Goal: Task Accomplishment & Management: Manage account settings

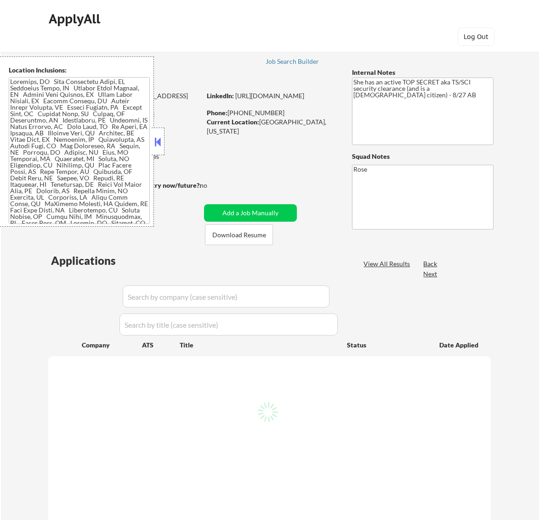
scroll to position [57, 0]
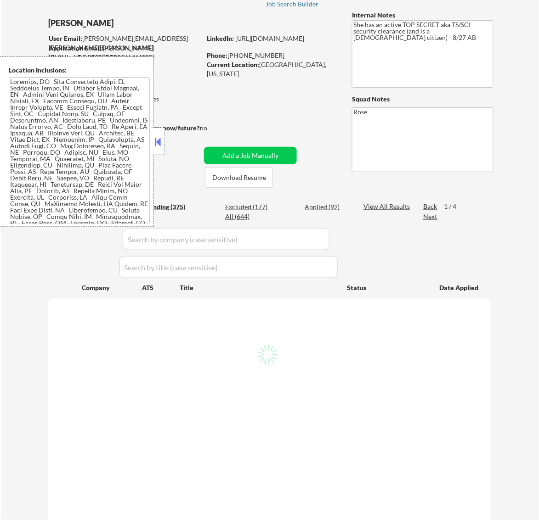
select select ""pending""
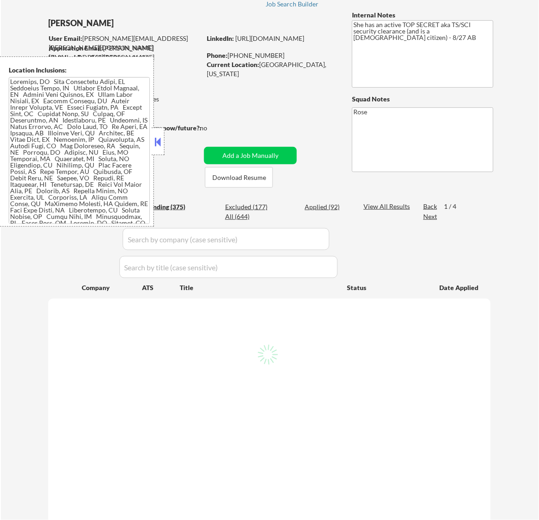
select select ""pending""
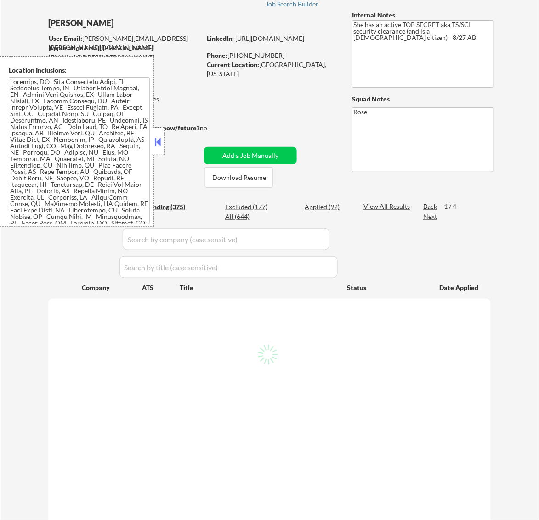
select select ""pending""
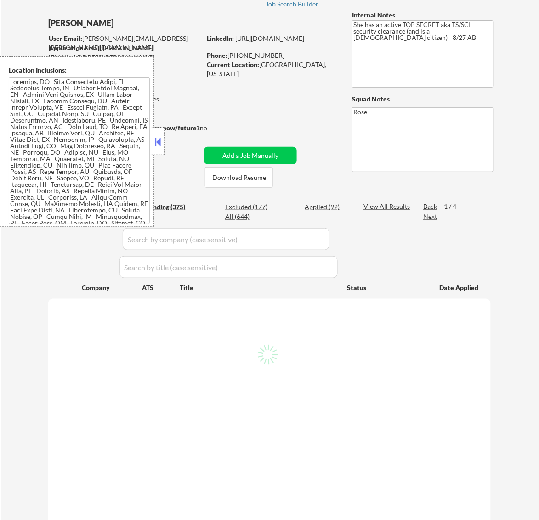
select select ""pending""
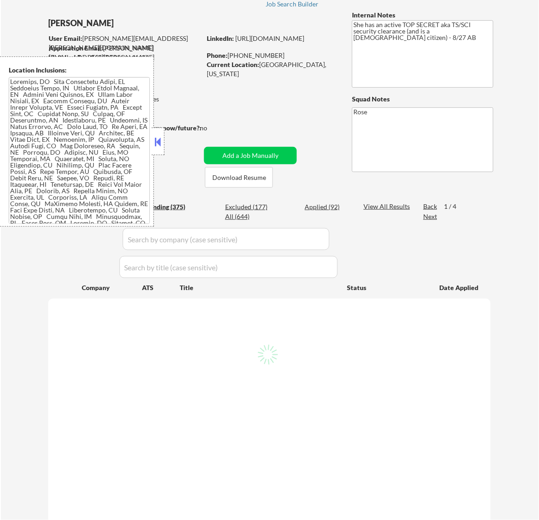
select select ""pending""
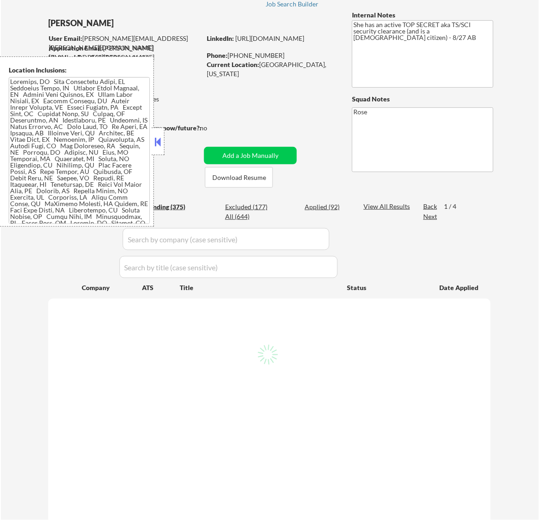
select select ""pending""
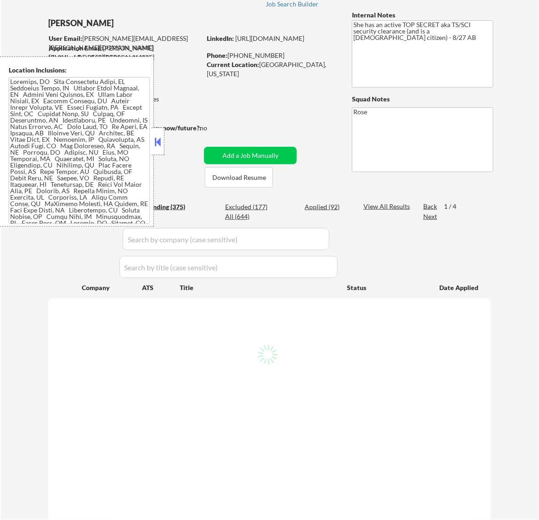
select select ""pending""
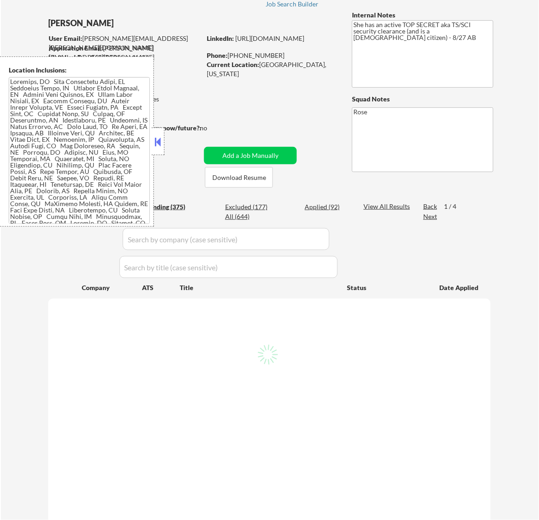
select select ""pending""
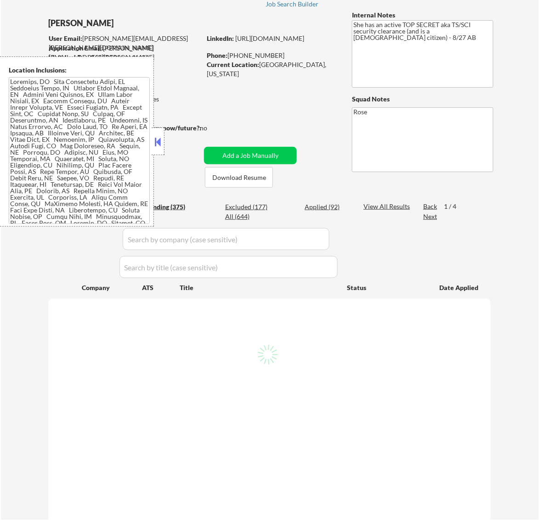
select select ""pending""
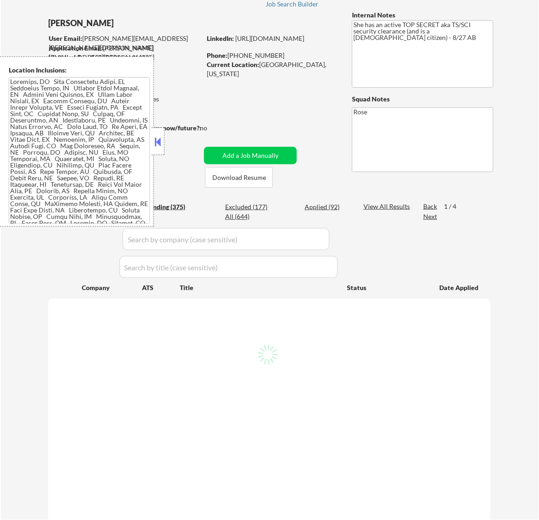
select select ""pending""
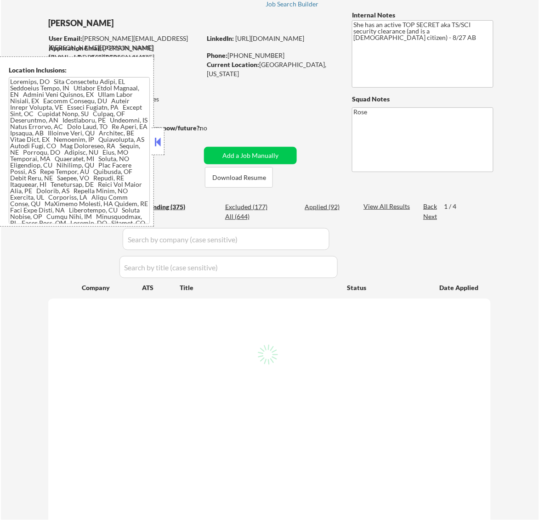
select select ""pending""
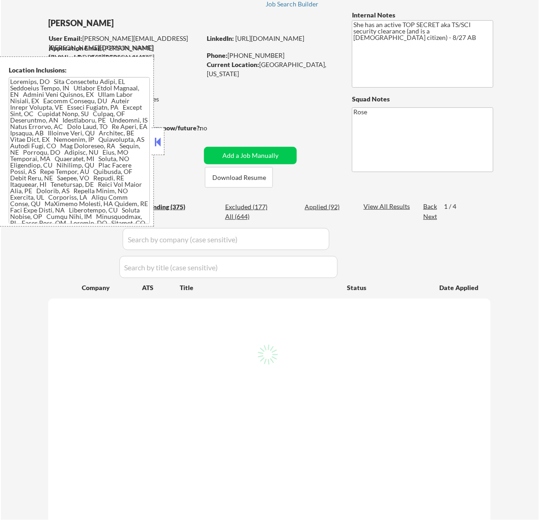
select select ""pending""
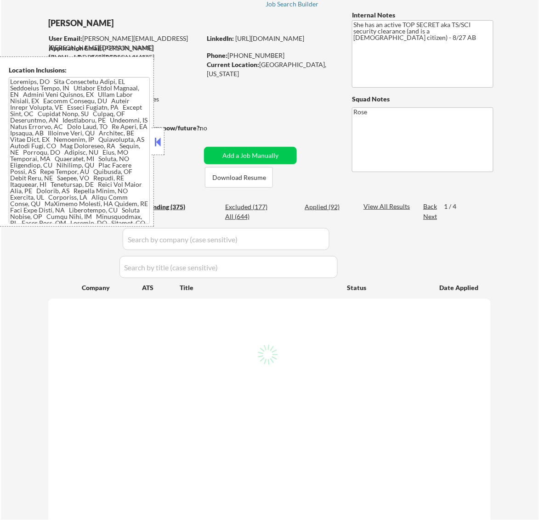
select select ""pending""
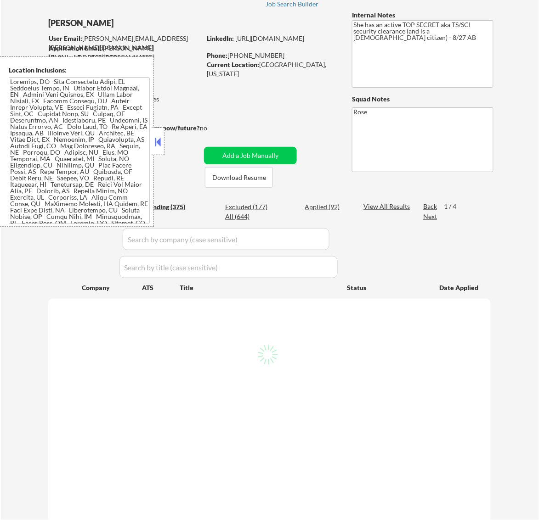
select select ""pending""
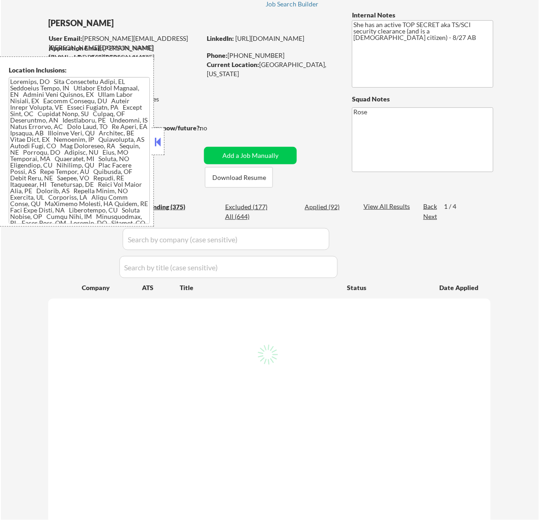
select select ""pending""
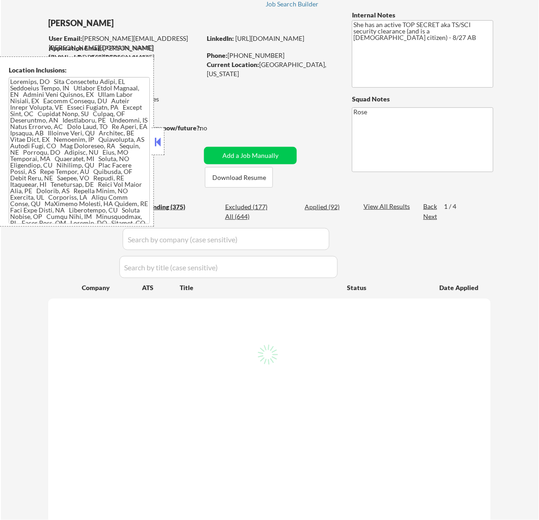
select select ""pending""
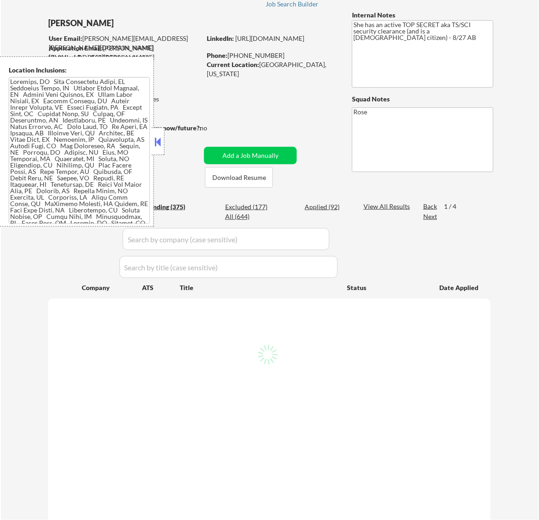
select select ""pending""
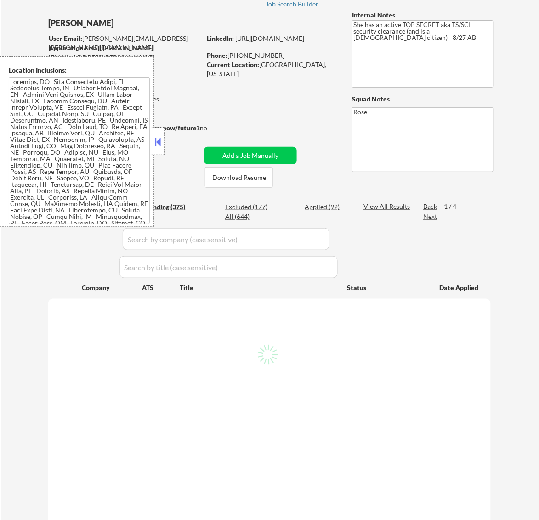
select select ""pending""
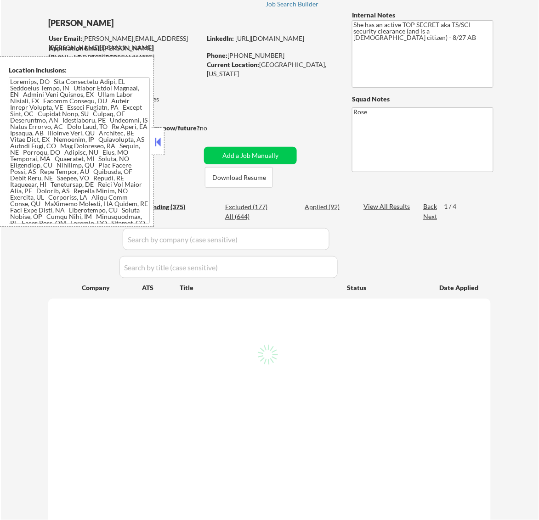
select select ""pending""
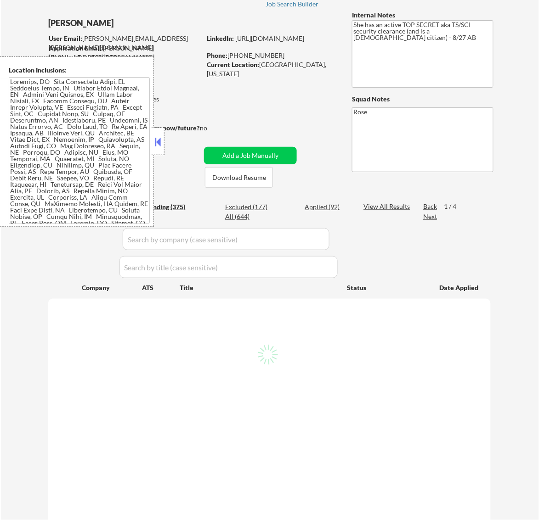
select select ""pending""
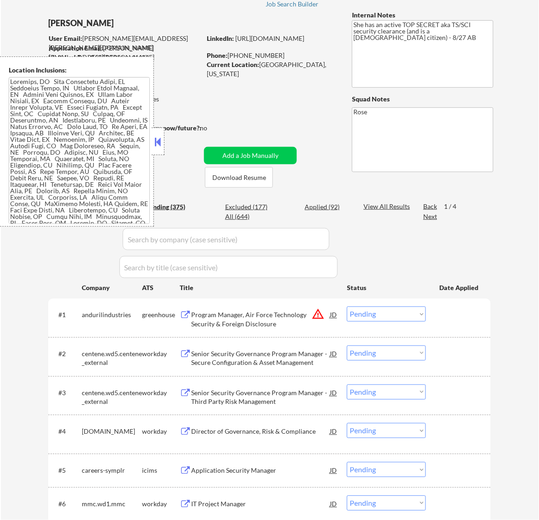
click at [155, 141] on button at bounding box center [157, 142] width 10 height 14
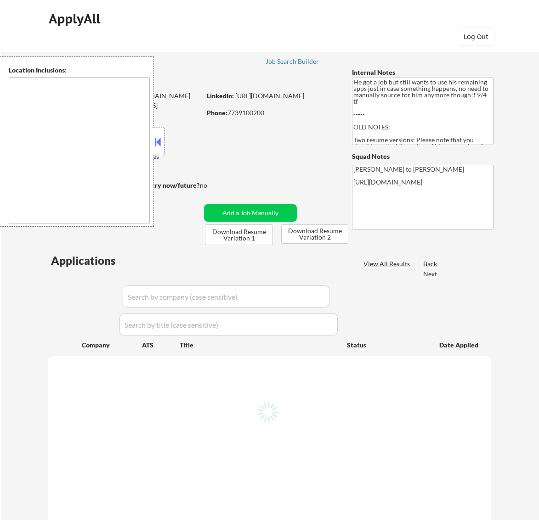
type textarea "[GEOGRAPHIC_DATA], [GEOGRAPHIC_DATA] [GEOGRAPHIC_DATA], [GEOGRAPHIC_DATA] [GEOG…"
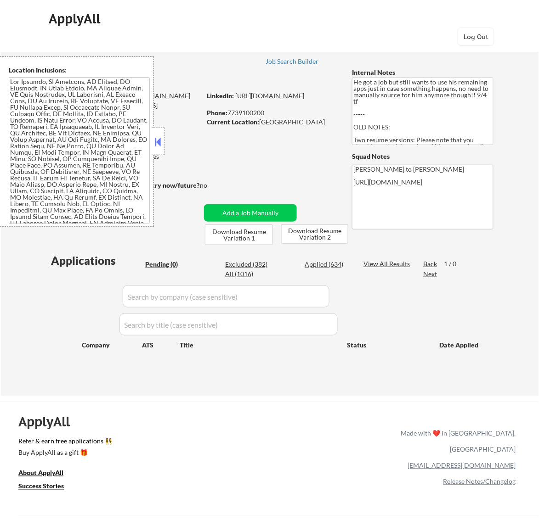
click at [157, 139] on button at bounding box center [157, 142] width 10 height 14
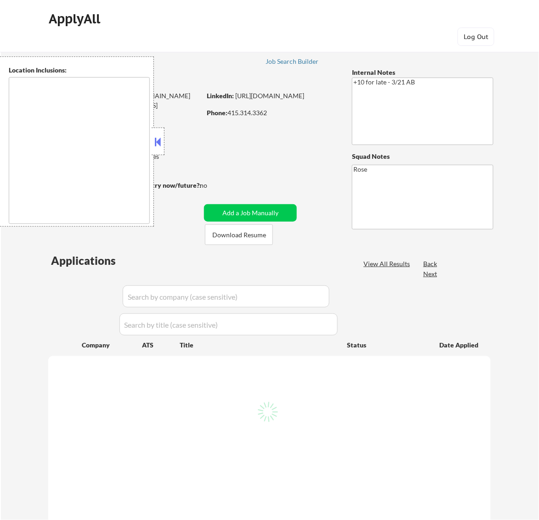
select select ""pending""
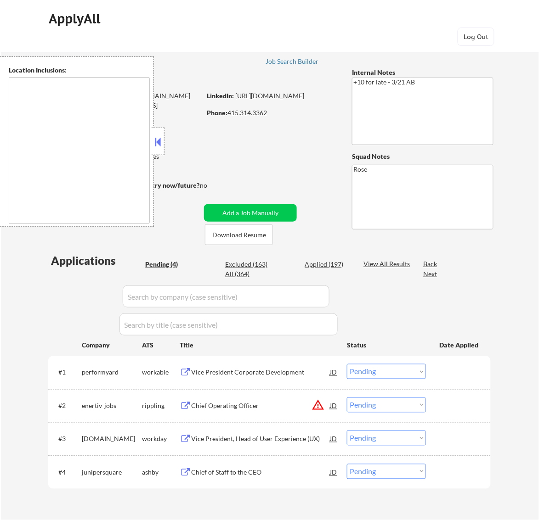
type textarea "San Francisco, CA Daly City, CA South San Francisco, CA Brisbane, CA Colma, CA …"
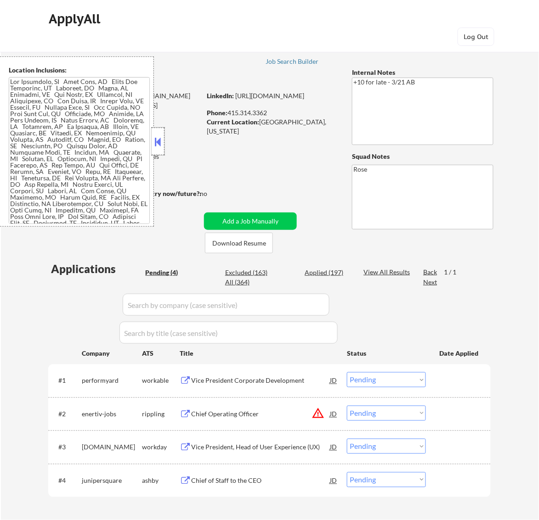
click at [161, 150] on div at bounding box center [158, 142] width 13 height 28
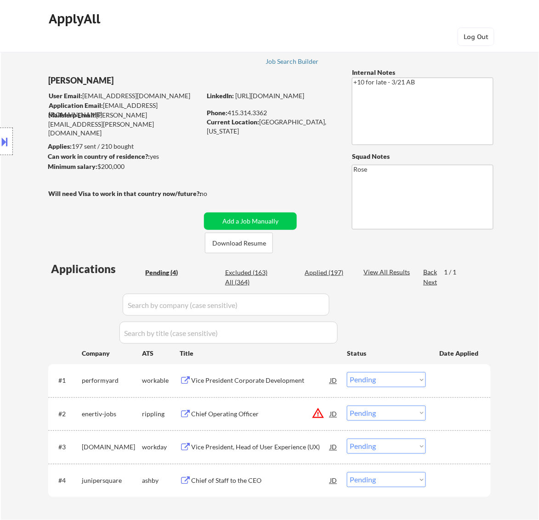
click at [302, 382] on div "Vice President Corporate Development" at bounding box center [260, 381] width 139 height 9
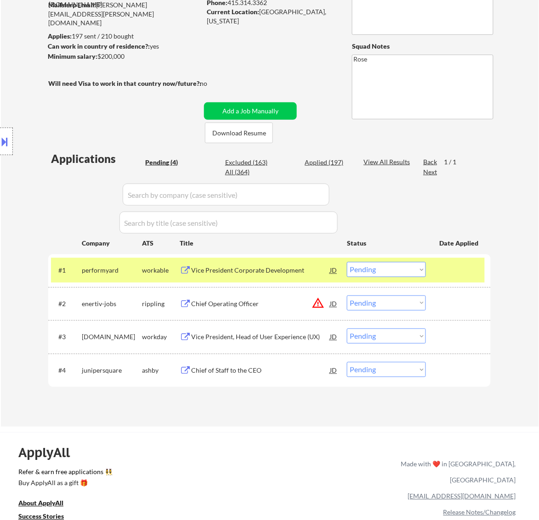
scroll to position [115, 0]
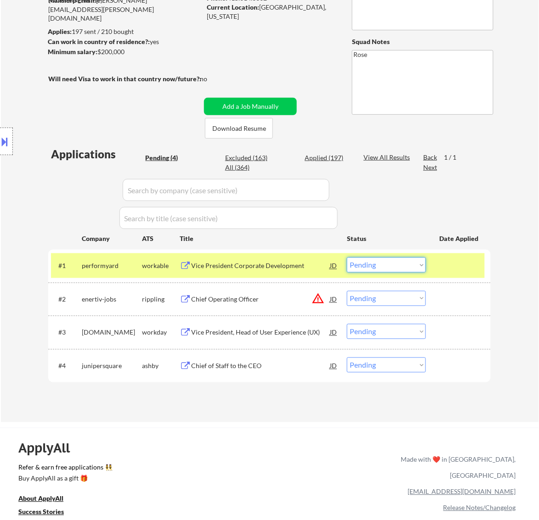
click at [384, 265] on select "Choose an option... Pending Applied Excluded (Questions) Excluded (Expired) Exc…" at bounding box center [386, 265] width 79 height 15
click at [347, 258] on select "Choose an option... Pending Applied Excluded (Questions) Excluded (Expired) Exc…" at bounding box center [386, 265] width 79 height 15
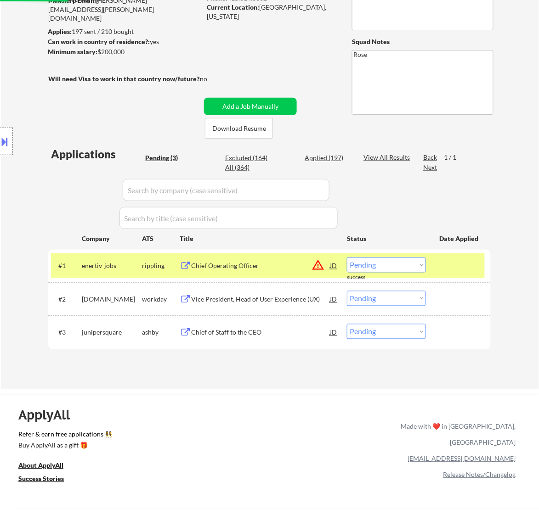
click at [292, 263] on div "Chief Operating Officer" at bounding box center [260, 266] width 139 height 9
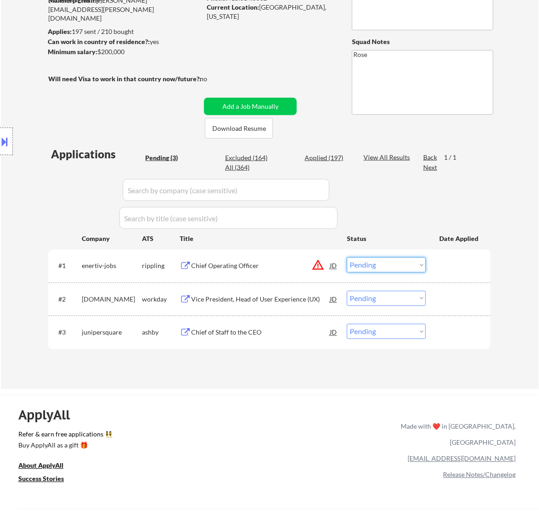
click at [387, 262] on select "Choose an option... Pending Applied Excluded (Questions) Excluded (Expired) Exc…" at bounding box center [386, 265] width 79 height 15
click at [347, 258] on select "Choose an option... Pending Applied Excluded (Questions) Excluded (Expired) Exc…" at bounding box center [386, 265] width 79 height 15
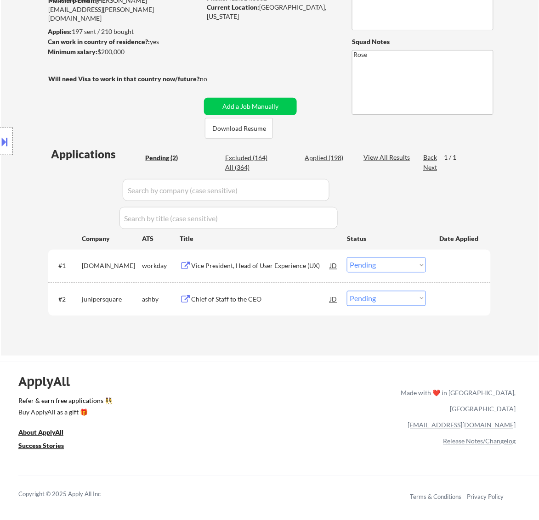
click at [295, 269] on div "Vice President, Head of User Experience (UX)" at bounding box center [260, 266] width 139 height 9
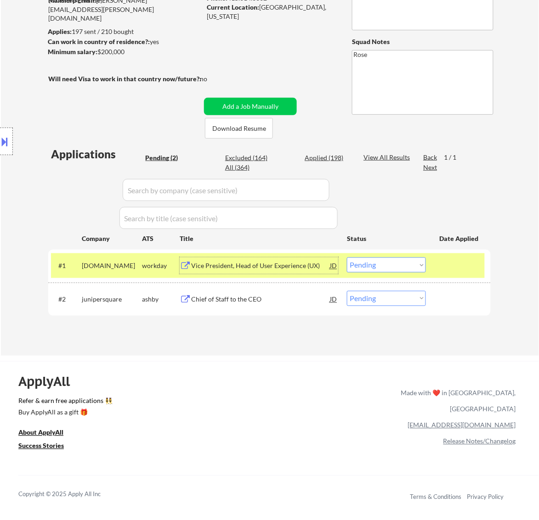
click at [394, 269] on select "Choose an option... Pending Applied Excluded (Questions) Excluded (Expired) Exc…" at bounding box center [386, 265] width 79 height 15
click at [347, 258] on select "Choose an option... Pending Applied Excluded (Questions) Excluded (Expired) Exc…" at bounding box center [386, 265] width 79 height 15
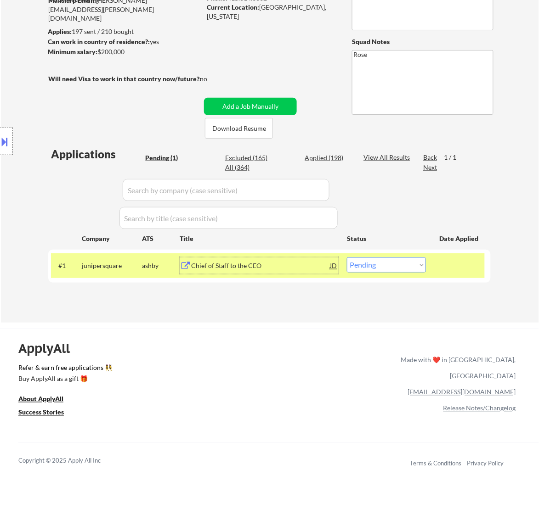
click at [295, 266] on div "Chief of Staff to the CEO" at bounding box center [260, 266] width 139 height 9
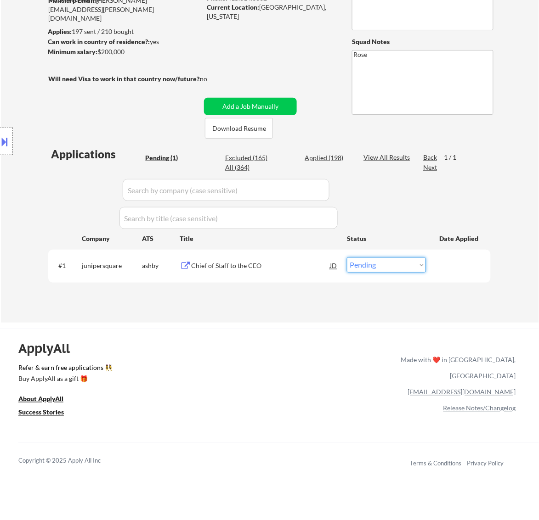
click at [370, 260] on select "Choose an option... Pending Applied Excluded (Questions) Excluded (Expired) Exc…" at bounding box center [386, 265] width 79 height 15
select select ""applied""
click at [347, 258] on select "Choose an option... Pending Applied Excluded (Questions) Excluded (Expired) Exc…" at bounding box center [386, 265] width 79 height 15
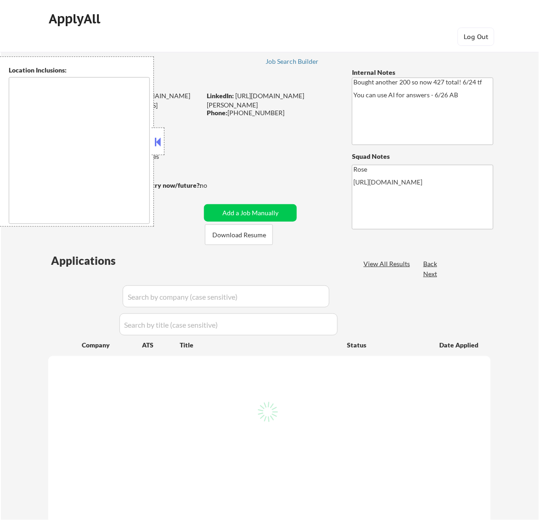
type textarea "[GEOGRAPHIC_DATA], [GEOGRAPHIC_DATA] [GEOGRAPHIC_DATA], [GEOGRAPHIC_DATA] [GEOG…"
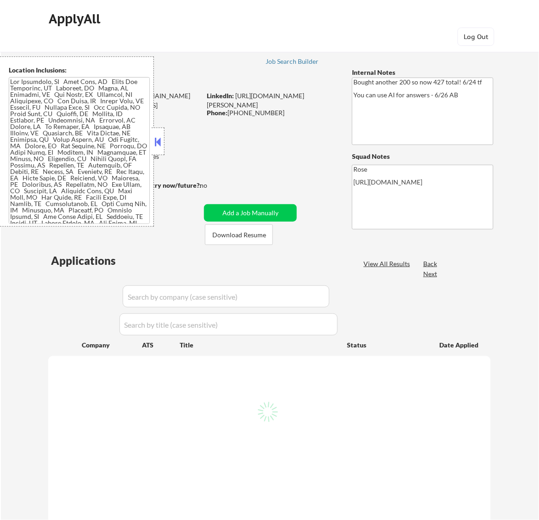
select select ""pending""
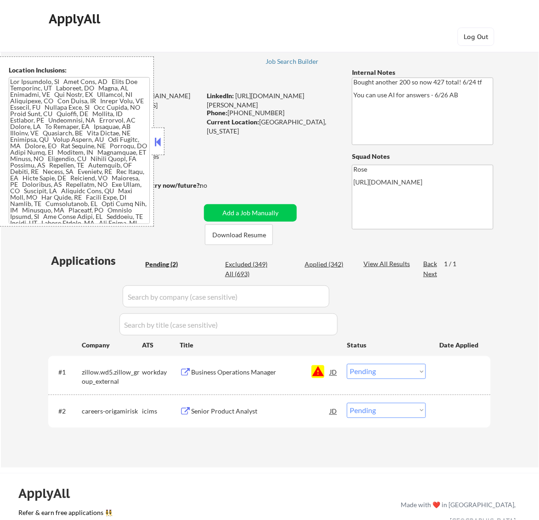
click at [156, 138] on button at bounding box center [157, 142] width 10 height 14
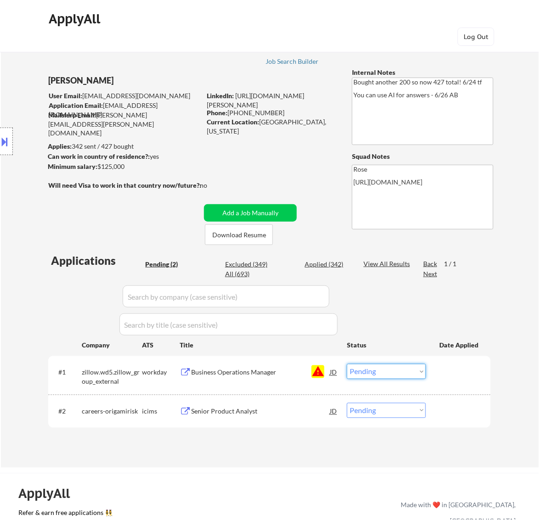
click at [399, 366] on select "Choose an option... Pending Applied Excluded (Questions) Excluded (Expired) Exc…" at bounding box center [386, 371] width 79 height 15
click at [347, 364] on select "Choose an option... Pending Applied Excluded (Questions) Excluded (Expired) Exc…" at bounding box center [386, 371] width 79 height 15
select select ""pending""
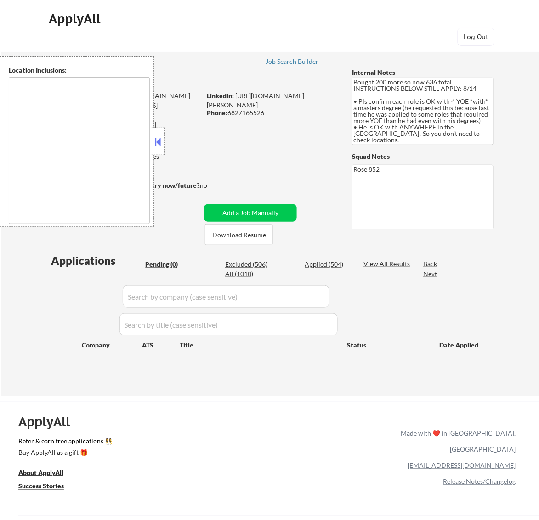
type textarea "[GEOGRAPHIC_DATA], [GEOGRAPHIC_DATA] [GEOGRAPHIC_DATA], [GEOGRAPHIC_DATA] [GEOG…"
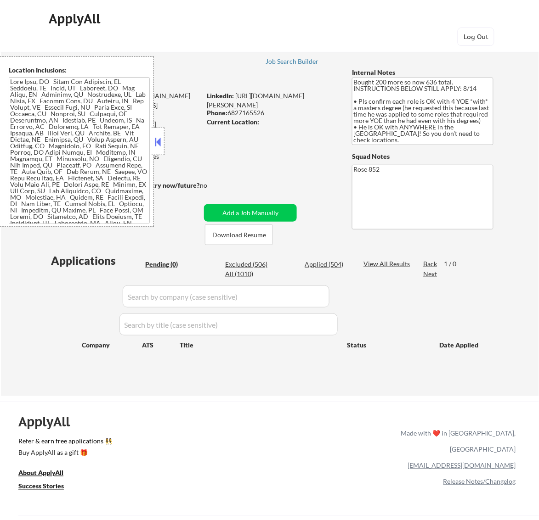
click at [157, 141] on button at bounding box center [157, 142] width 10 height 14
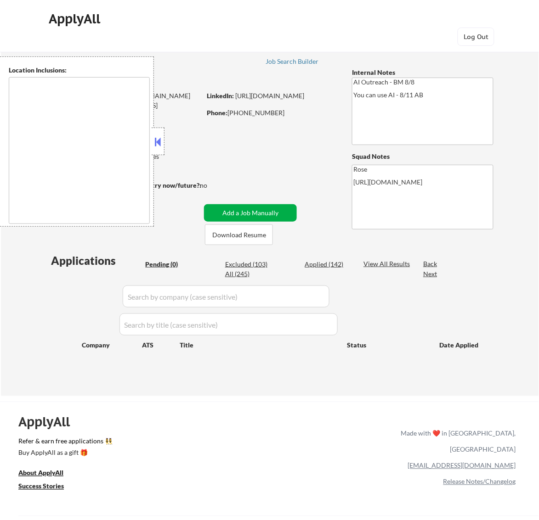
type textarea "[GEOGRAPHIC_DATA], [GEOGRAPHIC_DATA] [GEOGRAPHIC_DATA], [GEOGRAPHIC_DATA] [GEOG…"
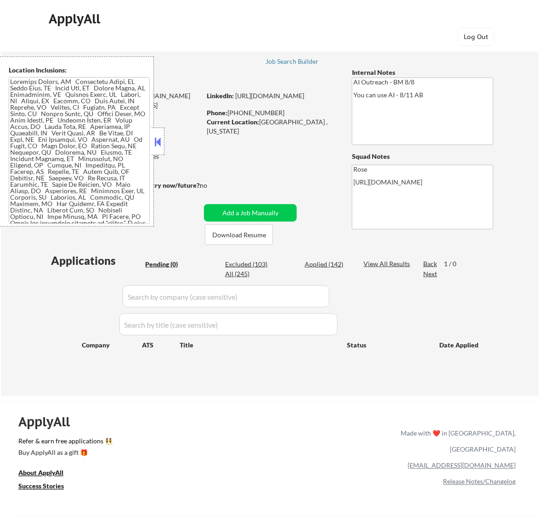
click at [161, 142] on button at bounding box center [157, 142] width 10 height 14
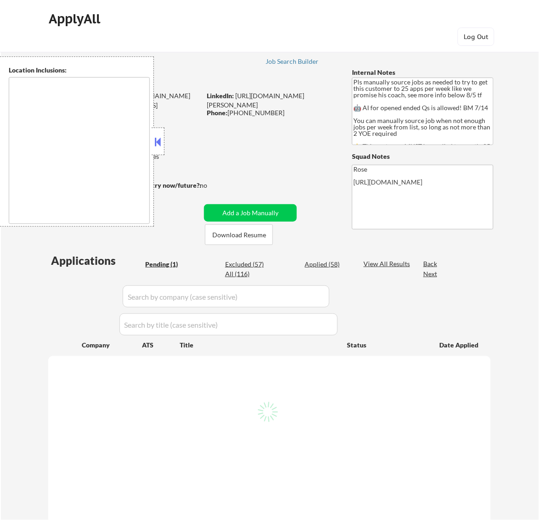
select select ""pending""
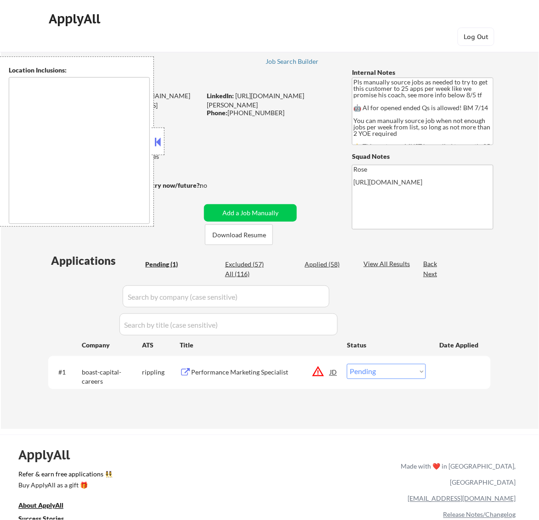
type textarea "Here is a list of metro areas, cities, and towns within approximately a 30-minu…"
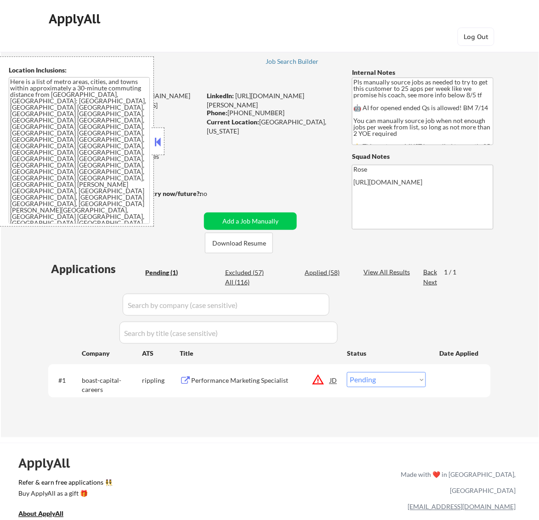
click at [159, 141] on button at bounding box center [157, 142] width 10 height 14
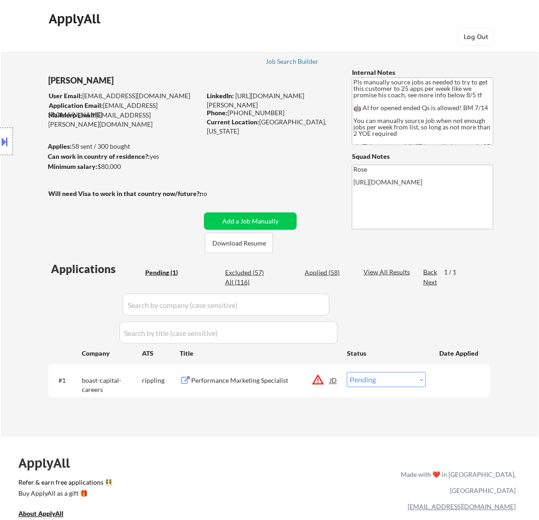
click at [292, 384] on div "Performance Marketing Specialist" at bounding box center [260, 381] width 139 height 9
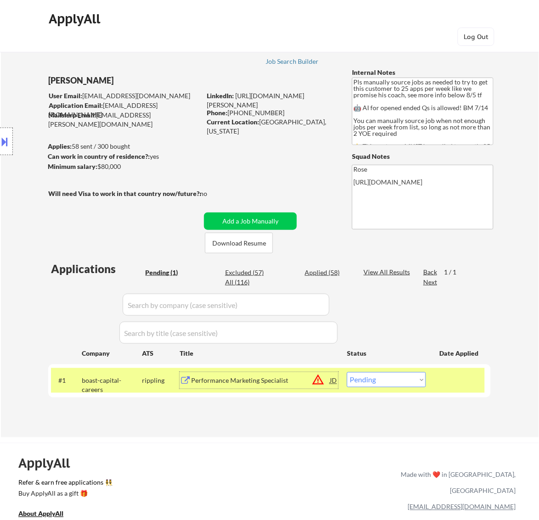
click at [391, 377] on select "Choose an option... Pending Applied Excluded (Questions) Excluded (Expired) Exc…" at bounding box center [386, 379] width 79 height 15
select select ""excluded__bad_match_""
click at [347, 372] on select "Choose an option... Pending Applied Excluded (Questions) Excluded (Expired) Exc…" at bounding box center [386, 379] width 79 height 15
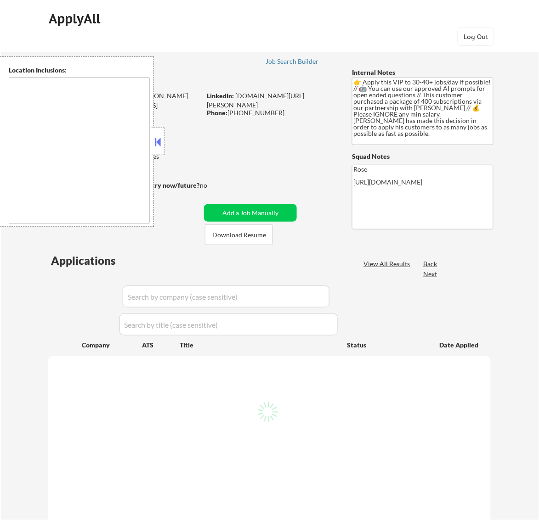
type textarea "remote"
select select ""pending""
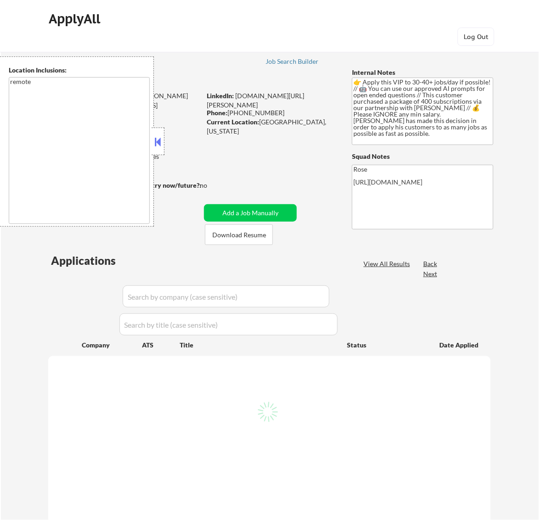
select select ""pending""
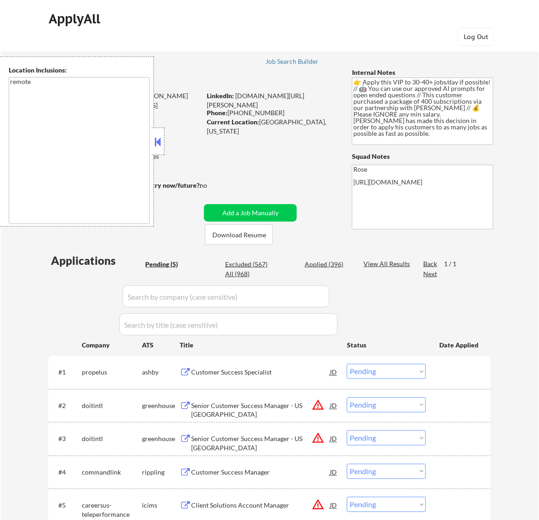
click at [161, 136] on button at bounding box center [157, 142] width 10 height 14
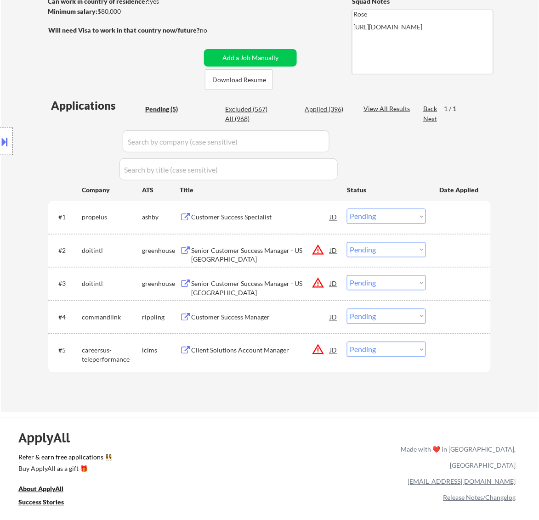
scroll to position [172, 0]
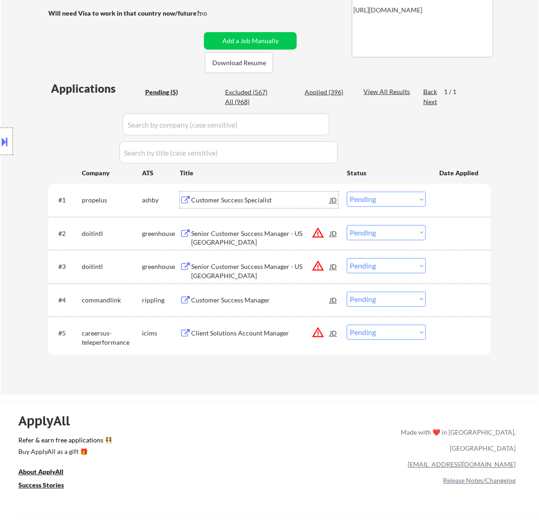
click at [304, 201] on div "Customer Success Specialist" at bounding box center [260, 200] width 139 height 9
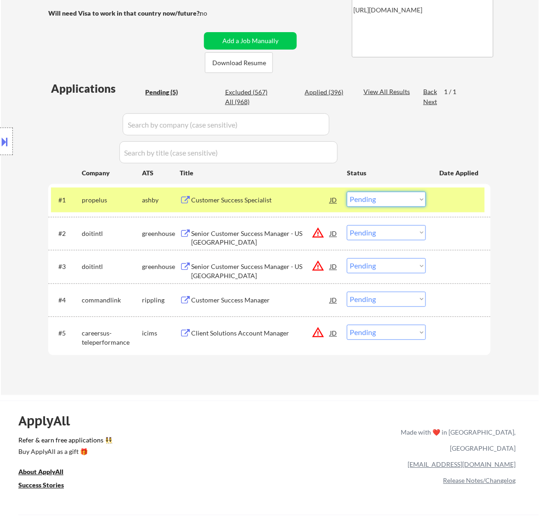
click at [405, 198] on select "Choose an option... Pending Applied Excluded (Questions) Excluded (Expired) Exc…" at bounding box center [386, 199] width 79 height 15
click at [347, 192] on select "Choose an option... Pending Applied Excluded (Questions) Excluded (Expired) Exc…" at bounding box center [386, 199] width 79 height 15
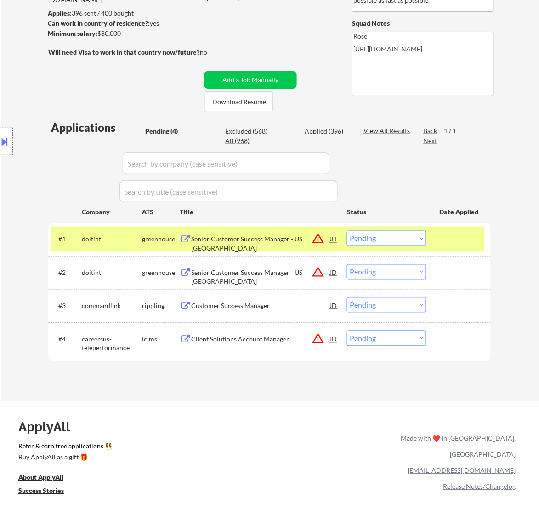
scroll to position [115, 0]
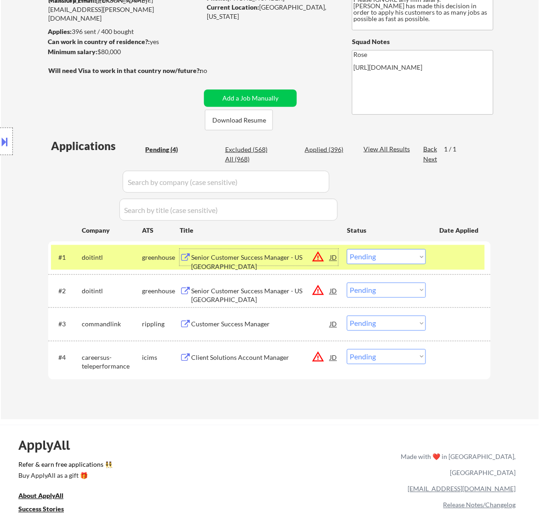
click at [277, 261] on div "Senior Customer Success Manager - US East" at bounding box center [260, 262] width 139 height 18
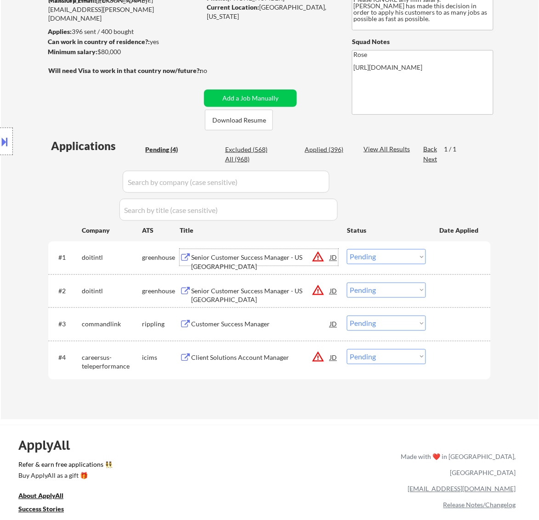
click at [373, 256] on select "Choose an option... Pending Applied Excluded (Questions) Excluded (Expired) Exc…" at bounding box center [386, 256] width 79 height 15
click at [347, 249] on select "Choose an option... Pending Applied Excluded (Questions) Excluded (Expired) Exc…" at bounding box center [386, 256] width 79 height 15
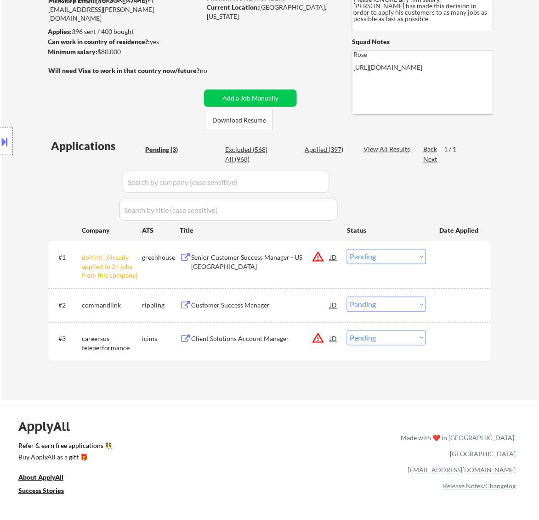
click at [399, 255] on select "Choose an option... Pending Applied Excluded (Questions) Excluded (Expired) Exc…" at bounding box center [386, 256] width 79 height 15
click at [347, 249] on select "Choose an option... Pending Applied Excluded (Questions) Excluded (Expired) Exc…" at bounding box center [386, 256] width 79 height 15
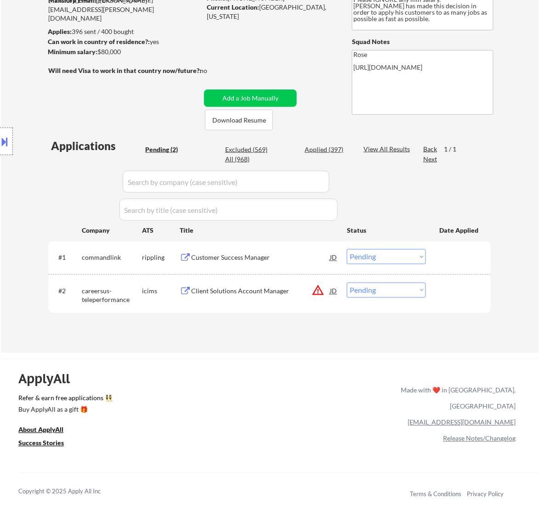
click at [273, 260] on div "Customer Success Manager" at bounding box center [260, 257] width 139 height 9
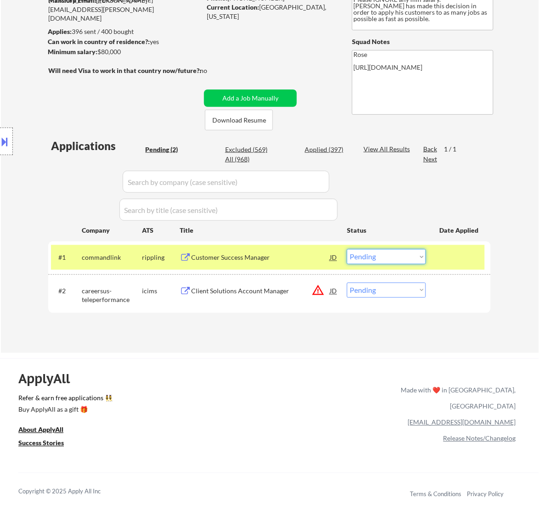
click at [384, 256] on select "Choose an option... Pending Applied Excluded (Questions) Excluded (Expired) Exc…" at bounding box center [386, 256] width 79 height 15
click at [347, 249] on select "Choose an option... Pending Applied Excluded (Questions) Excluded (Expired) Exc…" at bounding box center [386, 256] width 79 height 15
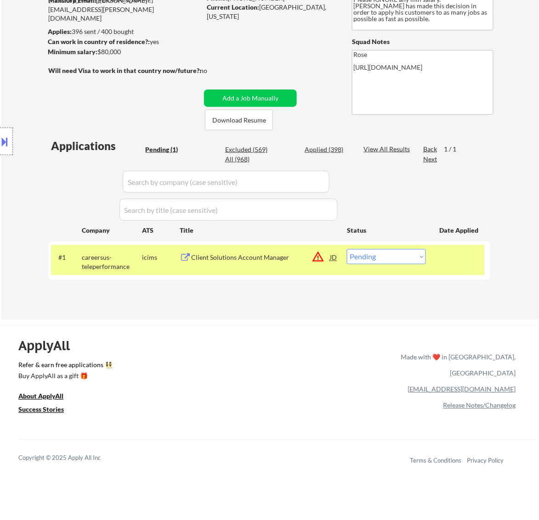
click at [263, 259] on div "Client Solutions Account Manager" at bounding box center [260, 257] width 139 height 9
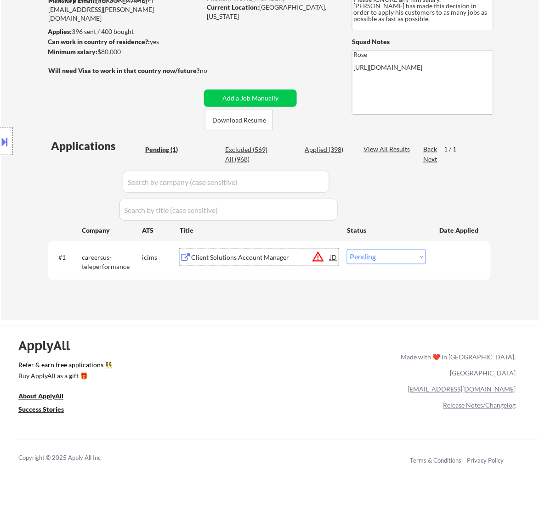
click at [411, 255] on select "Choose an option... Pending Applied Excluded (Questions) Excluded (Expired) Exc…" at bounding box center [386, 256] width 79 height 15
select select ""excluded__bad_match_""
click at [347, 249] on select "Choose an option... Pending Applied Excluded (Questions) Excluded (Expired) Exc…" at bounding box center [386, 256] width 79 height 15
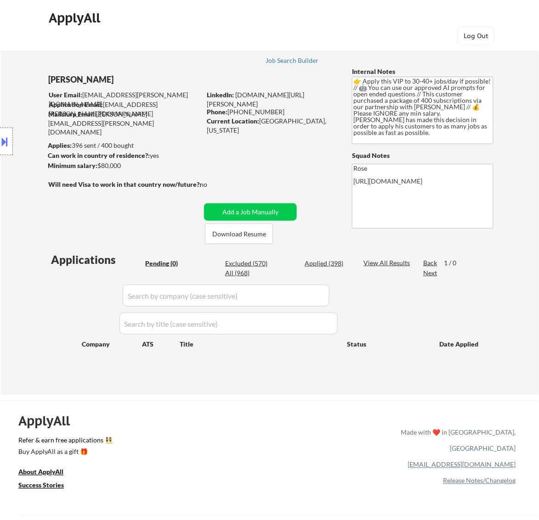
scroll to position [0, 0]
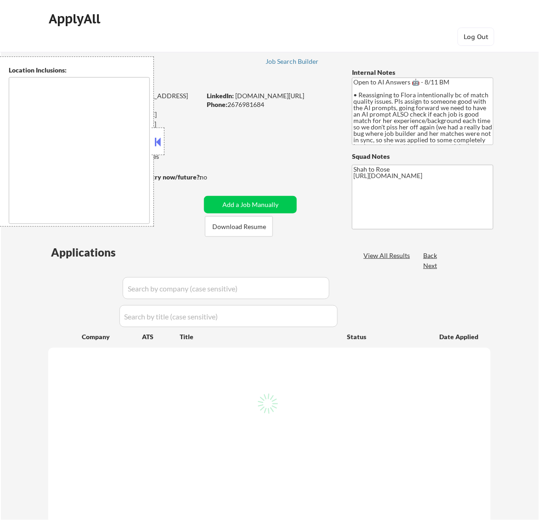
select select ""pending""
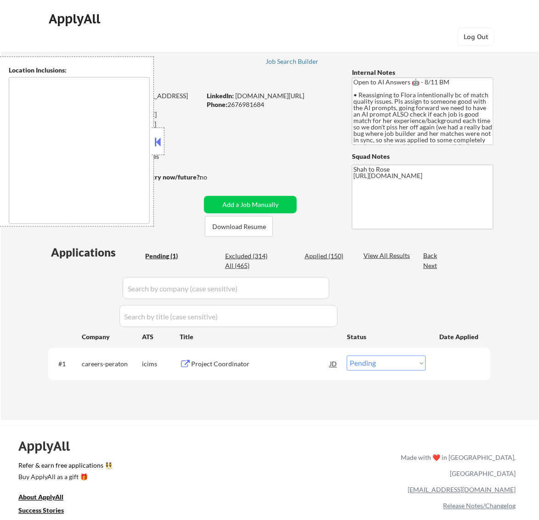
type textarea "remote"
click at [154, 139] on button at bounding box center [157, 142] width 10 height 14
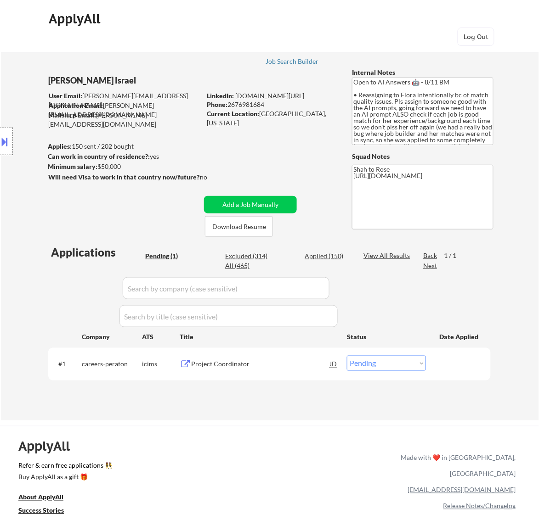
click at [290, 357] on div "Project Coordinator" at bounding box center [260, 364] width 139 height 17
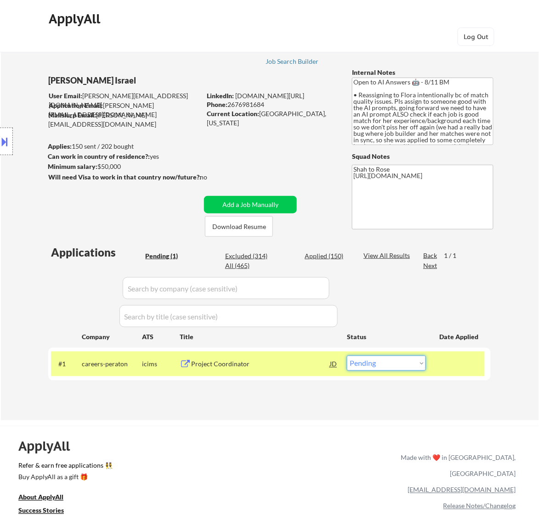
click at [399, 363] on select "Choose an option... Pending Applied Excluded (Questions) Excluded (Expired) Exc…" at bounding box center [386, 363] width 79 height 15
select select ""excluded__expired_""
click at [347, 356] on select "Choose an option... Pending Applied Excluded (Questions) Excluded (Expired) Exc…" at bounding box center [386, 363] width 79 height 15
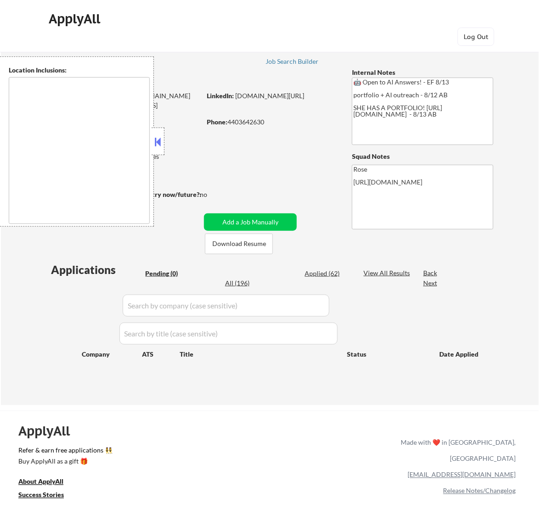
type textarea "[GEOGRAPHIC_DATA], [GEOGRAPHIC_DATA] [GEOGRAPHIC_DATA], [GEOGRAPHIC_DATA] [GEOG…"
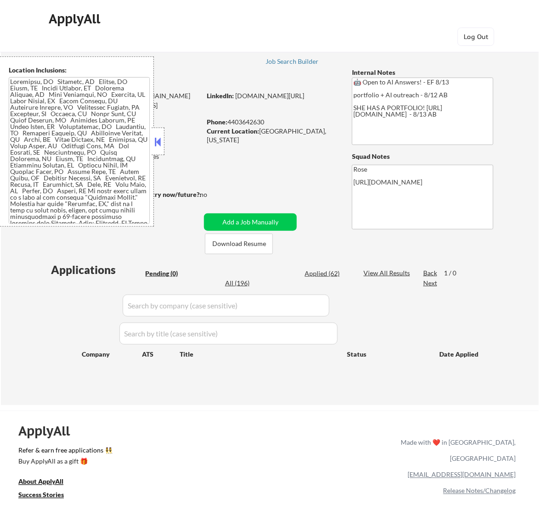
drag, startPoint x: 157, startPoint y: 142, endPoint x: 161, endPoint y: 140, distance: 4.7
click at [157, 142] on button at bounding box center [157, 142] width 10 height 14
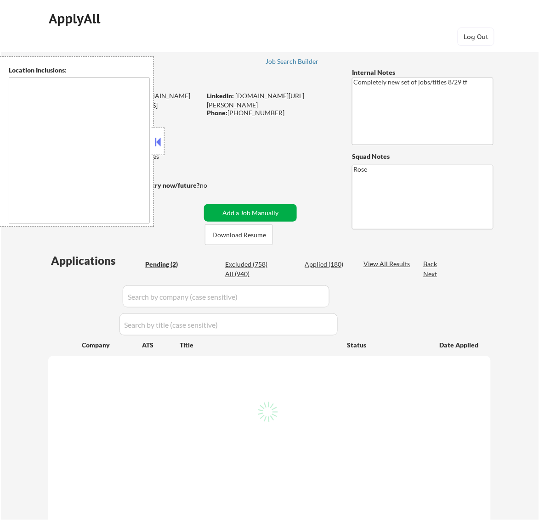
select select ""pending""
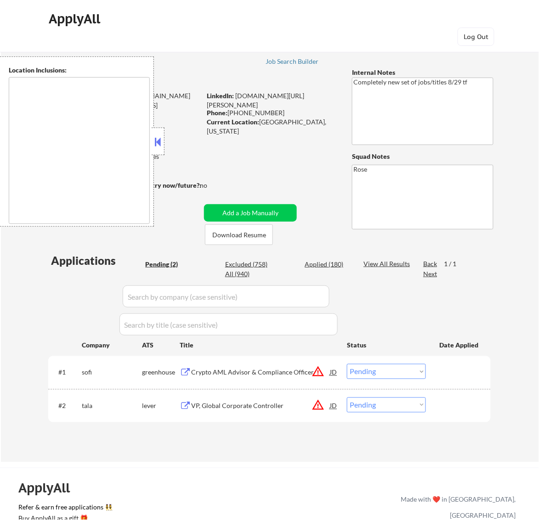
click at [157, 141] on button at bounding box center [157, 142] width 10 height 14
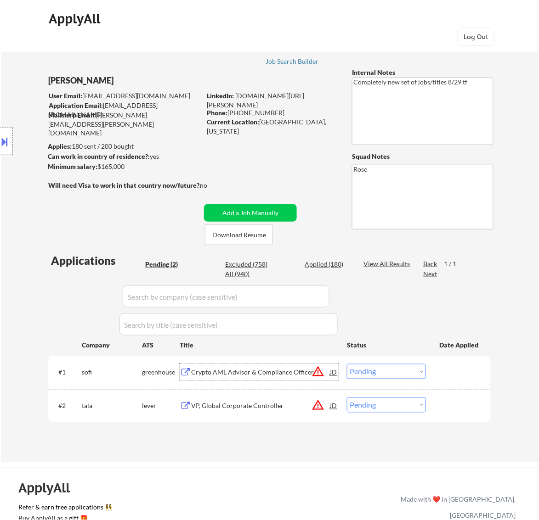
click at [292, 377] on div "Crypto AML Advisor & Compliance Officer" at bounding box center [260, 372] width 139 height 9
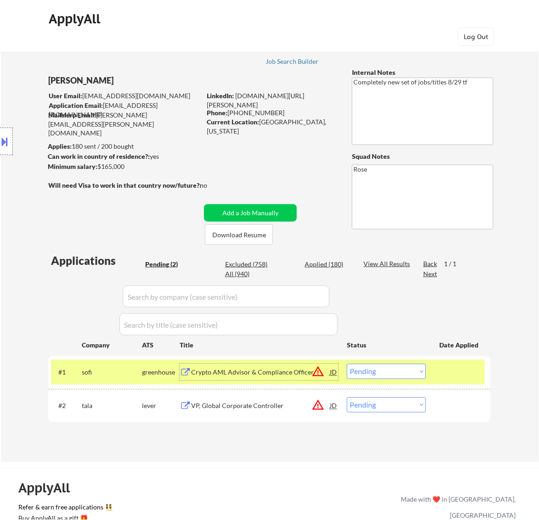
click at [379, 367] on select "Choose an option... Pending Applied Excluded (Questions) Excluded (Expired) Exc…" at bounding box center [386, 371] width 79 height 15
click at [347, 364] on select "Choose an option... Pending Applied Excluded (Questions) Excluded (Expired) Exc…" at bounding box center [386, 371] width 79 height 15
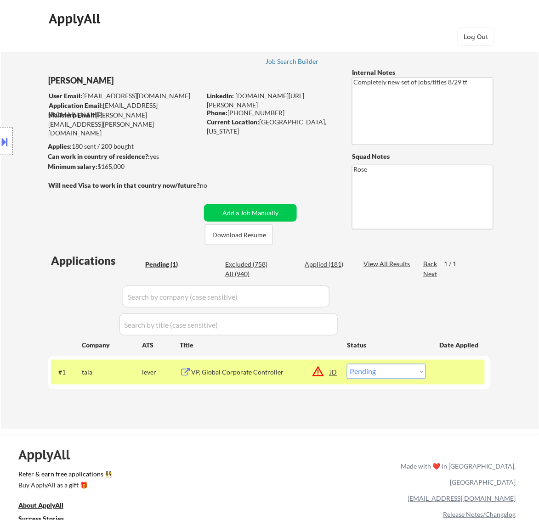
click at [268, 372] on div "VP, Global Corporate Controller" at bounding box center [260, 372] width 139 height 9
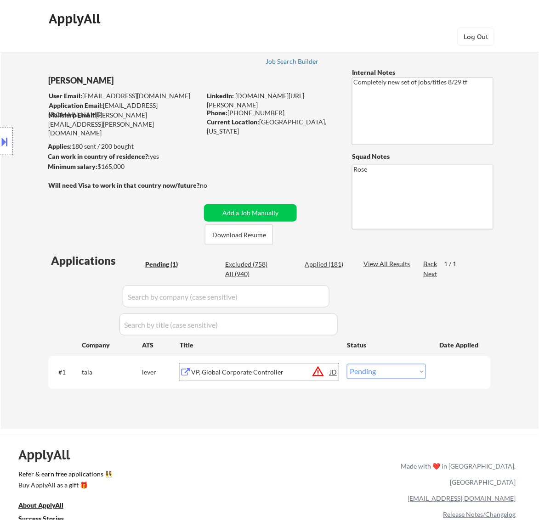
click at [405, 371] on select "Choose an option... Pending Applied Excluded (Questions) Excluded (Expired) Exc…" at bounding box center [386, 371] width 79 height 15
select select ""excluded__bad_match_""
click at [347, 364] on select "Choose an option... Pending Applied Excluded (Questions) Excluded (Expired) Exc…" at bounding box center [386, 371] width 79 height 15
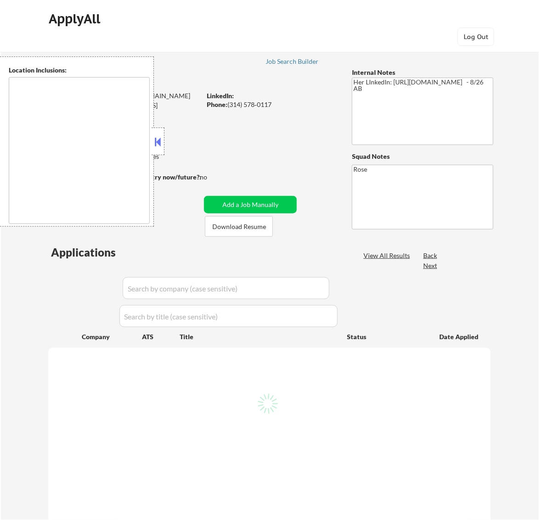
type textarea "[GEOGRAPHIC_DATA][PERSON_NAME], [GEOGRAPHIC_DATA][PERSON_NAME][GEOGRAPHIC_DATA]…"
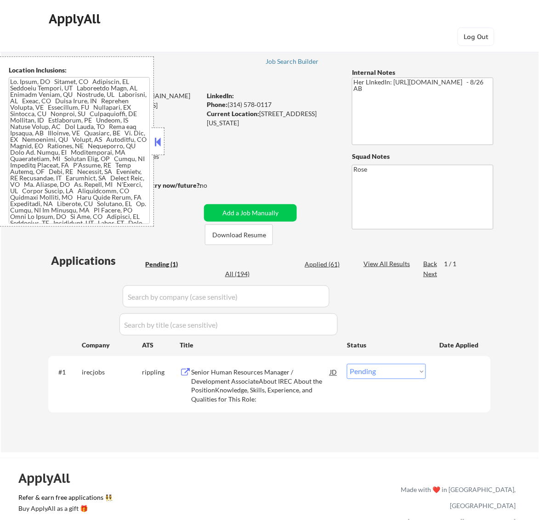
click at [157, 140] on button at bounding box center [157, 142] width 10 height 14
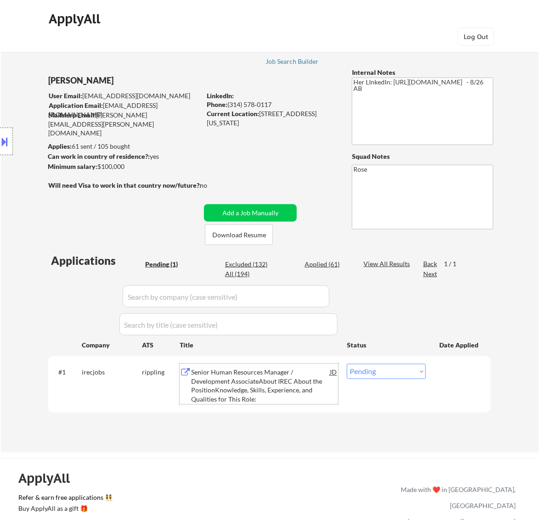
click at [230, 389] on div "Senior Human Resources Manager / Development AssociateAbout IREC About the Posi…" at bounding box center [260, 386] width 139 height 36
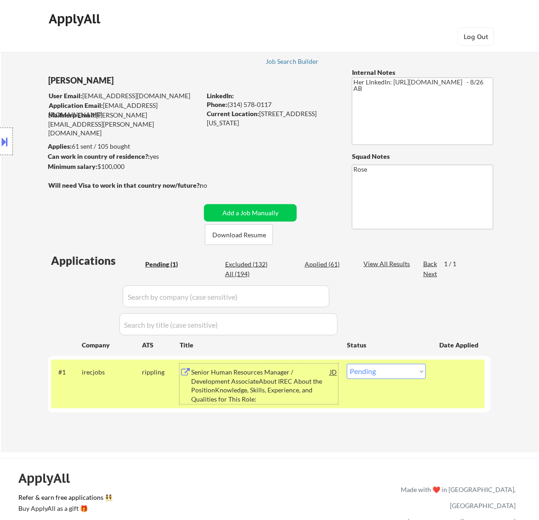
click at [415, 372] on select "Choose an option... Pending Applied Excluded (Questions) Excluded (Expired) Exc…" at bounding box center [386, 371] width 79 height 15
select select ""excluded__salary_""
click at [347, 364] on select "Choose an option... Pending Applied Excluded (Questions) Excluded (Expired) Exc…" at bounding box center [386, 371] width 79 height 15
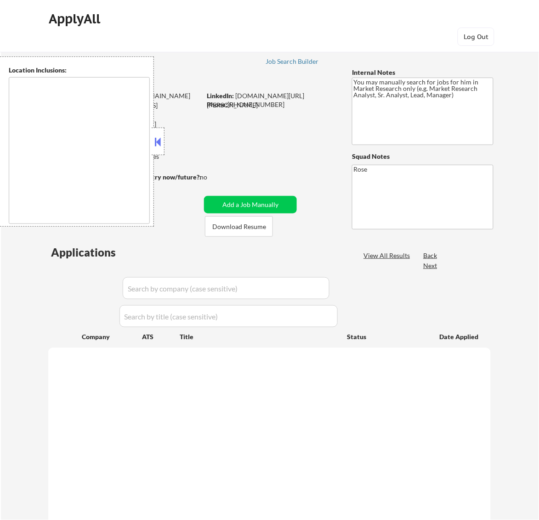
select select ""pending""
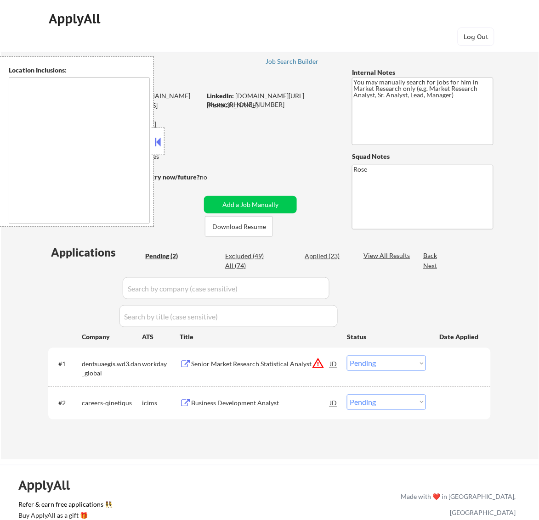
type textarea "[GEOGRAPHIC_DATA], [GEOGRAPHIC_DATA] [GEOGRAPHIC_DATA], [GEOGRAPHIC_DATA] [GEOG…"
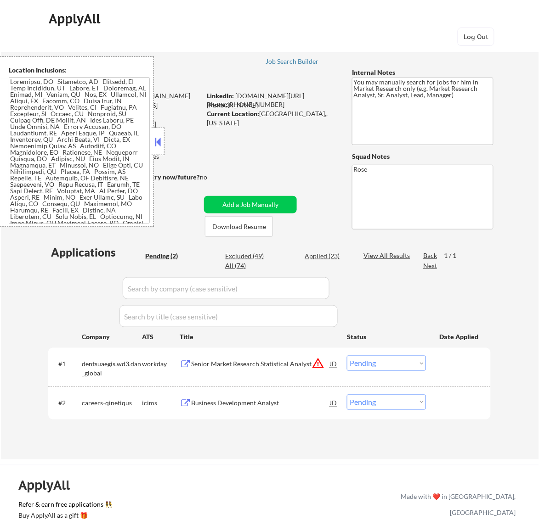
click at [158, 141] on button at bounding box center [157, 142] width 10 height 14
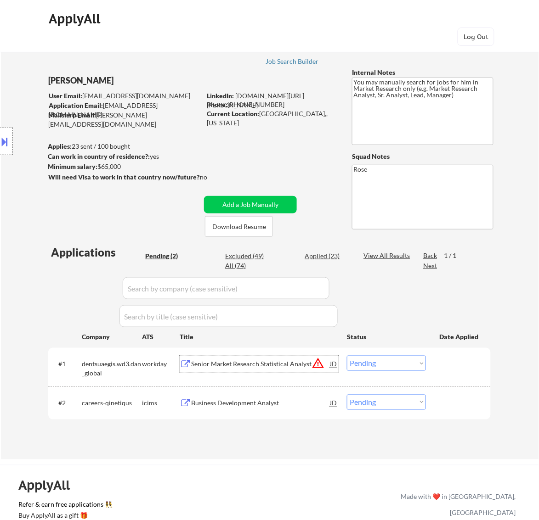
click at [242, 361] on div "Senior Market Research Statistical Analyst" at bounding box center [260, 364] width 139 height 9
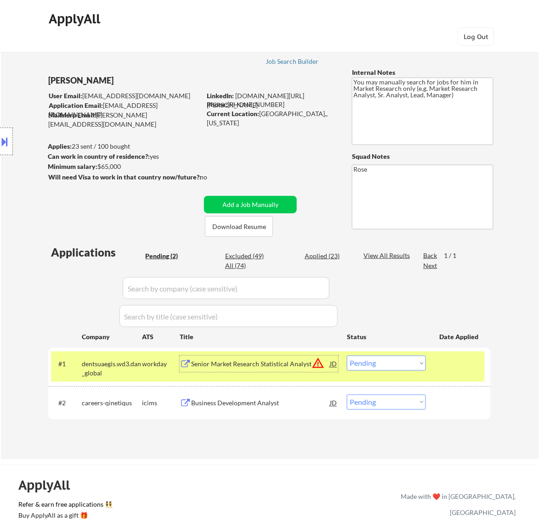
click at [395, 364] on select "Choose an option... Pending Applied Excluded (Questions) Excluded (Expired) Exc…" at bounding box center [386, 363] width 79 height 15
click at [347, 356] on select "Choose an option... Pending Applied Excluded (Questions) Excluded (Expired) Exc…" at bounding box center [386, 363] width 79 height 15
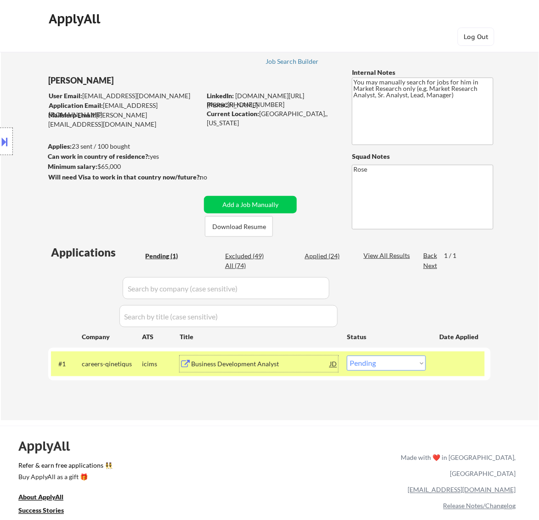
click at [296, 364] on div "Business Development Analyst" at bounding box center [260, 364] width 139 height 9
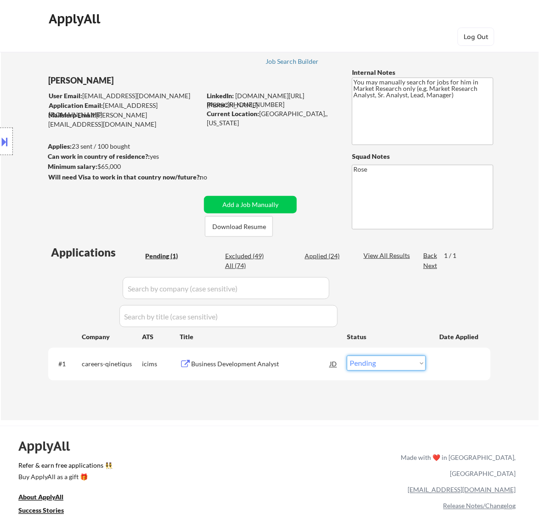
click at [392, 360] on select "Choose an option... Pending Applied Excluded (Questions) Excluded (Expired) Exc…" at bounding box center [386, 363] width 79 height 15
click at [347, 356] on select "Choose an option... Pending Applied Excluded (Questions) Excluded (Expired) Exc…" at bounding box center [386, 363] width 79 height 15
click at [384, 366] on select "Choose an option... Pending Applied Excluded (Questions) Excluded (Expired) Exc…" at bounding box center [386, 363] width 79 height 15
select select ""applied""
click at [347, 356] on select "Choose an option... Pending Applied Excluded (Questions) Excluded (Expired) Exc…" at bounding box center [386, 363] width 79 height 15
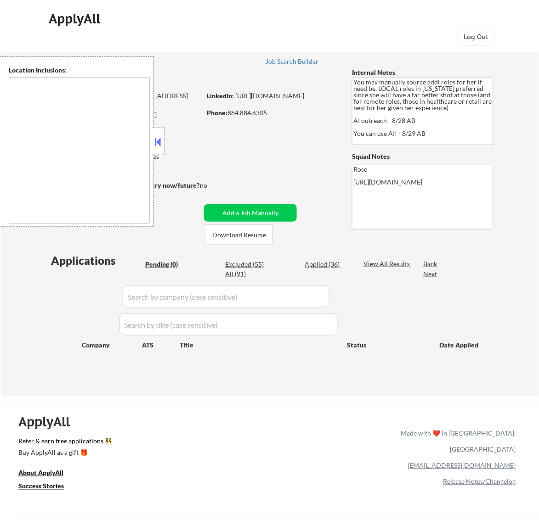
type textarea "[GEOGRAPHIC_DATA], [GEOGRAPHIC_DATA] [GEOGRAPHIC_DATA], [GEOGRAPHIC_DATA] [GEOG…"
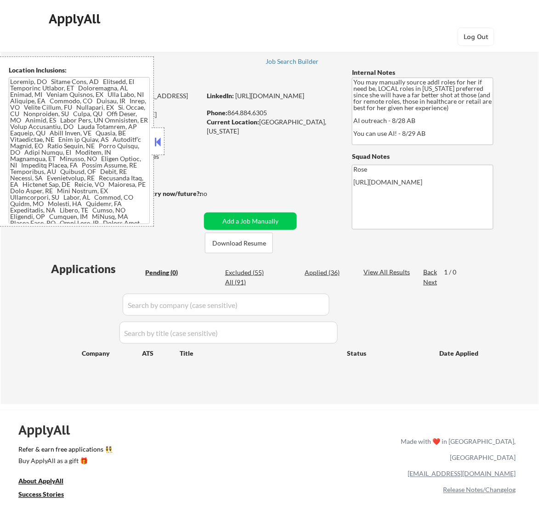
click at [161, 143] on button at bounding box center [157, 142] width 10 height 14
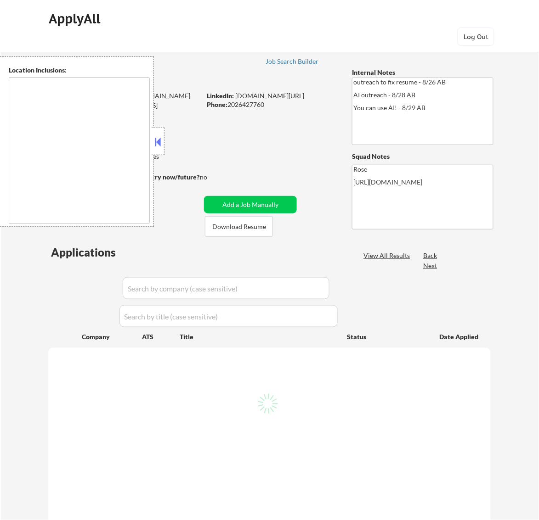
select select ""pending""
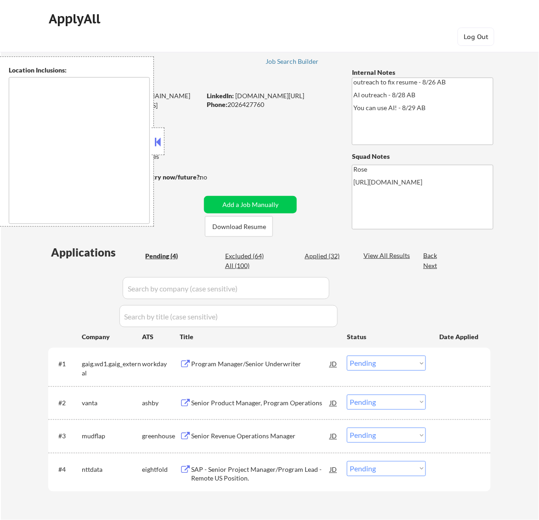
type textarea "Reston, [GEOGRAPHIC_DATA] [GEOGRAPHIC_DATA], [GEOGRAPHIC_DATA] [GEOGRAPHIC_DATA…"
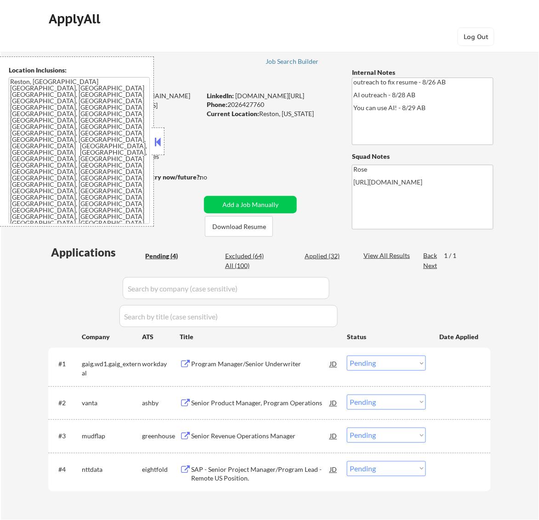
click at [157, 135] on button at bounding box center [157, 142] width 10 height 14
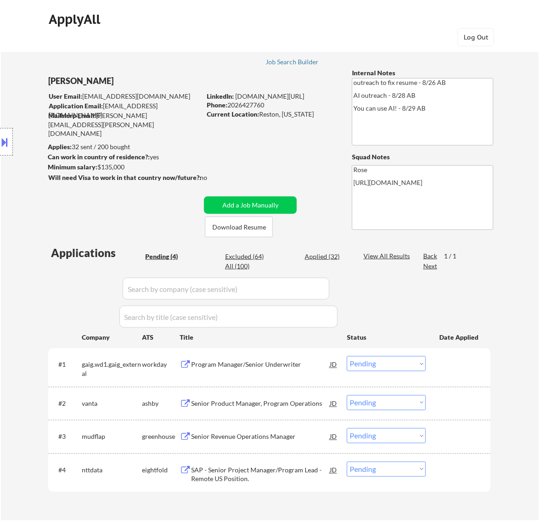
scroll to position [57, 0]
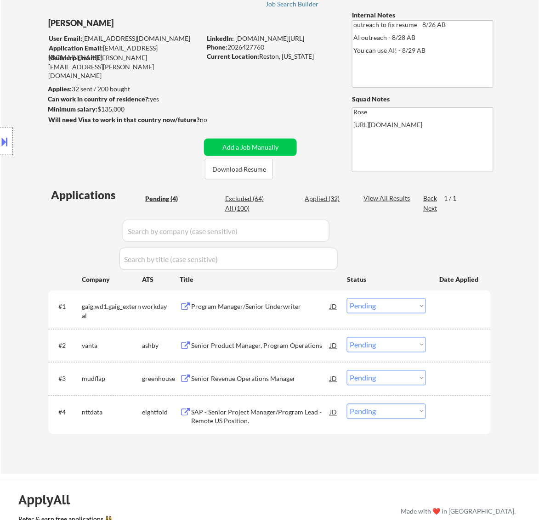
click at [286, 303] on div "Program Manager/Senior Underwriter" at bounding box center [260, 307] width 139 height 9
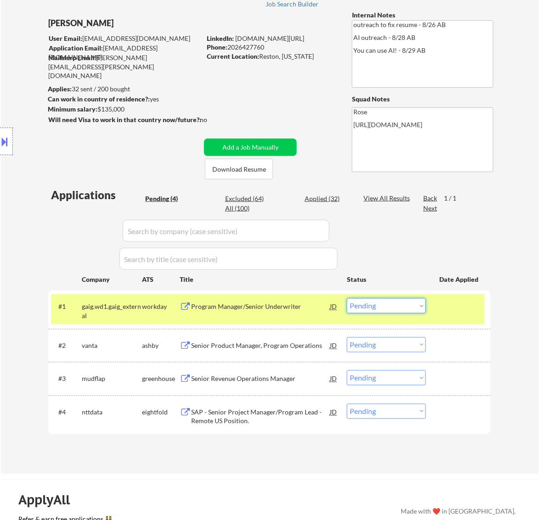
click at [399, 304] on select "Choose an option... Pending Applied Excluded (Questions) Excluded (Expired) Exc…" at bounding box center [386, 305] width 79 height 15
click at [347, 298] on select "Choose an option... Pending Applied Excluded (Questions) Excluded (Expired) Exc…" at bounding box center [386, 305] width 79 height 15
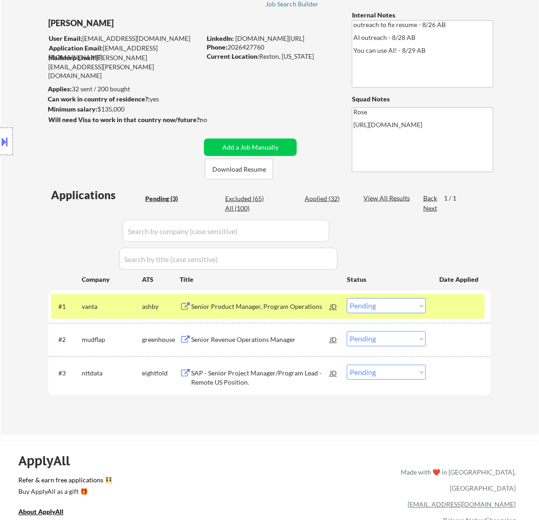
click at [298, 309] on div "Senior Product Manager, Program Operations" at bounding box center [260, 307] width 139 height 9
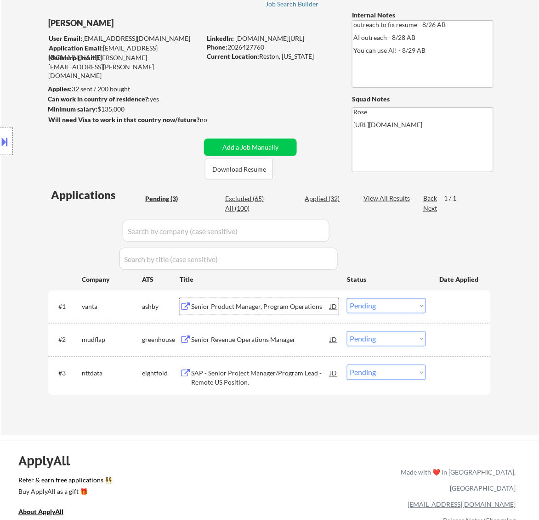
click at [397, 304] on select "Choose an option... Pending Applied Excluded (Questions) Excluded (Expired) Exc…" at bounding box center [386, 305] width 79 height 15
click at [347, 298] on select "Choose an option... Pending Applied Excluded (Questions) Excluded (Expired) Exc…" at bounding box center [386, 305] width 79 height 15
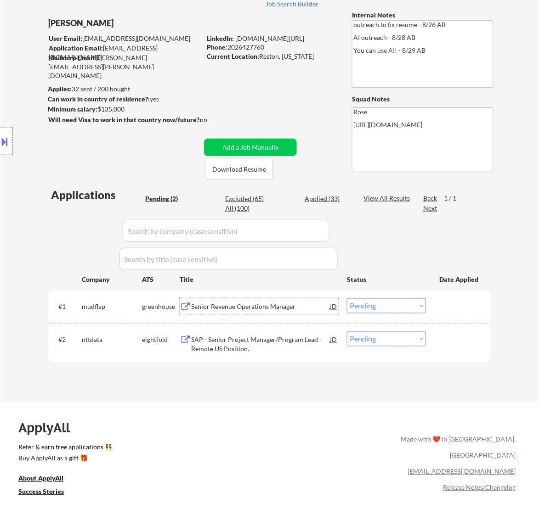
click at [305, 304] on div "Senior Revenue Operations Manager" at bounding box center [260, 307] width 139 height 9
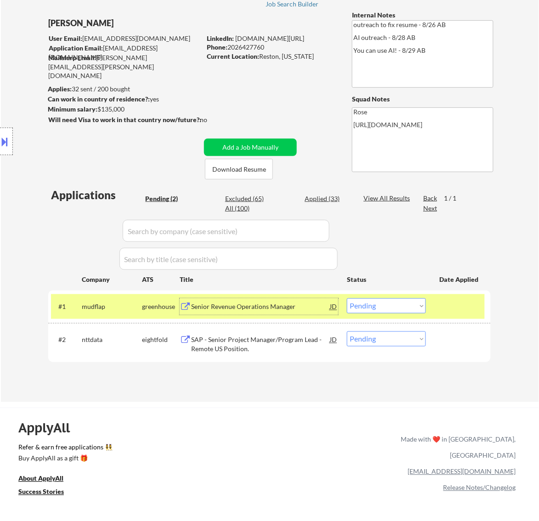
click at [380, 302] on select "Choose an option... Pending Applied Excluded (Questions) Excluded (Expired) Exc…" at bounding box center [386, 305] width 79 height 15
click at [347, 298] on select "Choose an option... Pending Applied Excluded (Questions) Excluded (Expired) Exc…" at bounding box center [386, 305] width 79 height 15
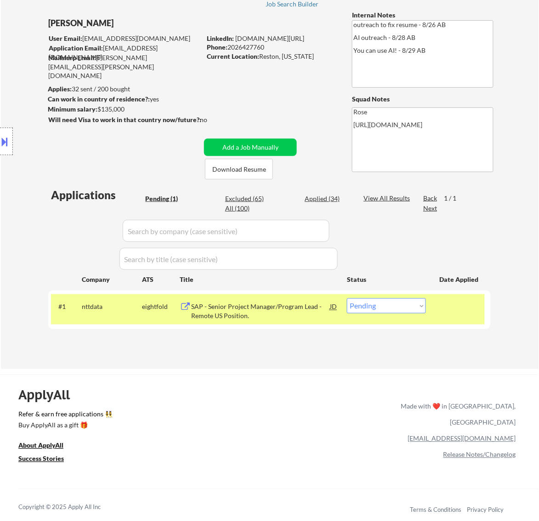
click at [274, 319] on div "SAP - Senior Project Manager/Program Lead - Remote US Position." at bounding box center [260, 312] width 139 height 18
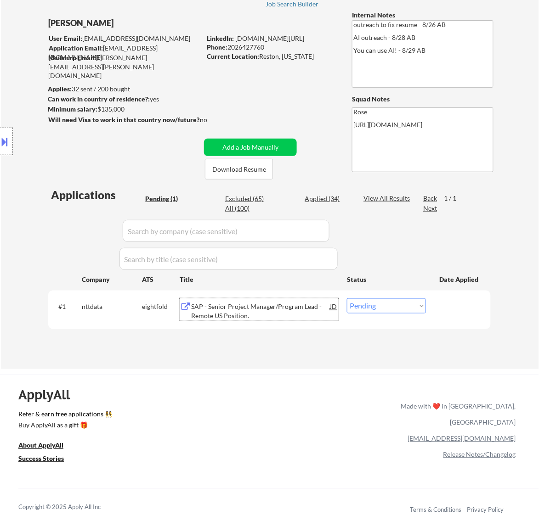
click at [377, 310] on select "Choose an option... Pending Applied Excluded (Questions) Excluded (Expired) Exc…" at bounding box center [386, 305] width 79 height 15
select select ""excluded__bad_match_""
click at [347, 298] on select "Choose an option... Pending Applied Excluded (Questions) Excluded (Expired) Exc…" at bounding box center [386, 305] width 79 height 15
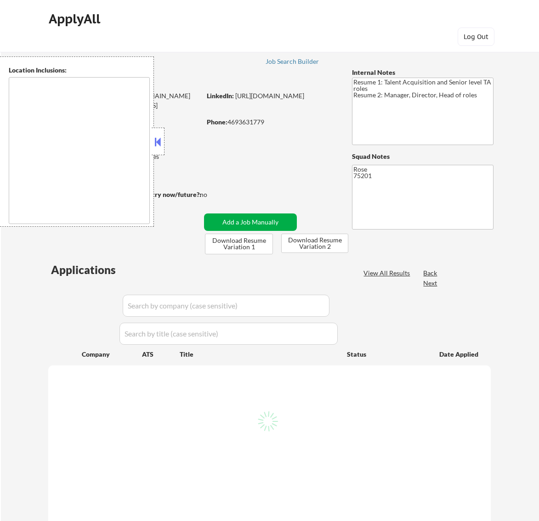
type textarea "[GEOGRAPHIC_DATA], [GEOGRAPHIC_DATA] [GEOGRAPHIC_DATA], [GEOGRAPHIC_DATA] [GEOG…"
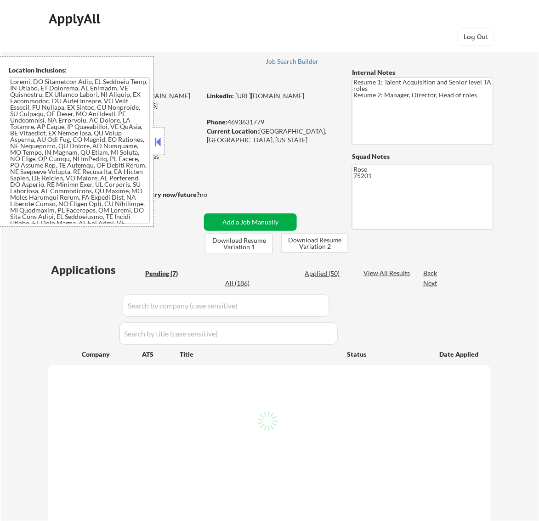
select select ""pending""
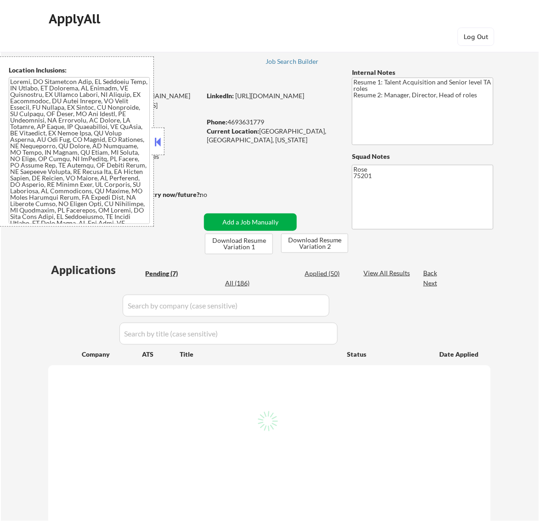
select select ""pending""
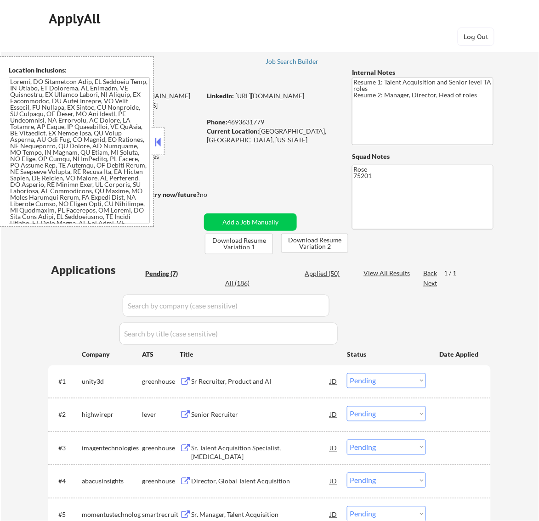
click at [159, 144] on button at bounding box center [157, 142] width 10 height 14
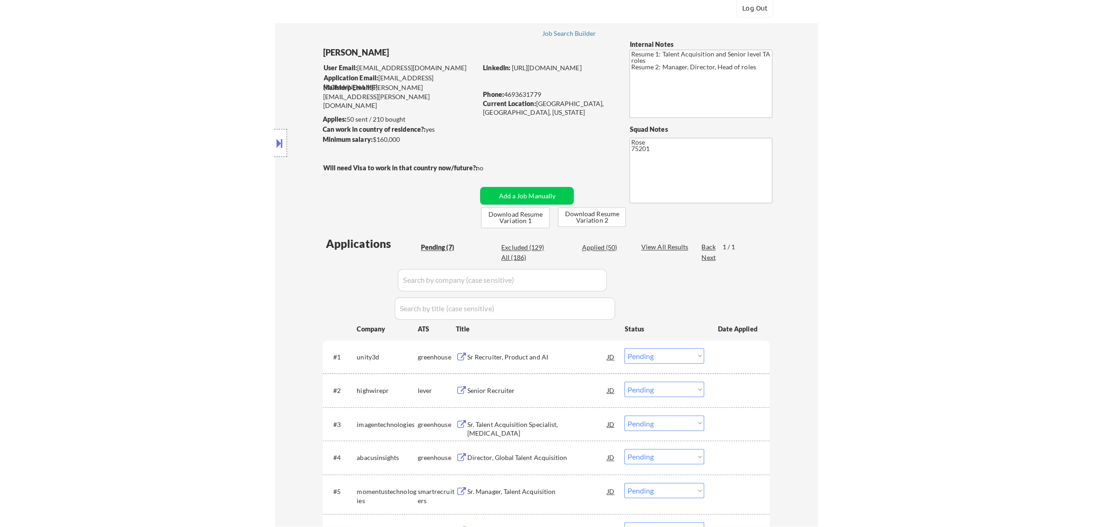
scroll to position [57, 0]
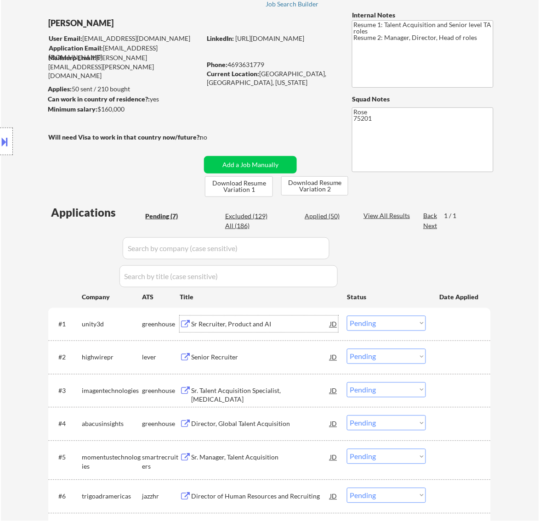
click at [269, 327] on div "Sr Recruiter, Product and AI" at bounding box center [260, 324] width 139 height 9
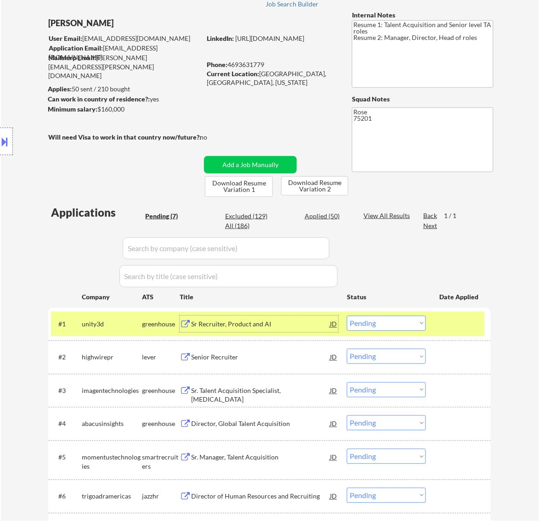
click at [384, 320] on select "Choose an option... Pending Applied Excluded (Questions) Excluded (Expired) Exc…" at bounding box center [386, 323] width 79 height 15
click at [347, 316] on select "Choose an option... Pending Applied Excluded (Questions) Excluded (Expired) Exc…" at bounding box center [386, 323] width 79 height 15
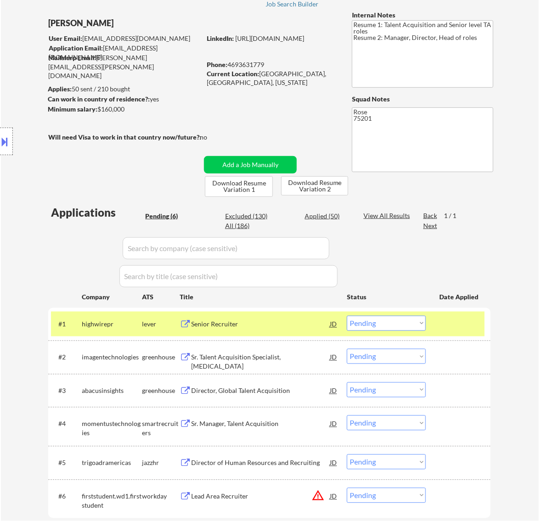
click at [295, 326] on div "Senior Recruiter" at bounding box center [260, 324] width 139 height 9
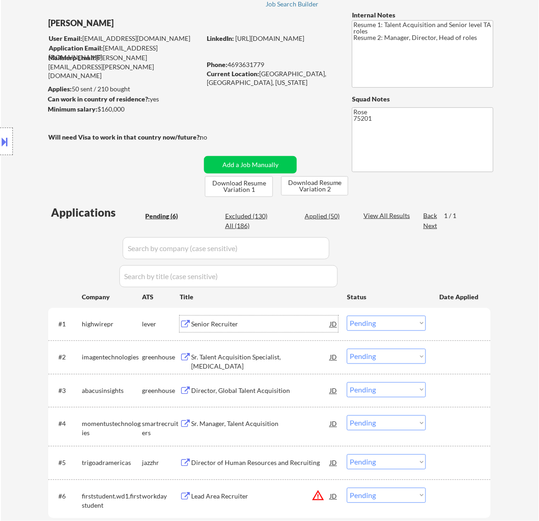
click at [6, 139] on button at bounding box center [5, 141] width 10 height 15
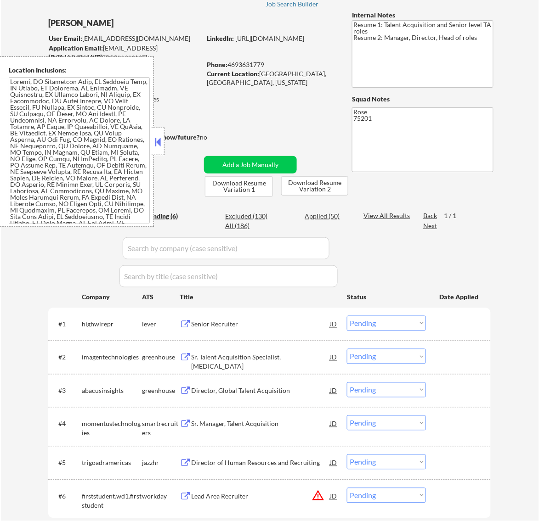
click at [157, 143] on button at bounding box center [157, 142] width 10 height 14
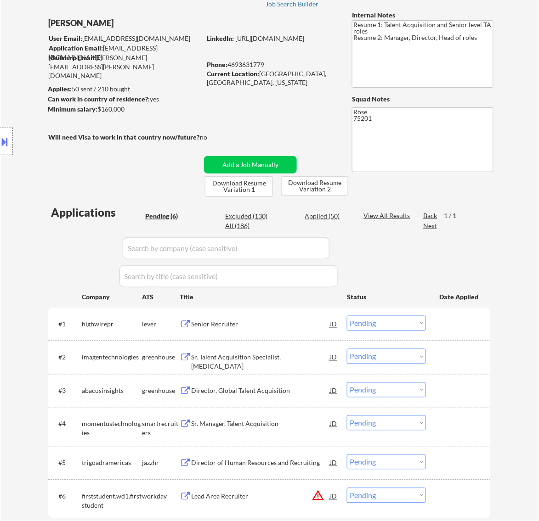
click at [417, 324] on select "Choose an option... Pending Applied Excluded (Questions) Excluded (Expired) Exc…" at bounding box center [386, 323] width 79 height 15
click at [347, 316] on select "Choose an option... Pending Applied Excluded (Questions) Excluded (Expired) Exc…" at bounding box center [386, 323] width 79 height 15
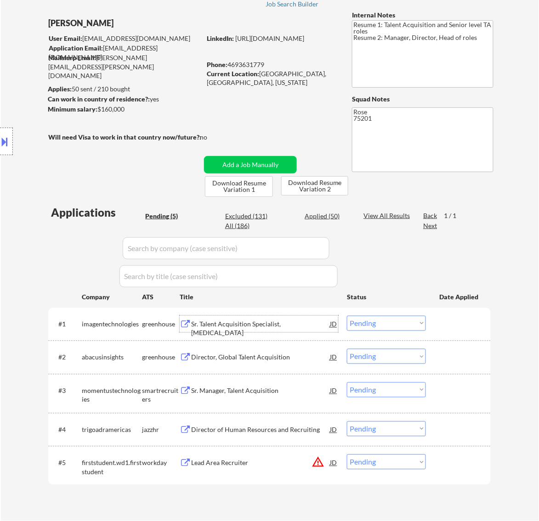
click at [310, 330] on div "Sr. Talent Acquisition Specialist, [MEDICAL_DATA]" at bounding box center [260, 324] width 139 height 17
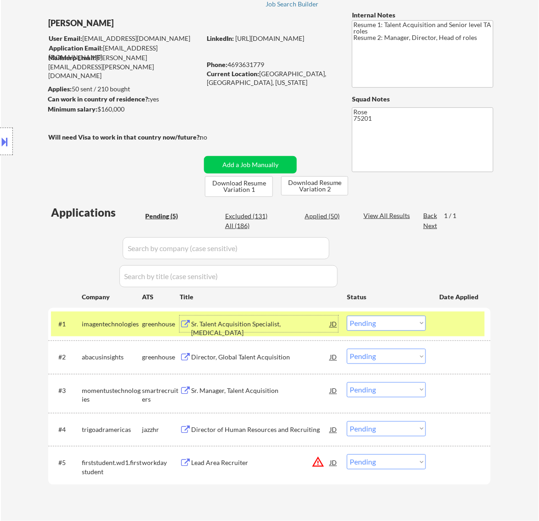
click at [273, 322] on div "Sr. Talent Acquisition Specialist, [MEDICAL_DATA]" at bounding box center [260, 329] width 139 height 18
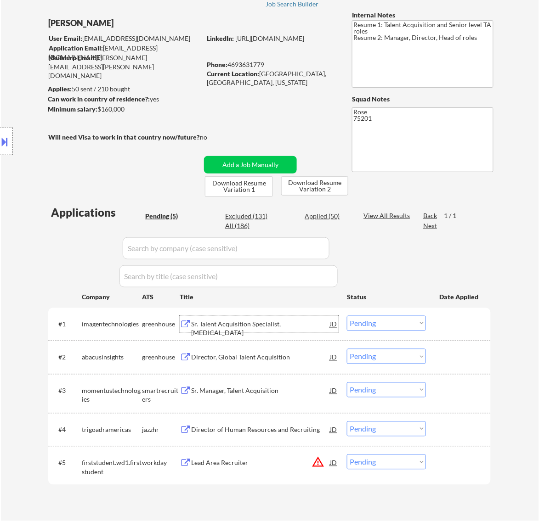
click at [409, 325] on select "Choose an option... Pending Applied Excluded (Questions) Excluded (Expired) Exc…" at bounding box center [386, 323] width 79 height 15
click at [347, 316] on select "Choose an option... Pending Applied Excluded (Questions) Excluded (Expired) Exc…" at bounding box center [386, 323] width 79 height 15
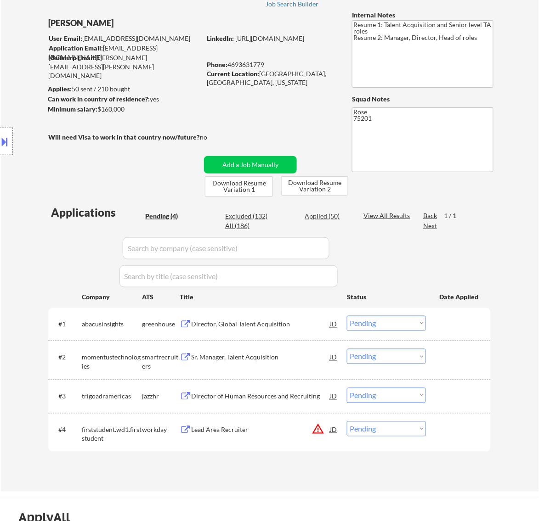
click at [318, 331] on div "Director, Global Talent Acquisition" at bounding box center [260, 324] width 139 height 17
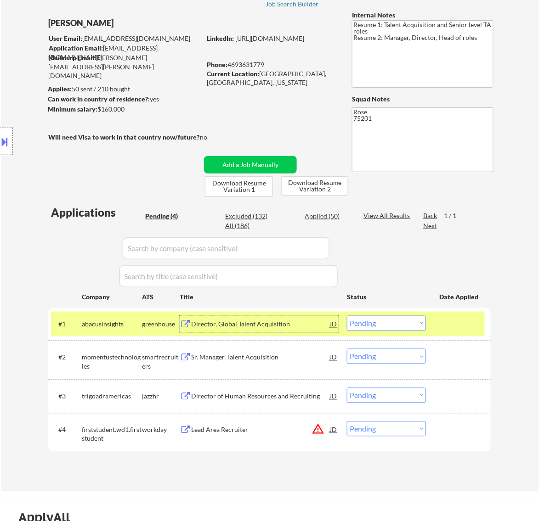
click at [258, 217] on div "Excluded (132)" at bounding box center [248, 216] width 46 height 9
select select ""excluded__expired_""
select select ""excluded__location_""
select select ""excluded__expired_""
select select ""excluded__salary_""
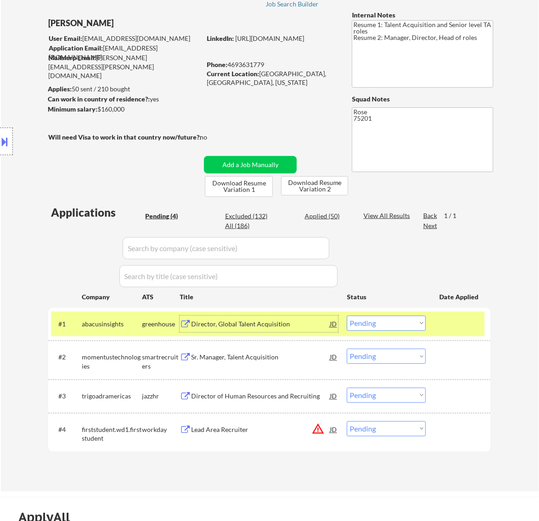
select select ""excluded__salary_""
select select ""excluded__expired_""
select select ""excluded__salary_""
select select ""excluded""
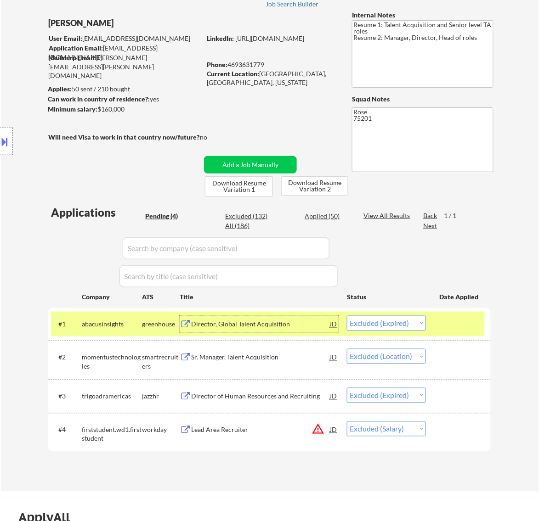
select select ""excluded""
select select ""excluded__expired_""
select select ""excluded__salary_""
select select ""excluded__expired_""
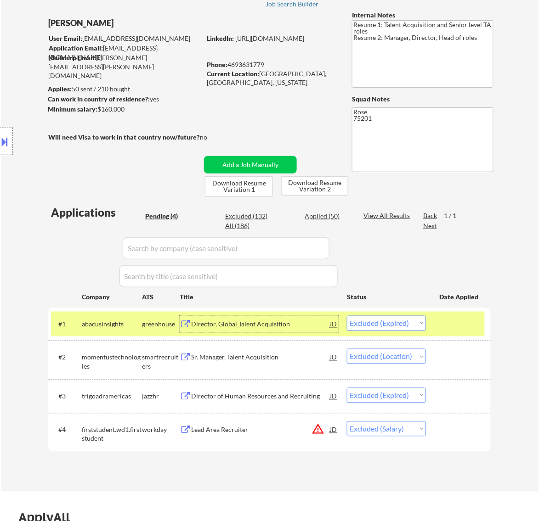
select select ""excluded""
select select ""excluded__location_""
select select ""excluded__expired_""
select select ""excluded""
select select ""excluded__expired_""
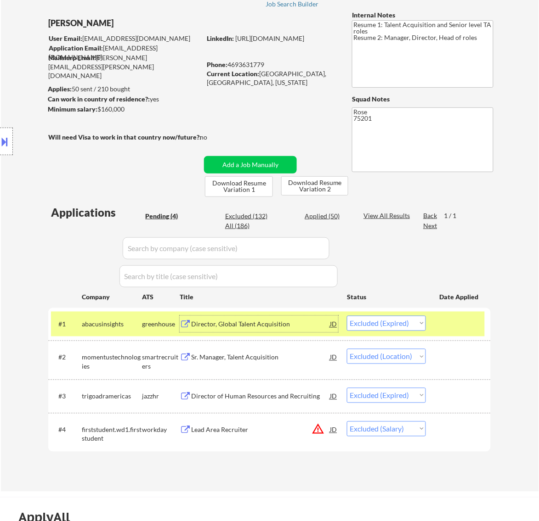
select select ""excluded""
select select ""excluded__salary_""
select select ""excluded__bad_match_""
select select ""excluded__expired_""
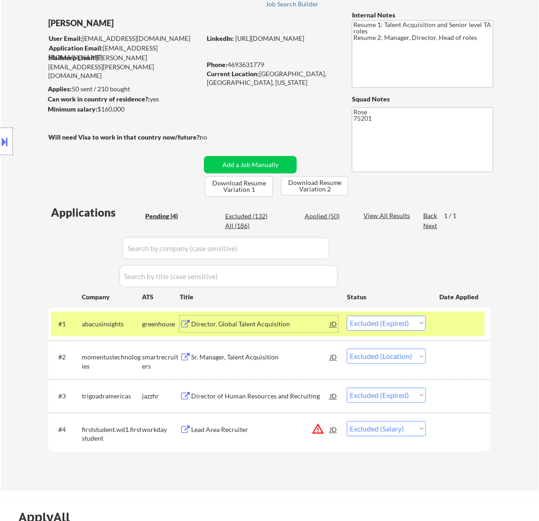
select select ""excluded""
select select ""excluded__salary_""
select select ""excluded__expired_""
select select ""excluded__bad_match_""
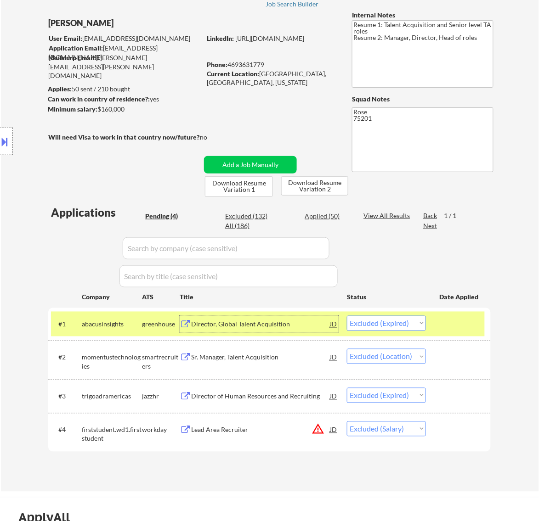
select select ""excluded""
select select ""excluded__expired_""
select select ""excluded""
select select ""excluded__bad_match_""
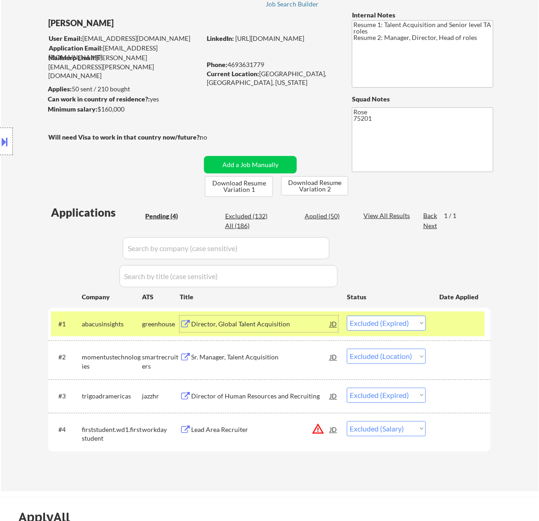
select select ""excluded__expired_""
select select ""excluded__salary_""
select select ""excluded__expired_""
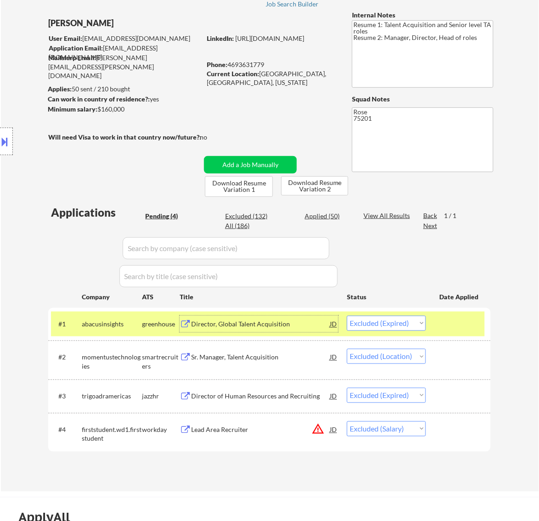
select select ""excluded""
select select ""excluded__expired_""
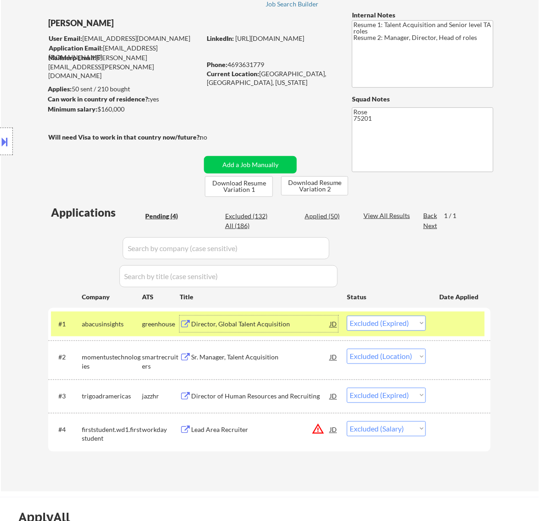
select select ""excluded__salary_""
select select ""excluded__location_""
select select ""excluded__expired_""
select select ""excluded""
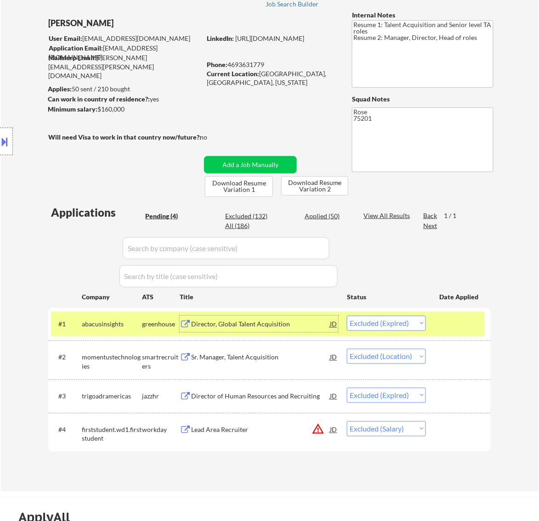
select select ""excluded__salary_""
select select ""excluded""
select select ""excluded__expired_""
select select ""excluded__location_""
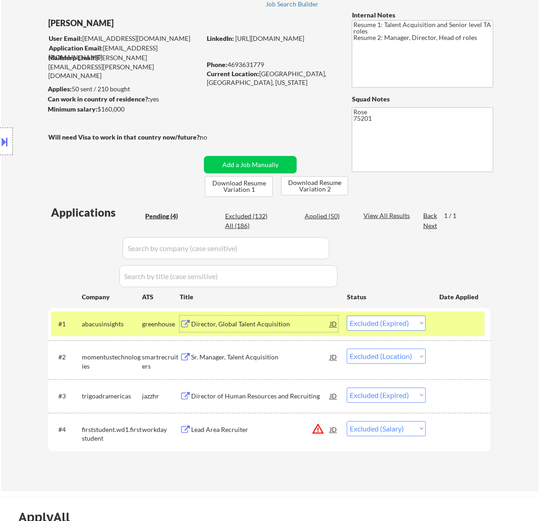
select select ""excluded__expired_""
select select ""excluded__salary_""
select select ""excluded__expired_""
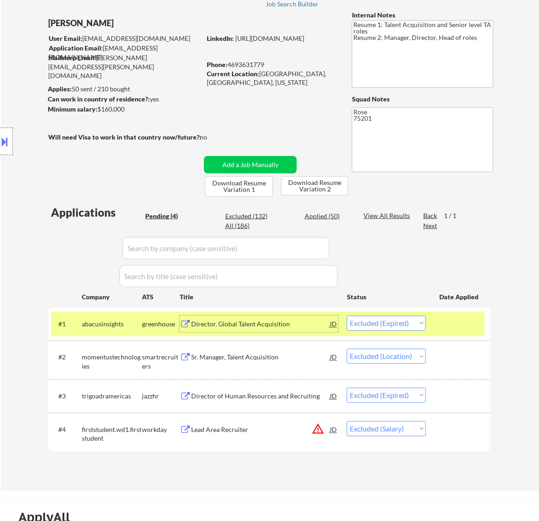
select select ""excluded""
select select ""excluded__expired_""
select select ""excluded__bad_match_""
select select ""excluded__expired_""
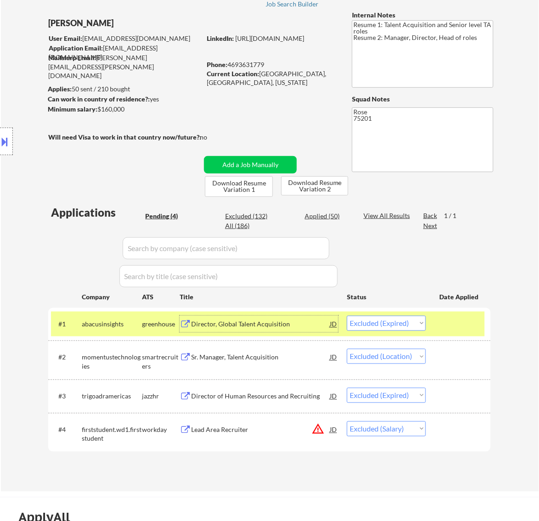
select select ""excluded__expired_""
select select ""excluded__bad_match_""
select select ""excluded__salary_""
select select ""excluded""
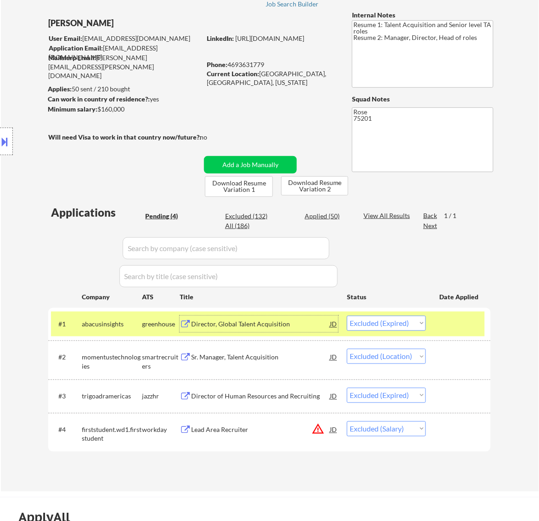
select select ""excluded__expired_""
select select ""excluded__salary_""
select select ""excluded__location_""
select select ""excluded__expired_""
select select ""excluded""
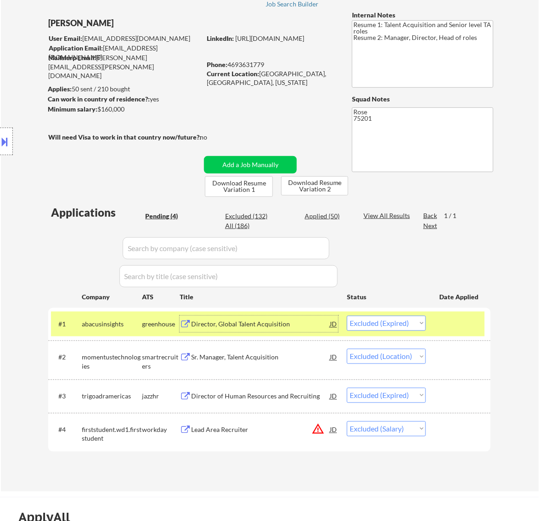
select select ""excluded__expired_""
select select ""excluded__salary_""
select select ""excluded__bad_match_""
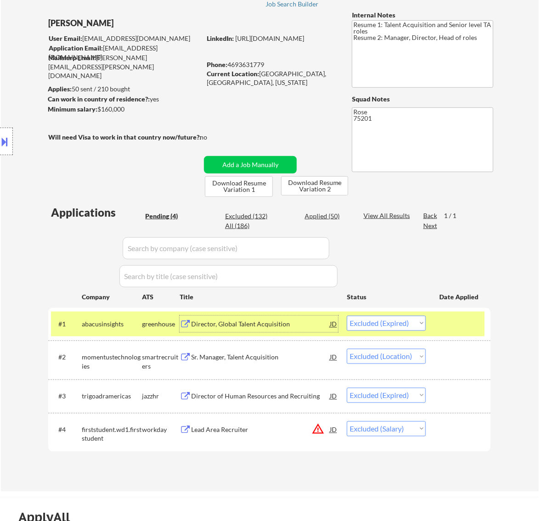
select select ""excluded__bad_match_""
select select ""excluded""
select select ""excluded__expired_""
select select ""excluded__salary_""
select select ""excluded__expired_""
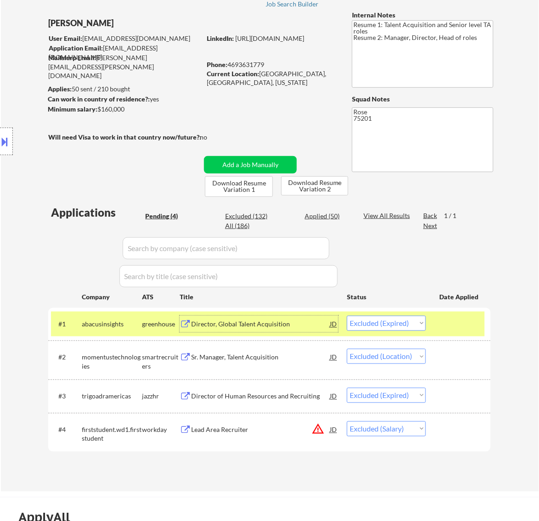
select select ""excluded__salary_""
select select ""excluded__expired_""
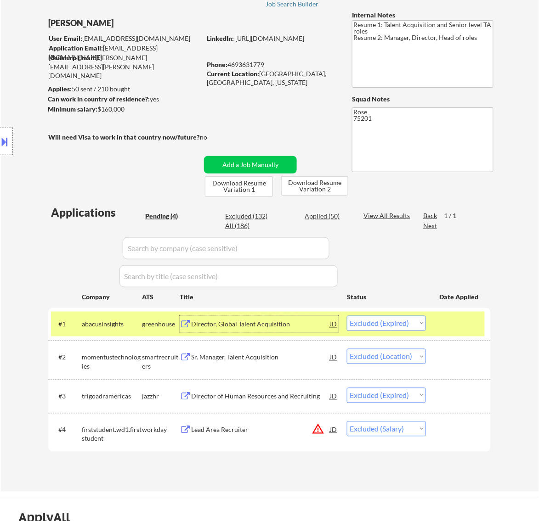
select select ""excluded__location_""
select select ""excluded__expired_""
select select ""excluded__salary_""
select select ""excluded__expired_""
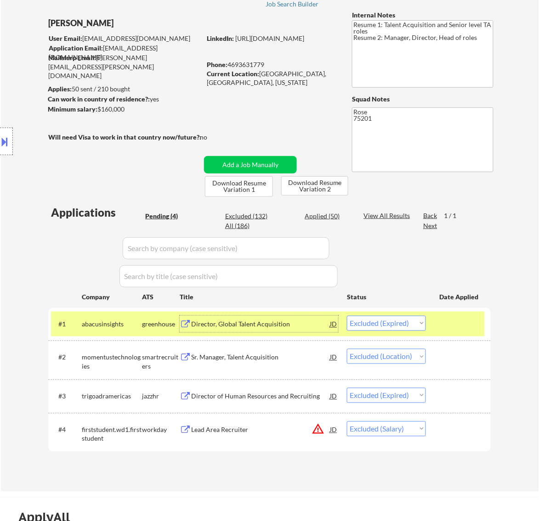
select select ""excluded__salary_""
select select ""excluded__bad_match_""
select select ""excluded__location_""
select select ""excluded__bad_match_""
select select ""excluded__expired_""
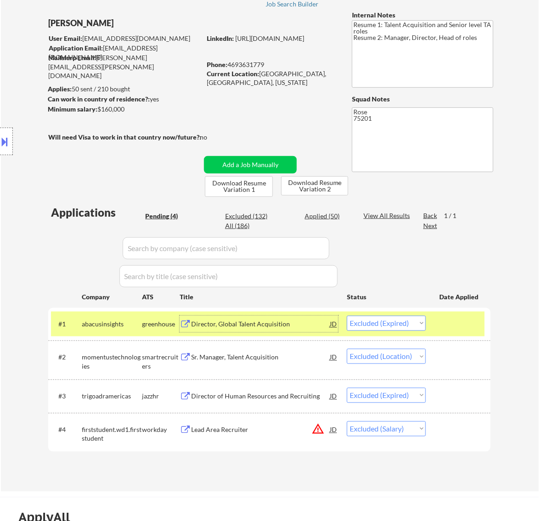
select select ""excluded""
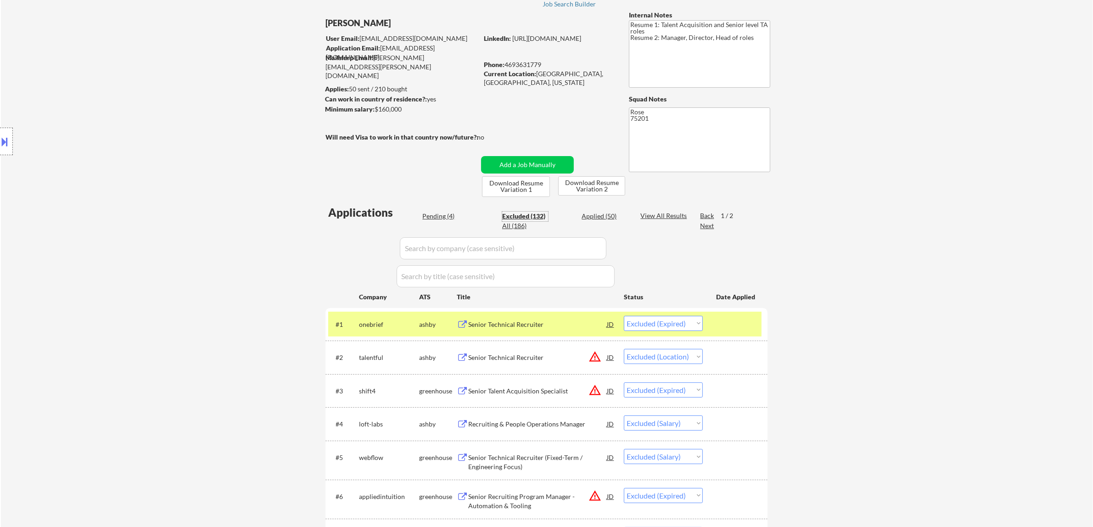
click at [538, 325] on div "Senior Technical Recruiter" at bounding box center [537, 324] width 139 height 9
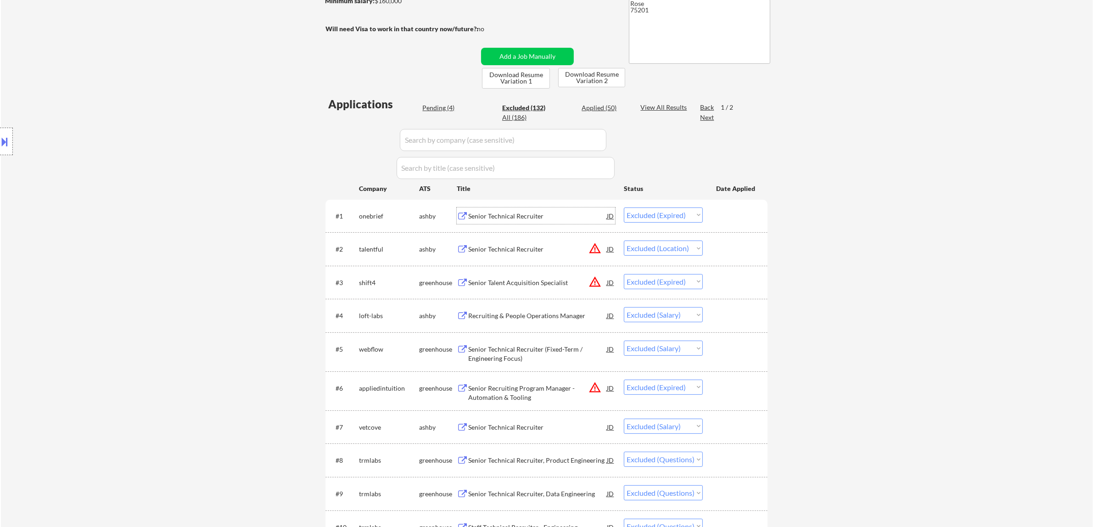
scroll to position [172, 0]
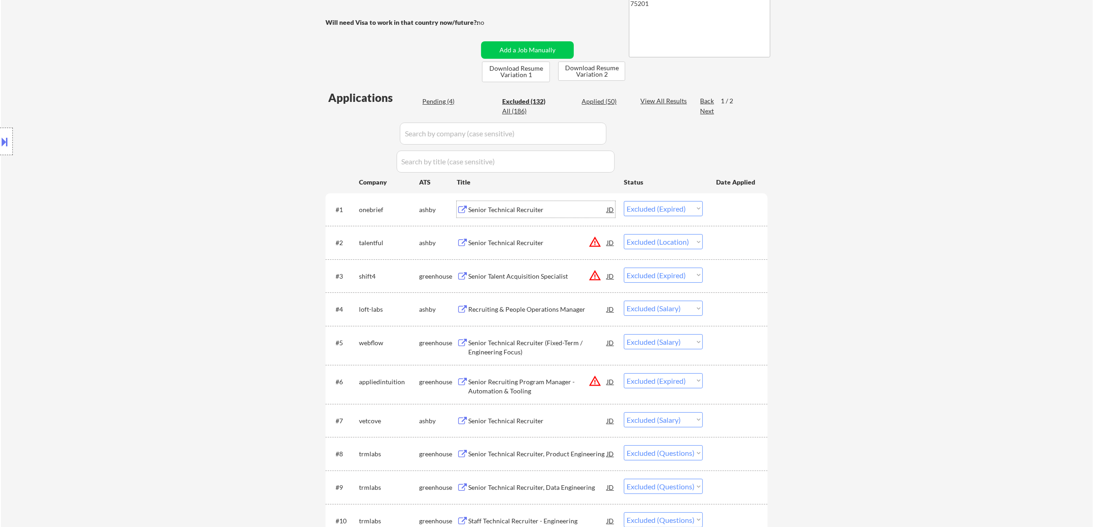
click at [538, 107] on div "Next" at bounding box center [707, 111] width 15 height 9
select select ""excluded""
select select ""excluded__expired_""
select select ""excluded__bad_match_""
select select ""excluded__location_""
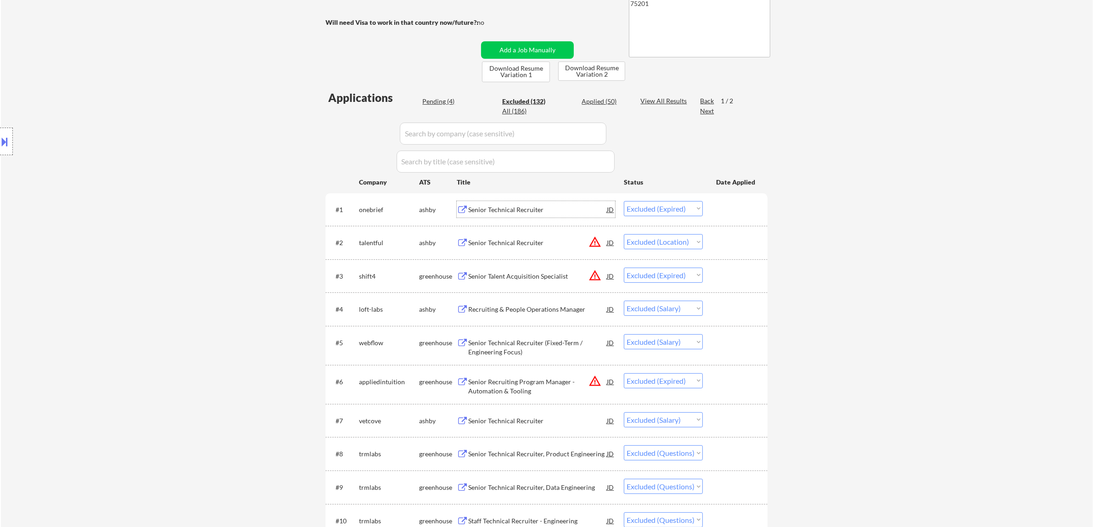
select select ""excluded__expired_""
select select ""excluded__bad_match_""
select select ""excluded__expired_""
select select ""excluded__bad_match_""
select select ""excluded__expired_""
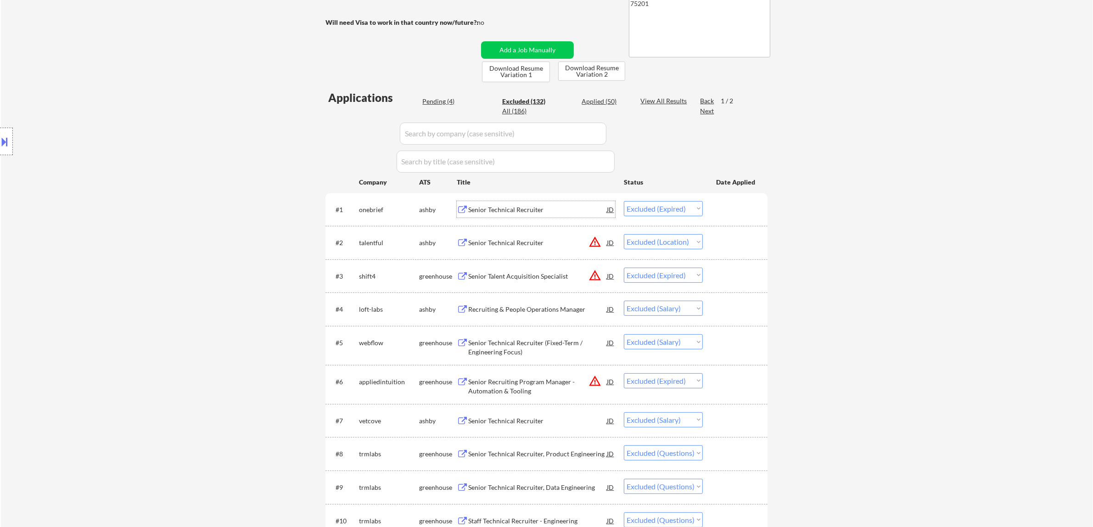
select select ""excluded__bad_match_""
select select ""excluded__salary_""
select select ""excluded__bad_match_""
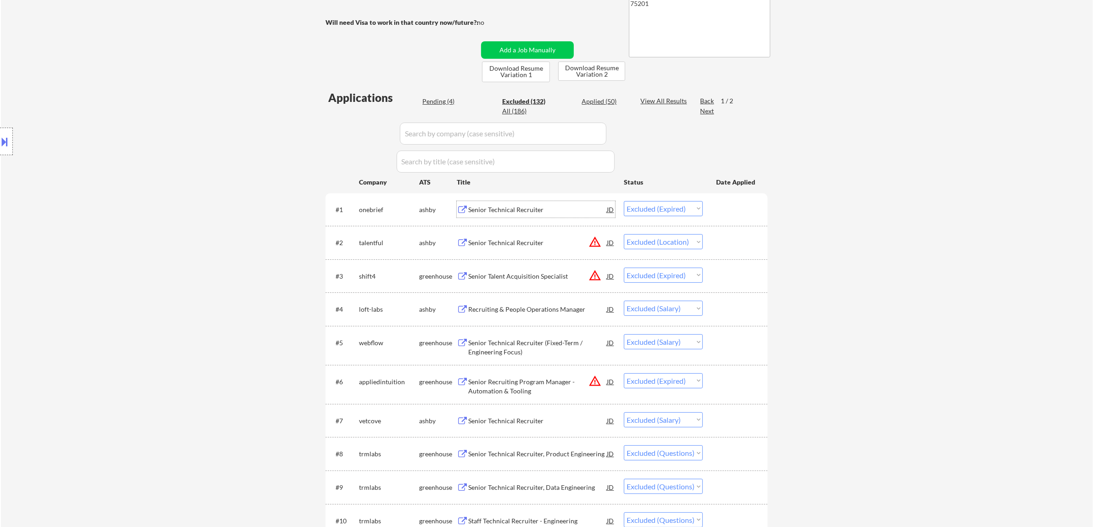
select select ""excluded__salary_""
select select ""excluded__expired_""
select select ""excluded__bad_match_""
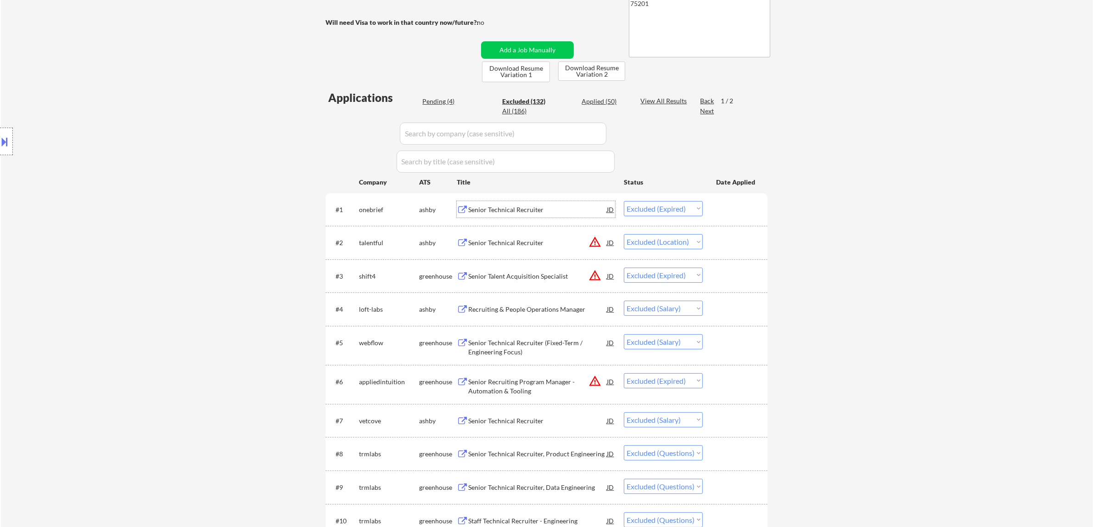
select select ""excluded__bad_match_""
select select ""excluded__expired_""
select select ""excluded__bad_match_""
select select ""excluded__expired_""
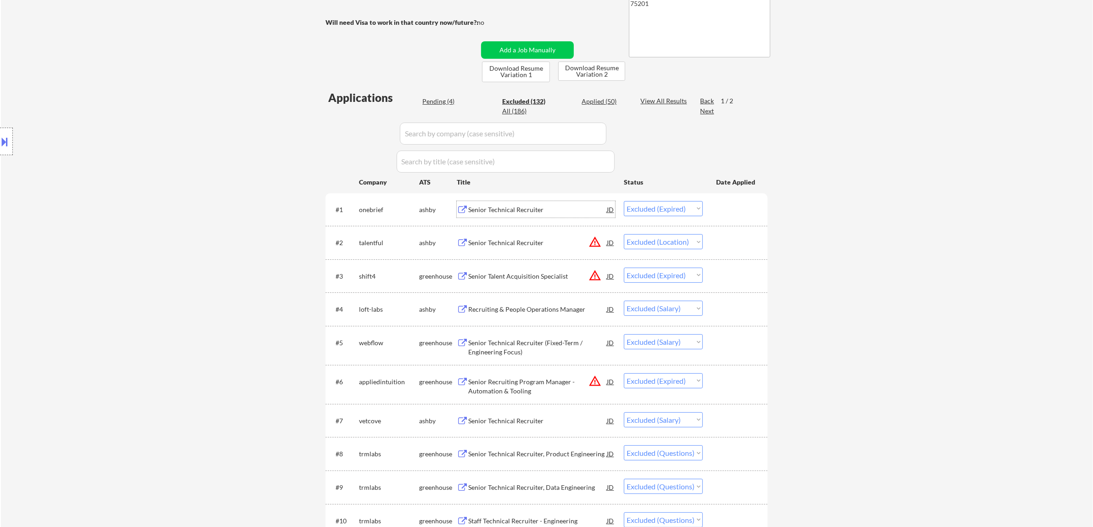
select select ""excluded__bad_match_""
select select ""excluded__salary_""
select select ""excluded__bad_match_""
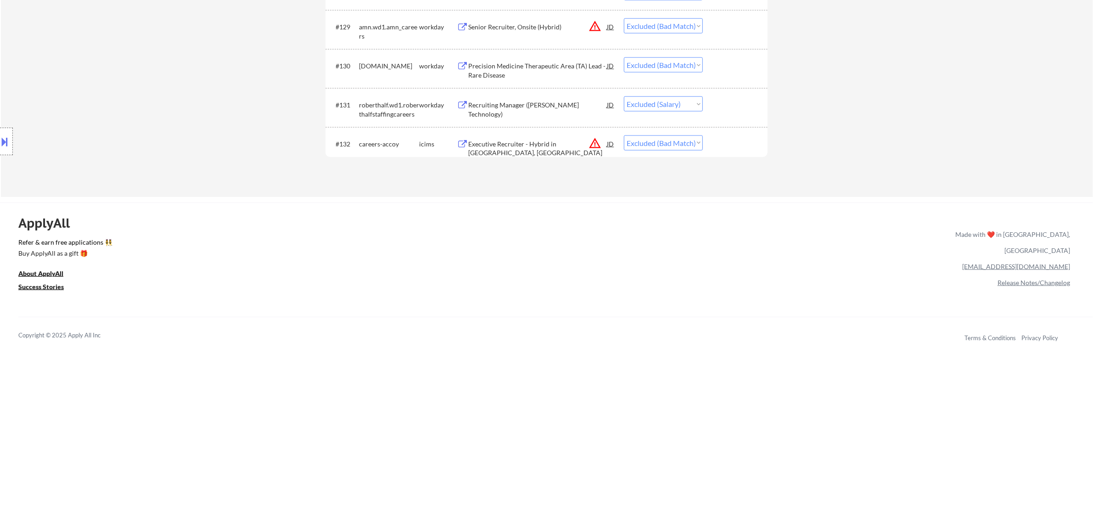
scroll to position [1378, 0]
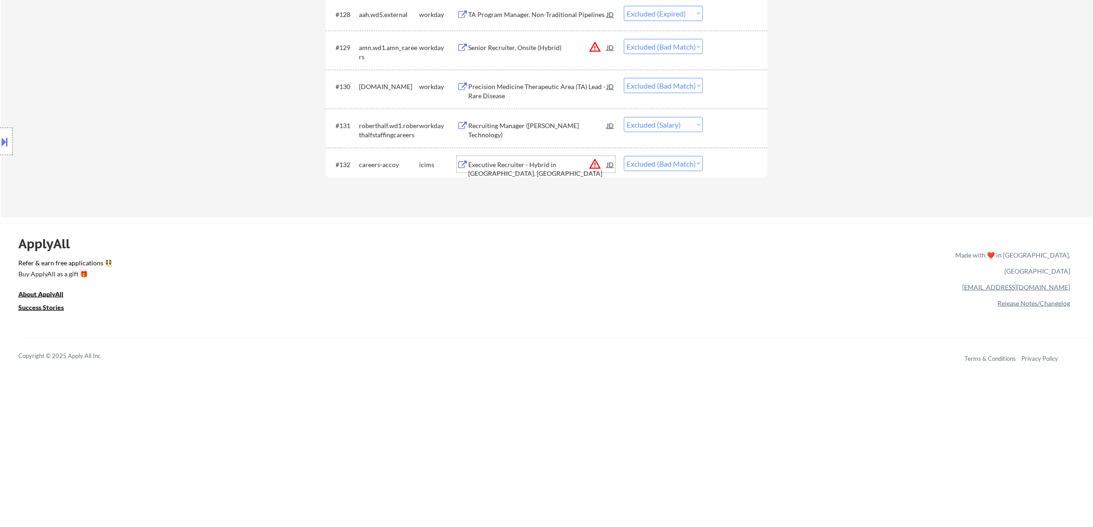
click at [538, 164] on div "Executive Recruiter - Hybrid in Pittsburgh, PA" at bounding box center [537, 169] width 139 height 18
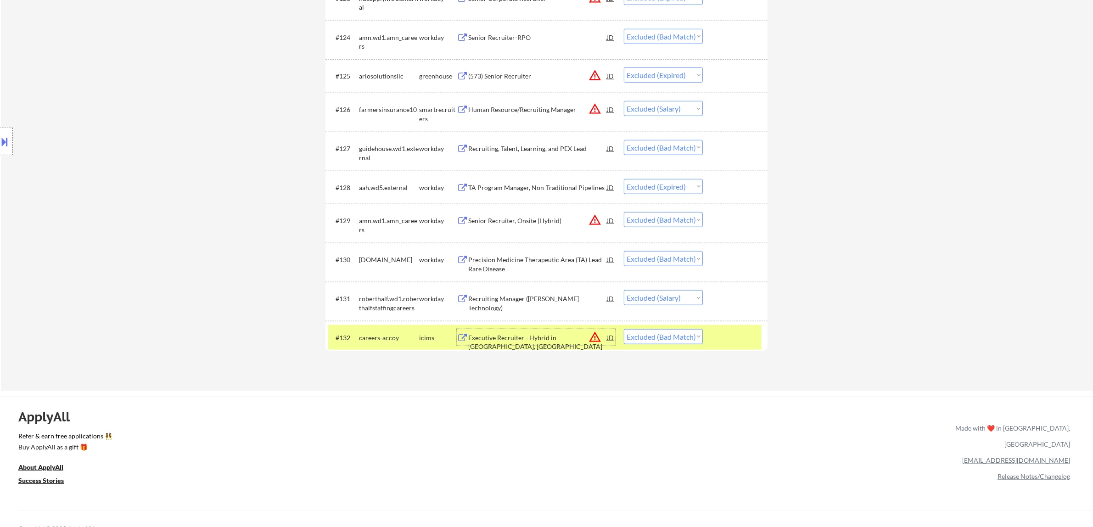
scroll to position [1263, 0]
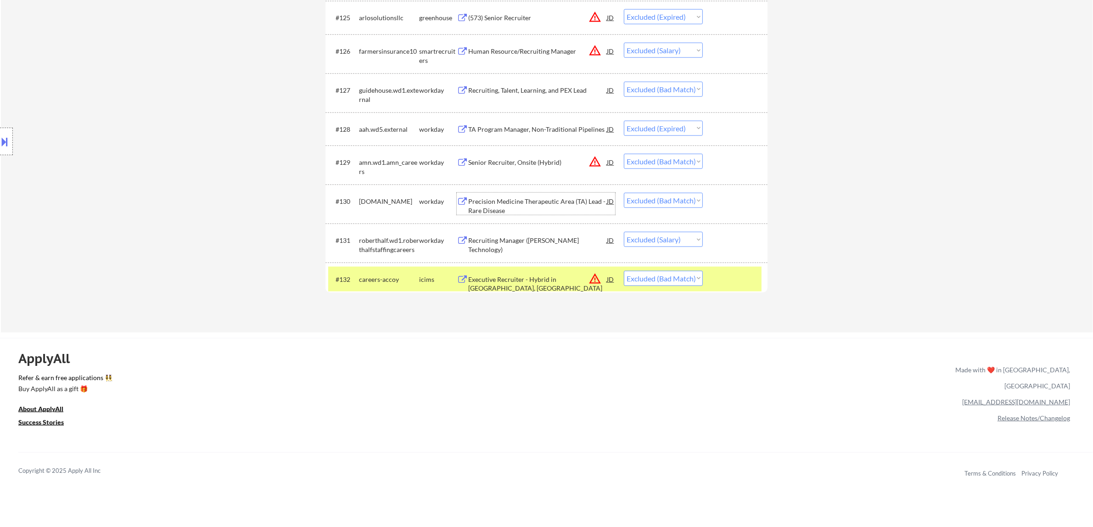
click at [538, 202] on div "Precision Medicine Therapeutic Area (TA) Lead - Rare Disease" at bounding box center [537, 206] width 139 height 18
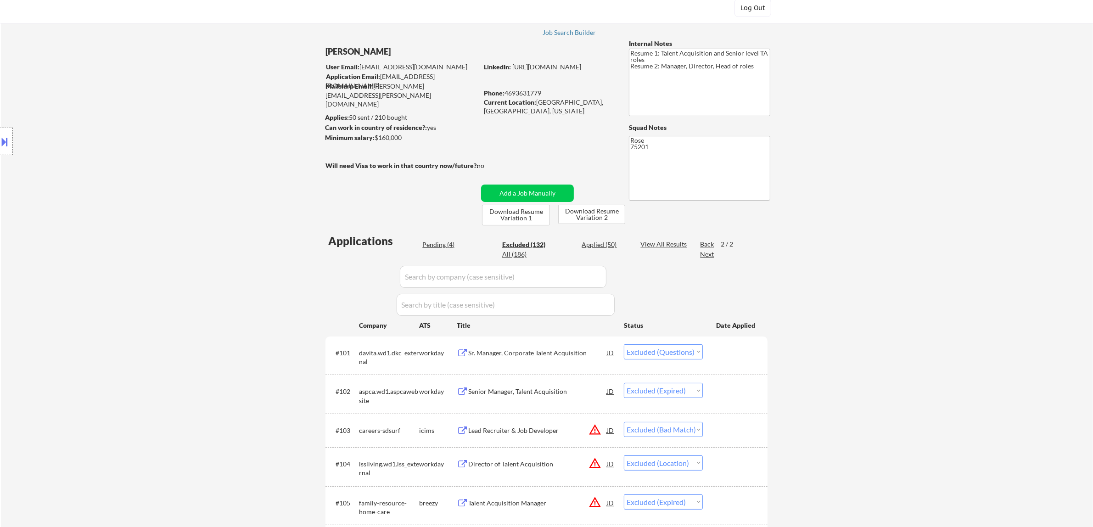
scroll to position [57, 0]
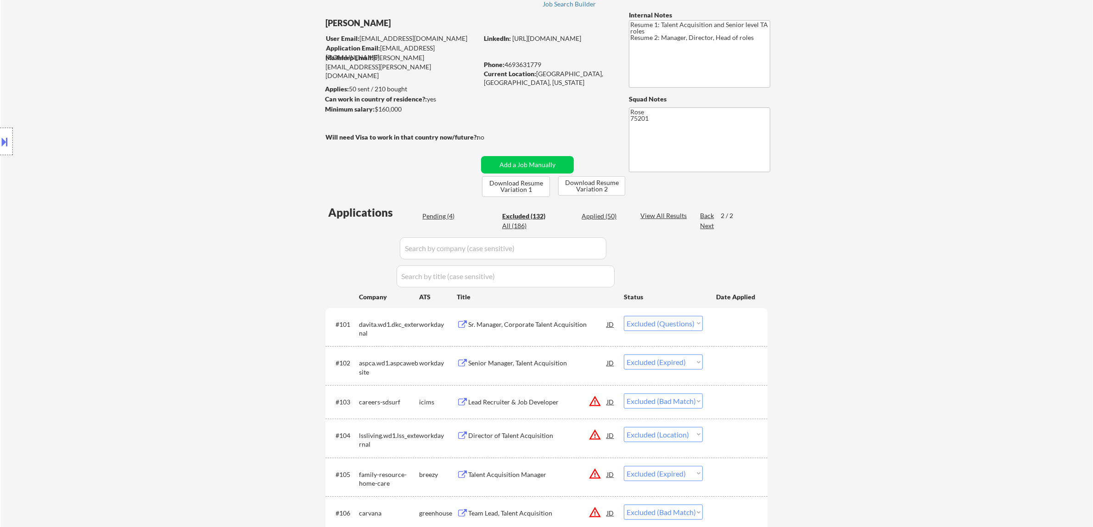
click at [446, 214] on div "Pending (4)" at bounding box center [445, 216] width 46 height 9
select select ""pending""
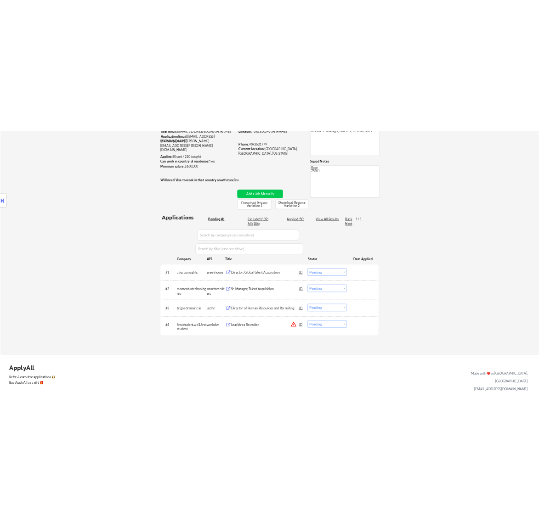
scroll to position [115, 0]
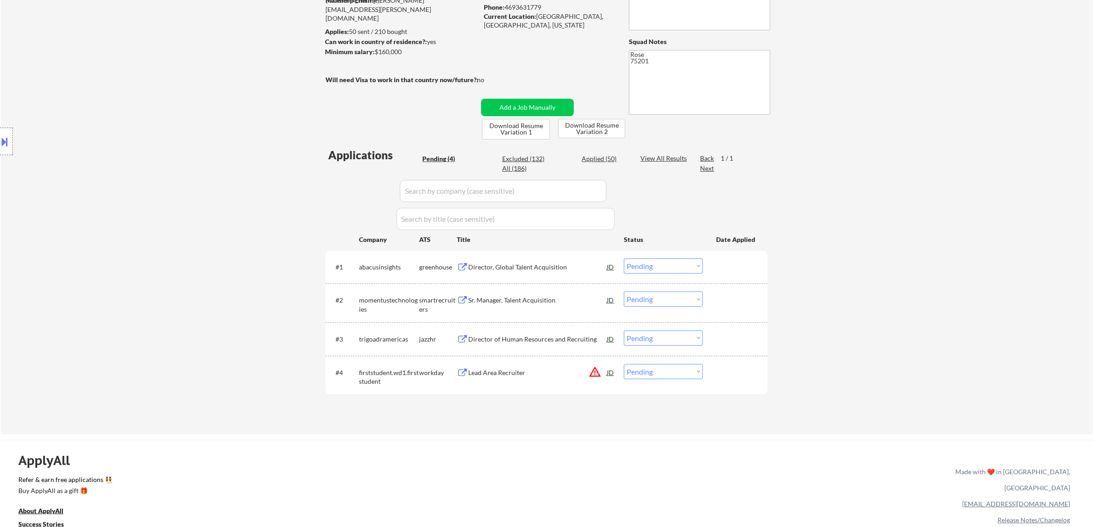
click at [538, 274] on div "Director, Global Talent Acquisition" at bounding box center [537, 267] width 139 height 17
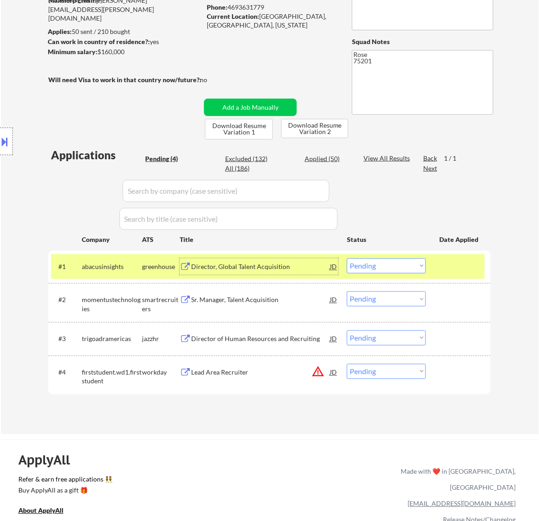
click at [375, 261] on select "Choose an option... Pending Applied Excluded (Questions) Excluded (Expired) Exc…" at bounding box center [386, 266] width 79 height 15
click at [347, 259] on select "Choose an option... Pending Applied Excluded (Questions) Excluded (Expired) Exc…" at bounding box center [386, 266] width 79 height 15
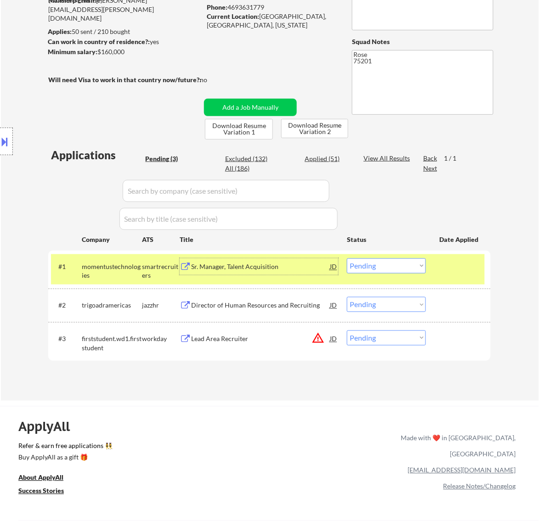
click at [276, 269] on div "Sr. Manager, Talent Acquisition" at bounding box center [260, 267] width 139 height 9
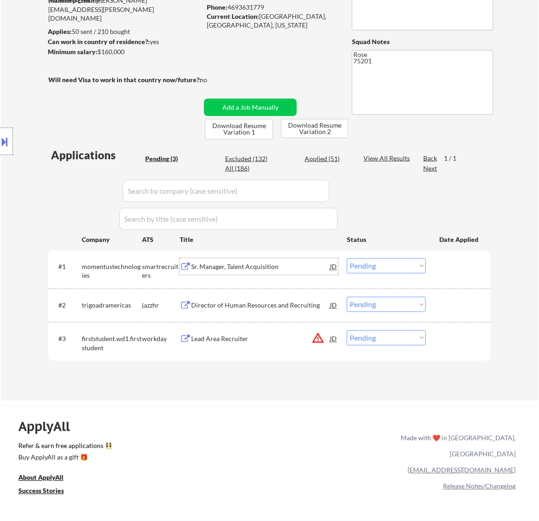
click at [399, 264] on select "Choose an option... Pending Applied Excluded (Questions) Excluded (Expired) Exc…" at bounding box center [386, 266] width 79 height 15
click at [347, 259] on select "Choose an option... Pending Applied Excluded (Questions) Excluded (Expired) Exc…" at bounding box center [386, 266] width 79 height 15
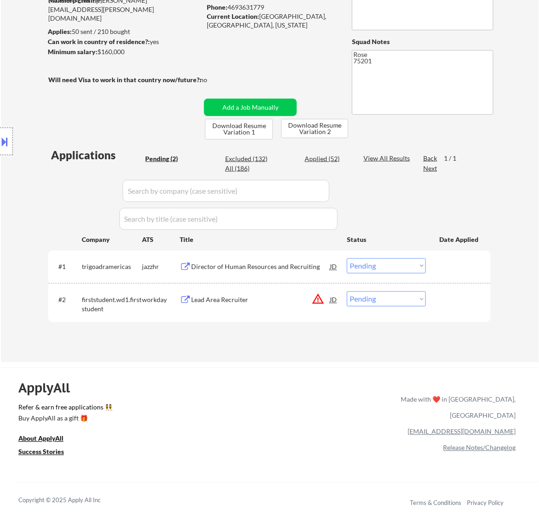
click at [267, 267] on div "Director of Human Resources and Recruiting" at bounding box center [260, 267] width 139 height 9
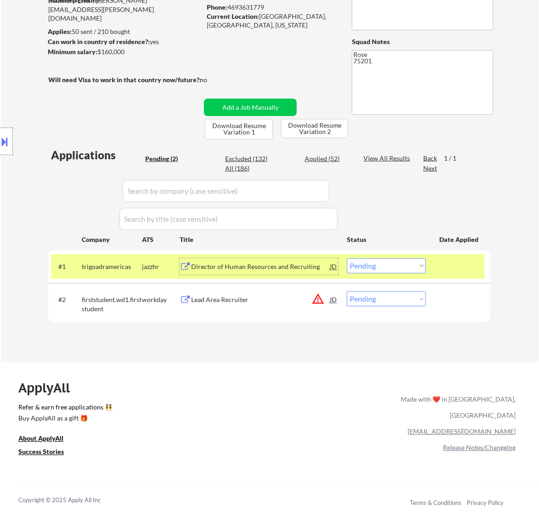
click at [405, 264] on select "Choose an option... Pending Applied Excluded (Questions) Excluded (Expired) Exc…" at bounding box center [386, 266] width 79 height 15
click at [347, 259] on select "Choose an option... Pending Applied Excluded (Questions) Excluded (Expired) Exc…" at bounding box center [386, 266] width 79 height 15
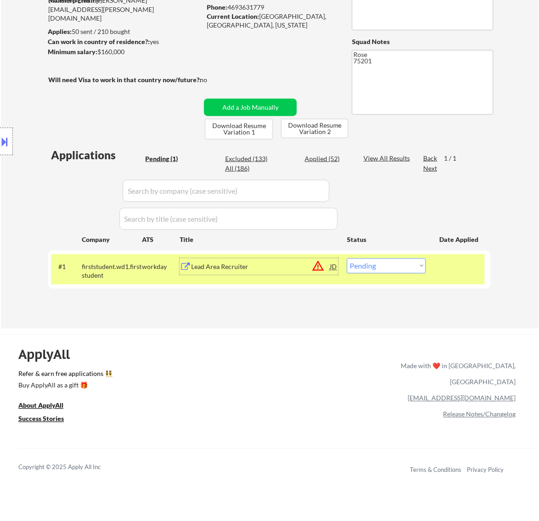
click at [285, 271] on div "Lead Area Recruiter" at bounding box center [260, 267] width 139 height 17
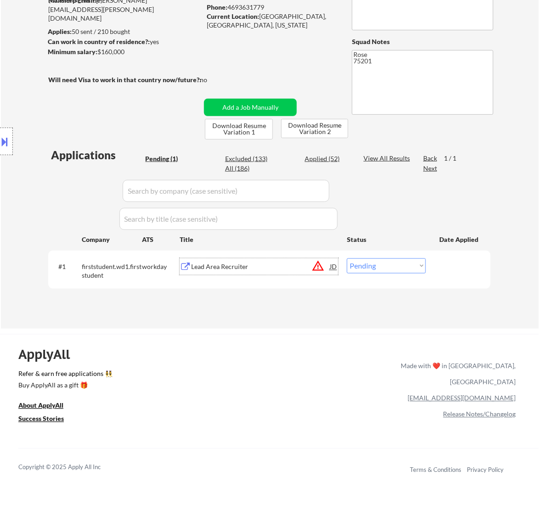
click at [407, 265] on select "Choose an option... Pending Applied Excluded (Questions) Excluded (Expired) Exc…" at bounding box center [386, 266] width 79 height 15
select select ""excluded__bad_match_""
click at [347, 259] on select "Choose an option... Pending Applied Excluded (Questions) Excluded (Expired) Exc…" at bounding box center [386, 266] width 79 height 15
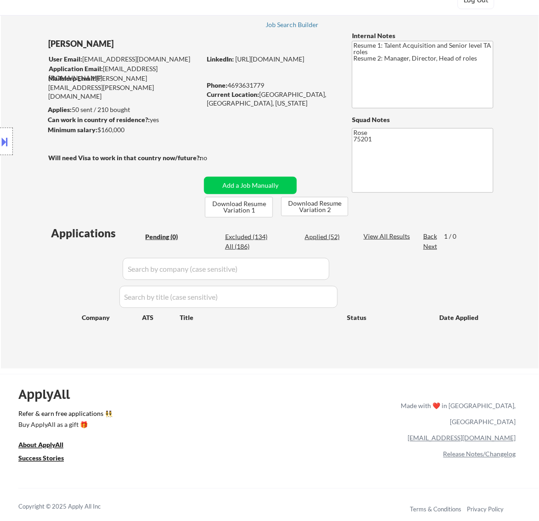
scroll to position [57, 0]
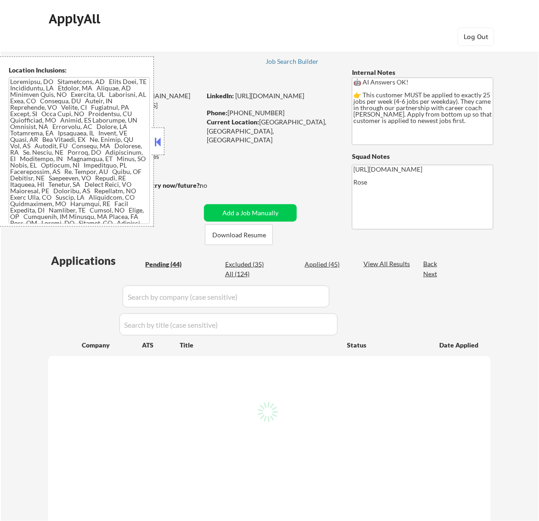
select select ""pending""
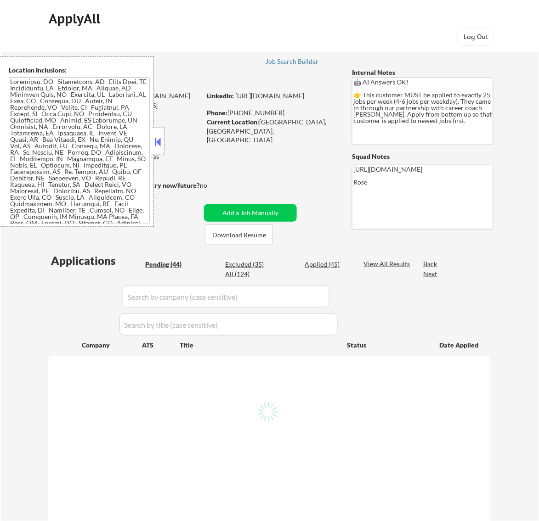
select select ""pending""
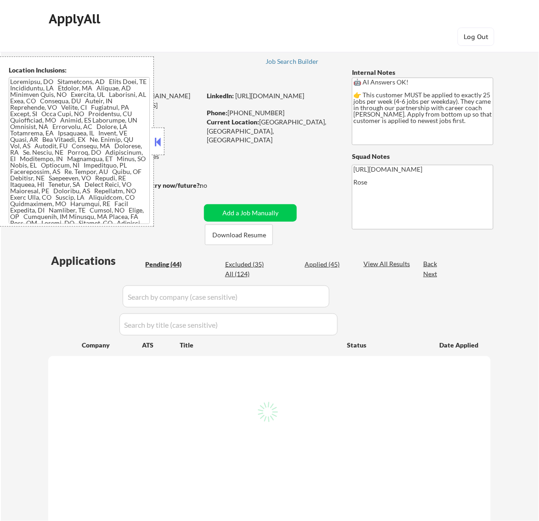
select select ""pending""
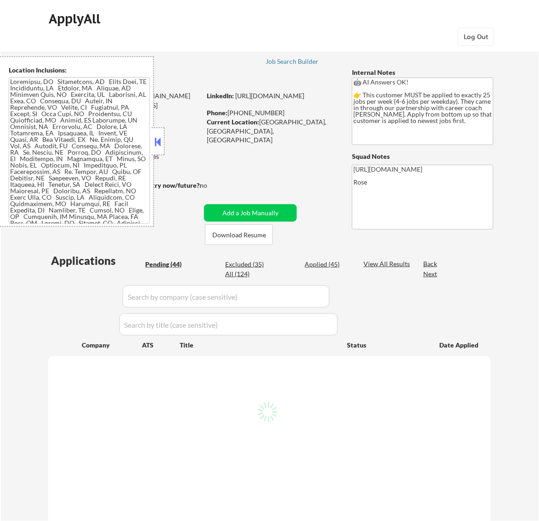
select select ""pending""
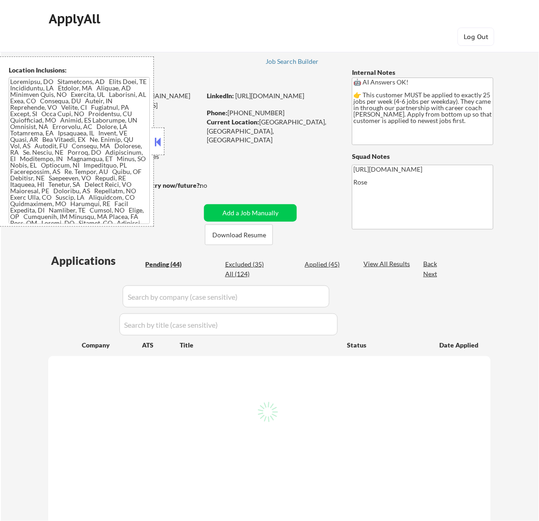
select select ""pending""
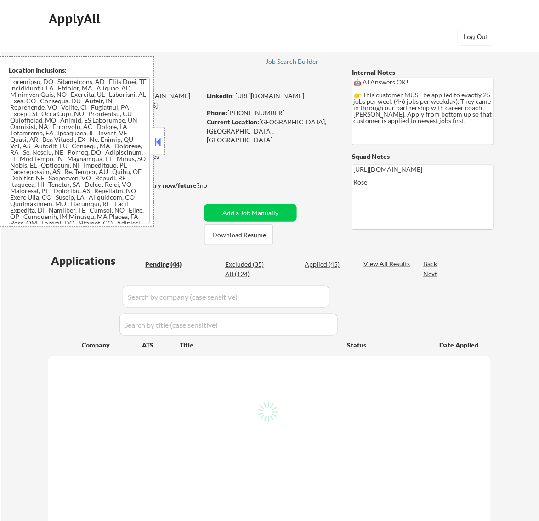
select select ""pending""
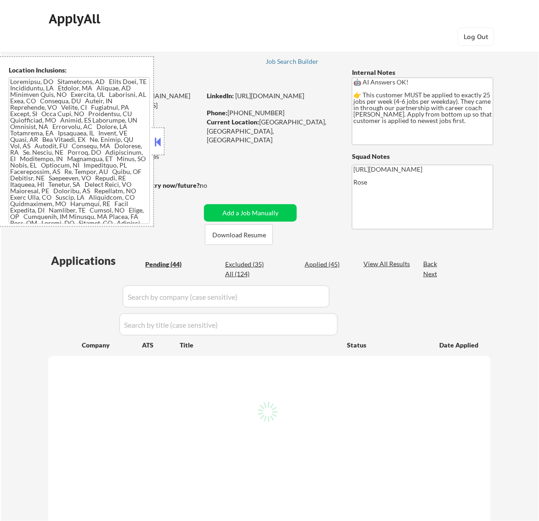
select select ""pending""
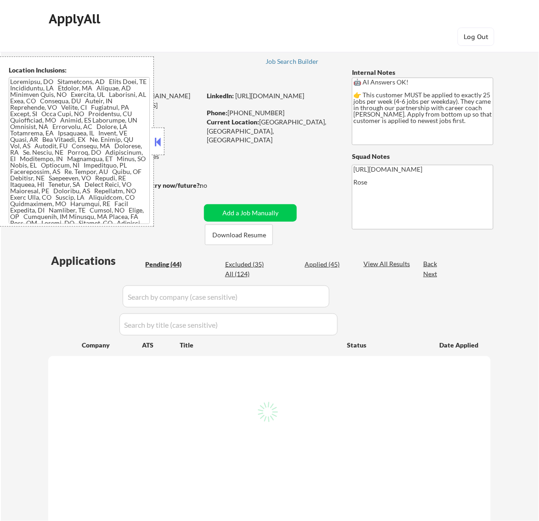
select select ""pending""
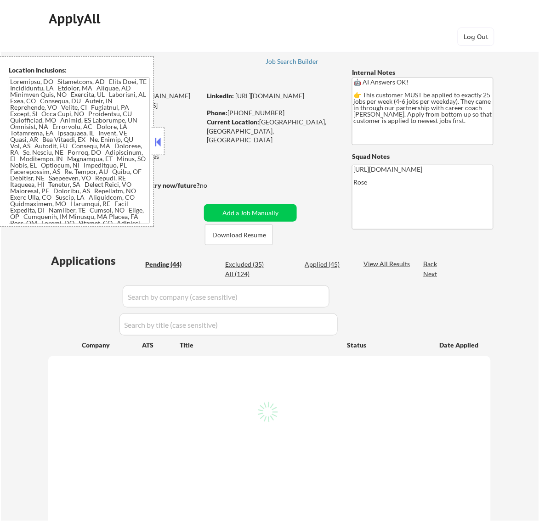
select select ""pending""
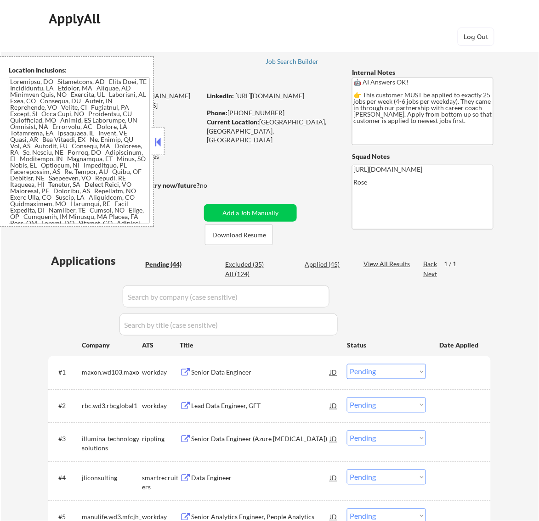
click at [156, 141] on button at bounding box center [157, 142] width 10 height 14
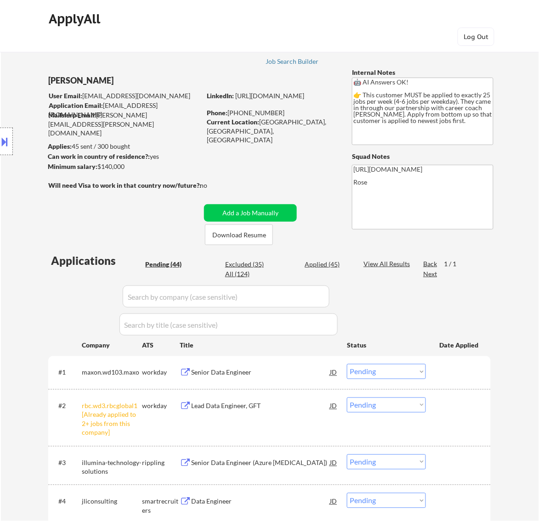
click at [244, 264] on div "Excluded (35)" at bounding box center [248, 264] width 46 height 9
select select ""excluded__bad_match_""
select select ""excluded__expired_""
select select ""excluded""
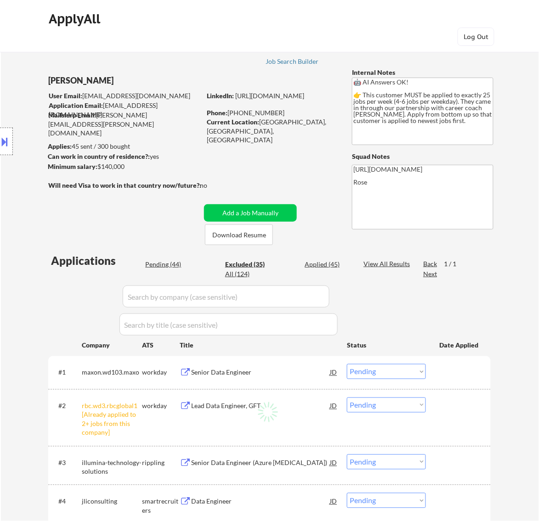
select select ""excluded__expired_""
select select ""excluded__location_""
select select ""excluded__salary_""
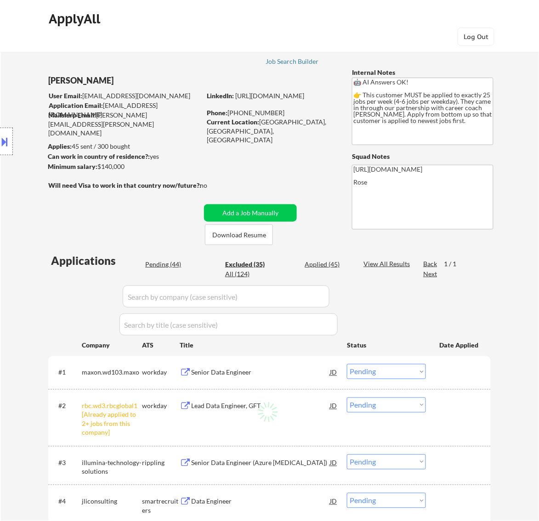
select select ""excluded__salary_""
select select ""excluded__bad_match_""
select select ""excluded__expired_""
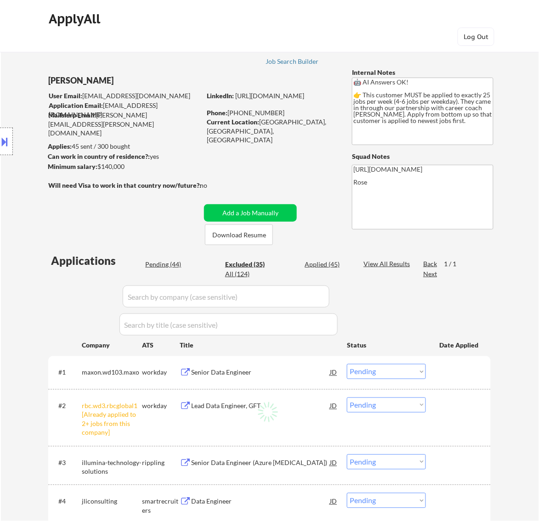
select select ""excluded__bad_match_""
select select ""excluded__expired_""
select select ""excluded__bad_match_""
select select ""excluded__expired_""
select select ""excluded__other_""
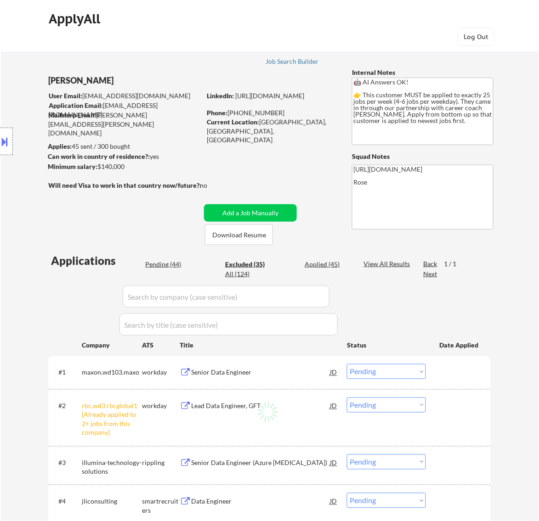
select select ""excluded__other_""
select select ""excluded__expired_""
select select ""excluded__salary_""
select select ""excluded__other_""
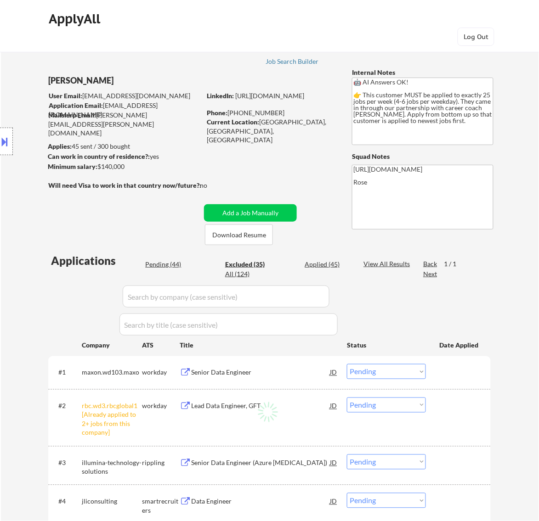
select select ""excluded__expired_""
select select ""excluded__other_""
select select ""excluded__expired_""
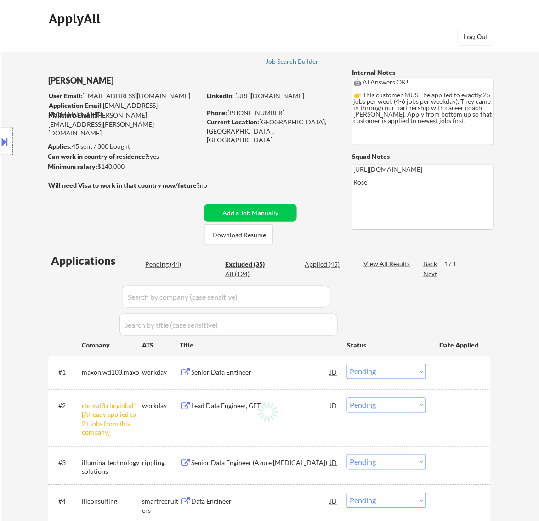
select select ""excluded__expired_""
select select ""excluded__bad_match_""
select select ""excluded__expired_""
select select ""excluded__bad_match_""
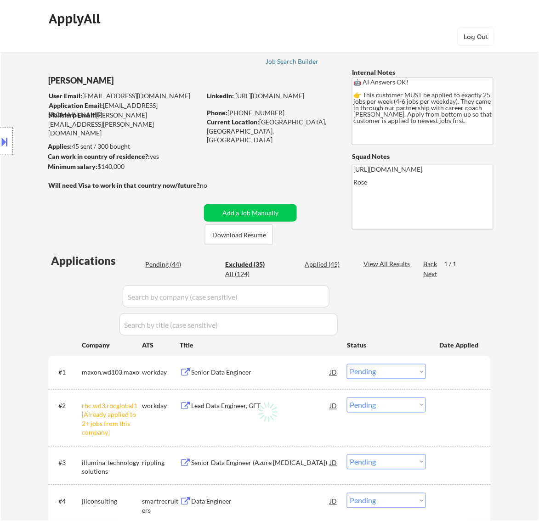
select select ""excluded__location_""
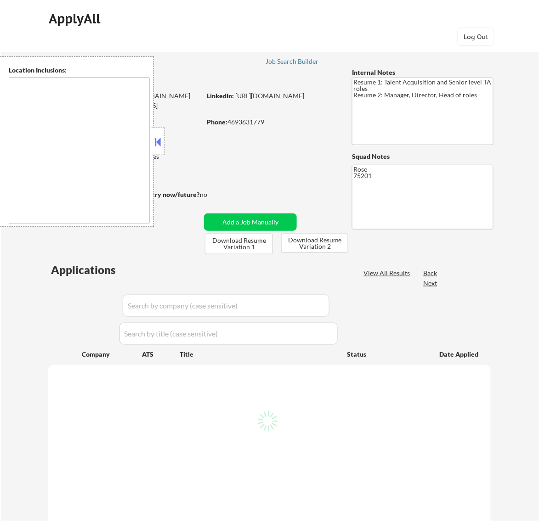
type textarea "[GEOGRAPHIC_DATA], [GEOGRAPHIC_DATA] [GEOGRAPHIC_DATA], [GEOGRAPHIC_DATA] [GEOG…"
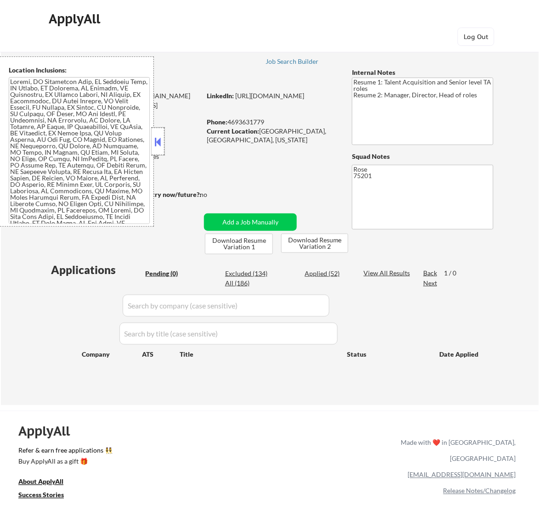
click at [163, 139] on div at bounding box center [158, 142] width 13 height 28
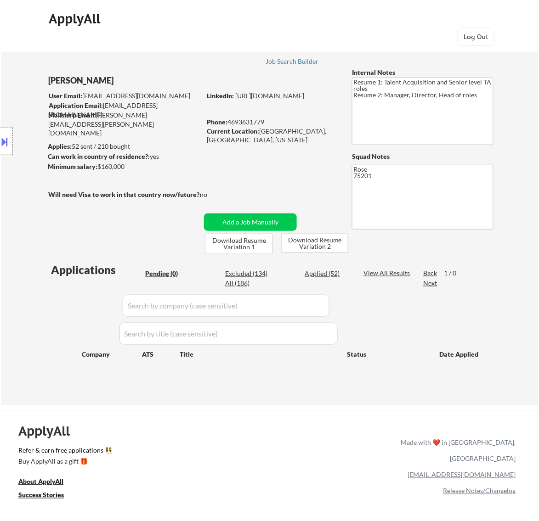
click at [256, 271] on div "Excluded (134)" at bounding box center [248, 273] width 46 height 9
select select ""excluded__expired_""
select select ""excluded__location_""
select select ""excluded__expired_""
select select ""excluded__salary_""
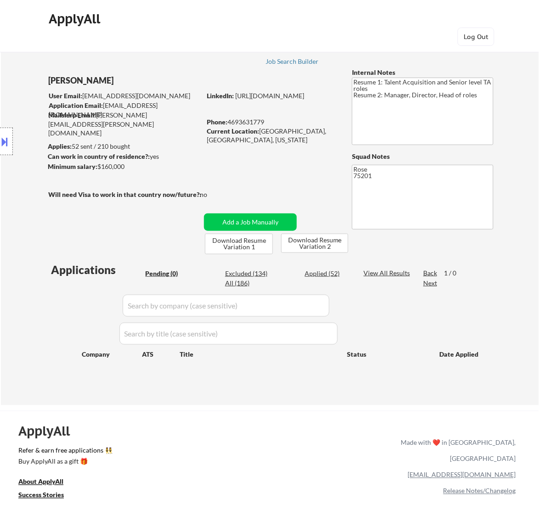
select select ""excluded__salary_""
select select ""excluded__expired_""
select select ""excluded__salary_""
select select ""excluded""
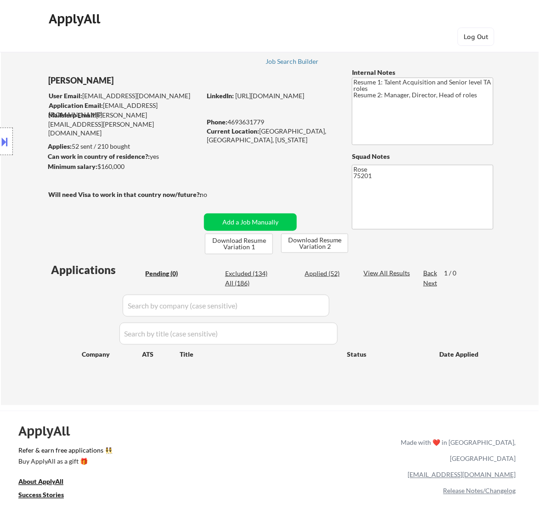
select select ""excluded""
select select ""excluded__expired_""
select select ""excluded__salary_""
select select ""excluded__expired_""
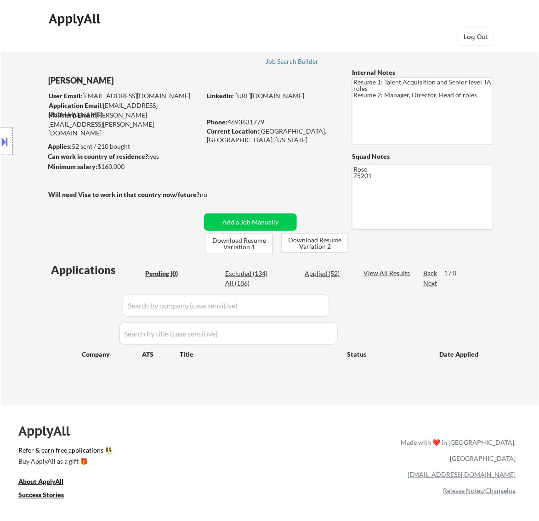
select select ""excluded""
select select ""excluded__location_""
select select ""excluded__expired_""
select select ""excluded""
select select ""excluded__expired_""
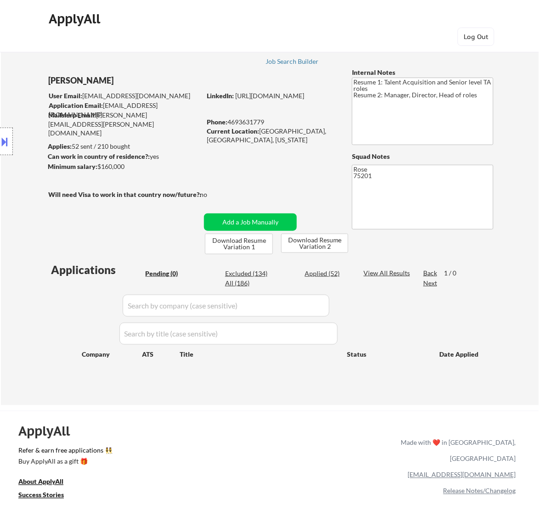
select select ""excluded""
select select ""excluded__salary_""
select select ""excluded__bad_match_""
select select ""excluded__expired_""
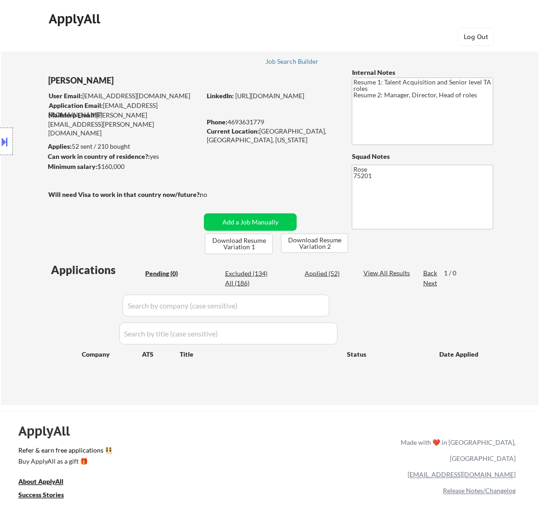
select select ""excluded""
select select ""excluded__salary_""
select select ""excluded__expired_""
select select ""excluded__bad_match_""
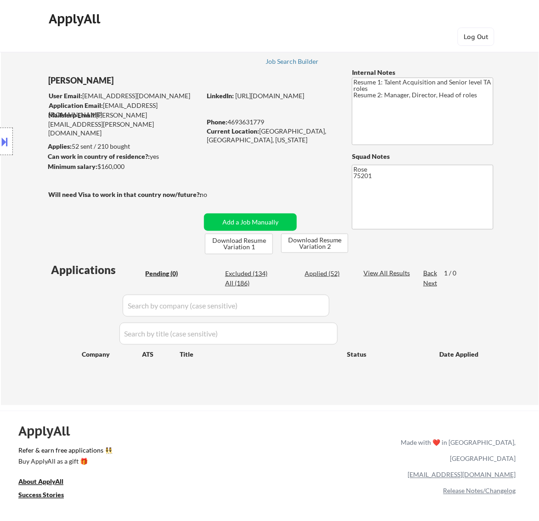
select select ""excluded""
select select ""excluded__expired_""
select select ""excluded""
select select ""excluded__bad_match_""
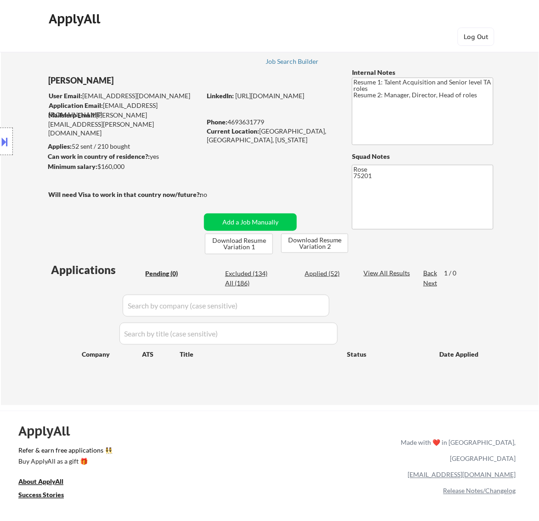
select select ""excluded__expired_""
select select ""excluded__salary_""
select select ""excluded__expired_""
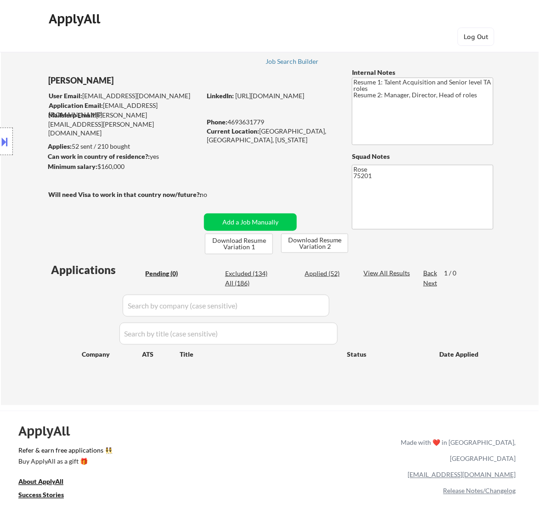
select select ""excluded""
select select ""excluded__expired_""
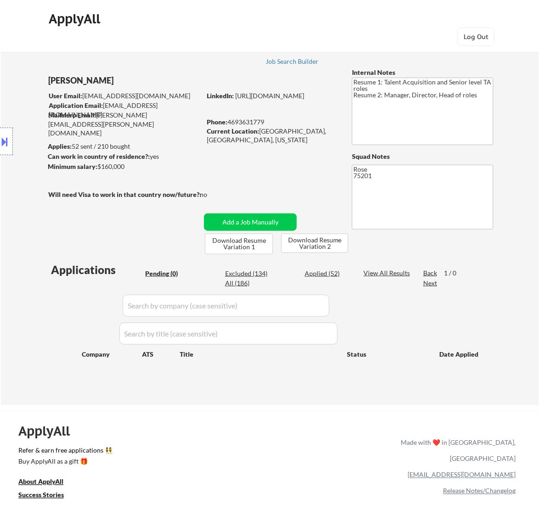
select select ""excluded__salary_""
select select ""excluded__location_""
select select ""excluded__expired_""
select select ""excluded""
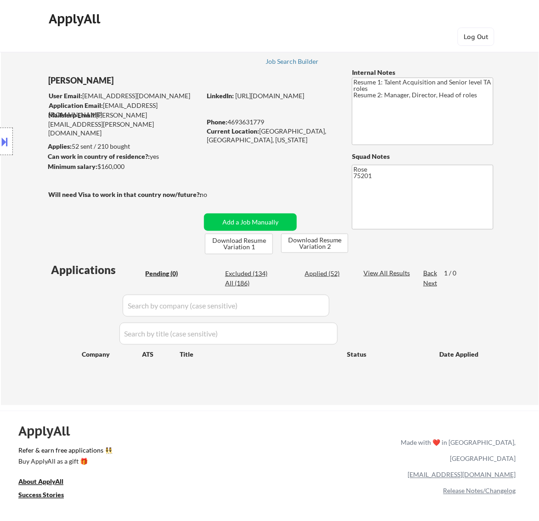
select select ""excluded__salary_""
select select ""excluded""
select select ""excluded__expired_""
select select ""excluded__location_""
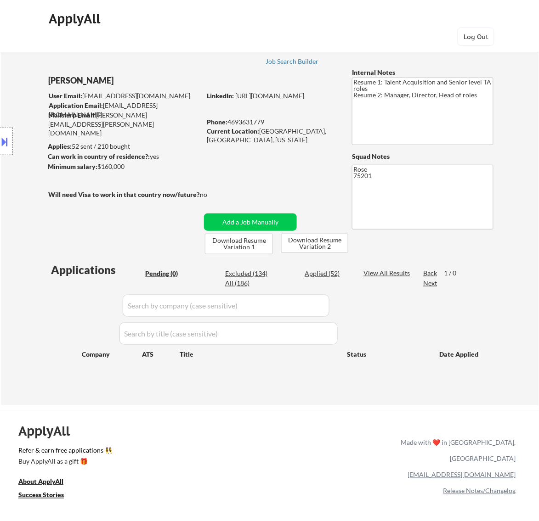
select select ""excluded__expired_""
select select ""excluded__bad_match_""
select select ""excluded__expired_""
select select ""excluded__salary_""
select select ""excluded__expired_""
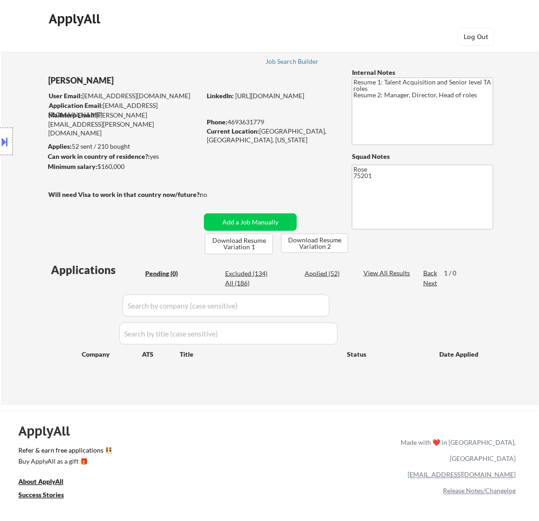
select select ""excluded__expired_""
select select ""excluded""
select select ""excluded__expired_""
select select ""excluded__bad_match_""
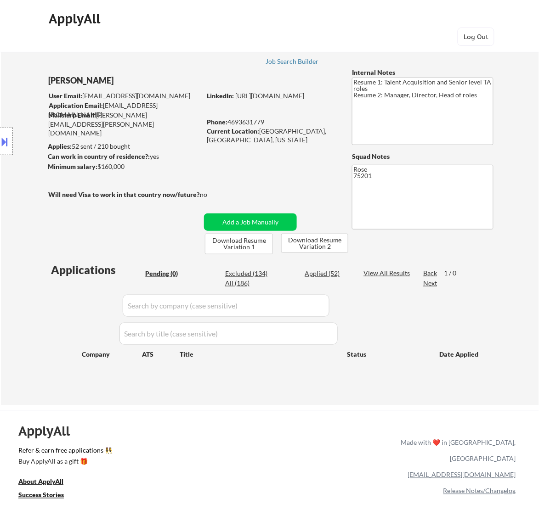
select select ""excluded__expired_""
select select ""excluded__bad_match_""
select select ""excluded__salary_""
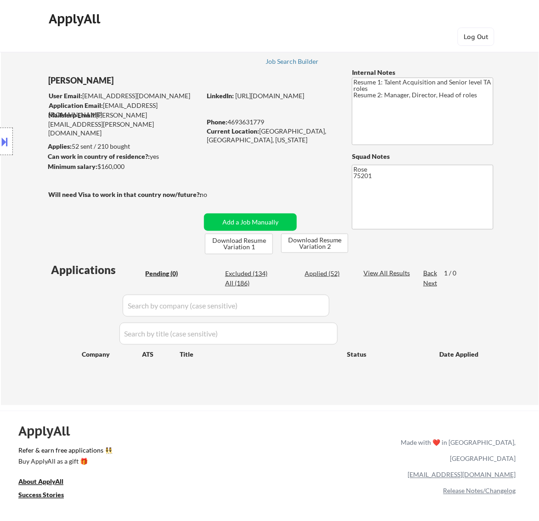
select select ""excluded""
select select ""excluded__expired_""
select select ""excluded__salary_""
select select ""excluded__location_""
select select ""excluded__expired_""
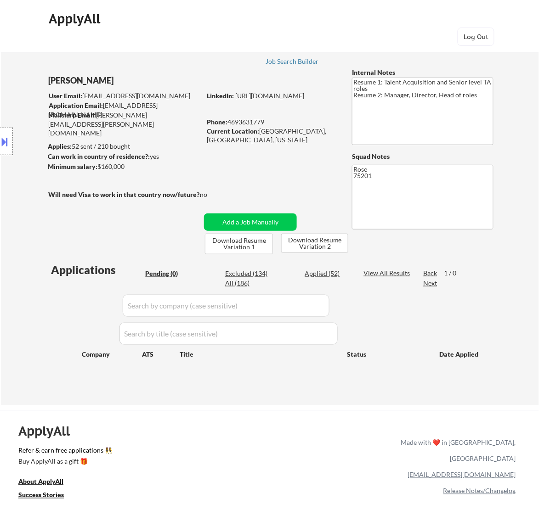
select select ""excluded""
select select ""excluded__expired_""
select select ""excluded__salary_""
select select ""excluded__bad_match_""
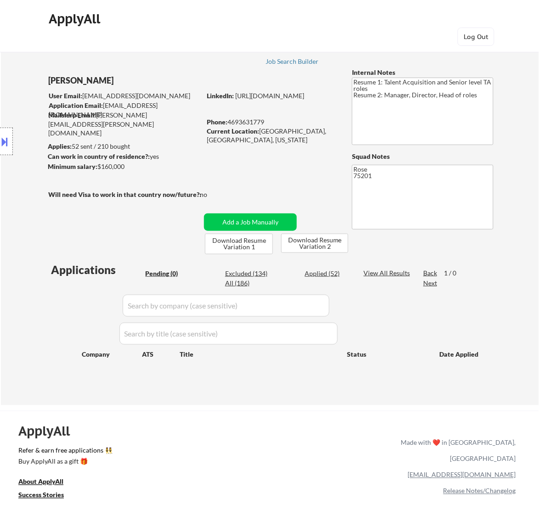
select select ""excluded__bad_match_""
select select ""excluded""
select select ""excluded__expired_""
select select ""excluded__salary_""
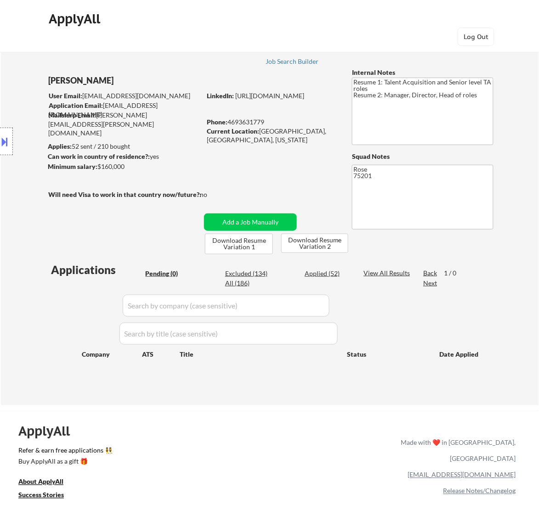
select select ""excluded__expired_""
select select ""excluded__salary_""
select select ""excluded__expired_""
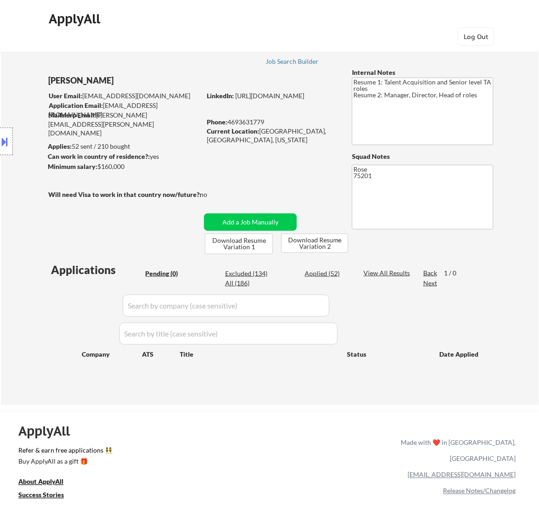
select select ""excluded__expired_""
select select ""excluded__location_""
select select ""excluded__expired_""
select select ""excluded__salary_""
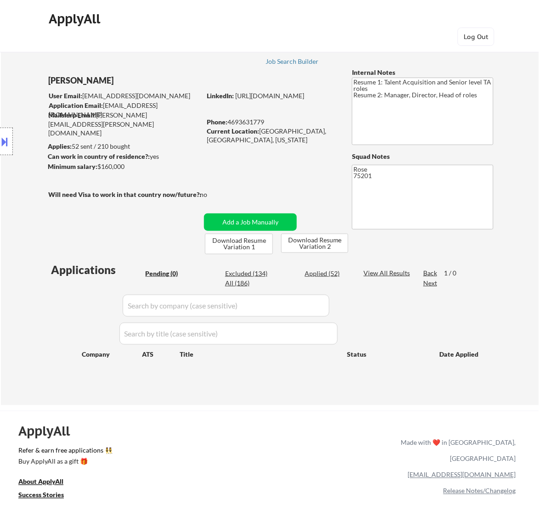
select select ""excluded__expired_""
select select ""excluded__salary_""
select select ""excluded__bad_match_""
select select ""excluded__location_""
select select ""excluded__bad_match_""
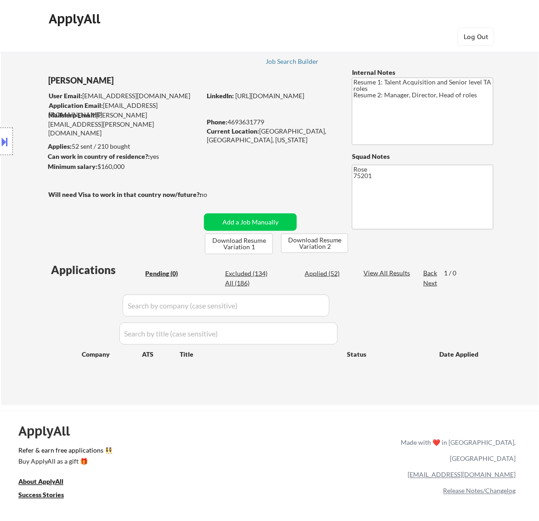
select select ""excluded__expired_""
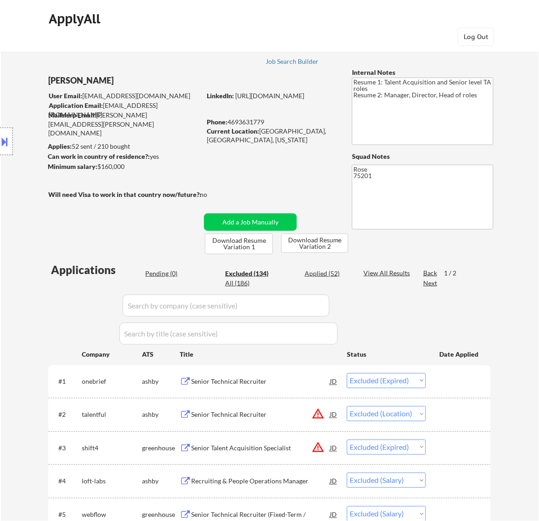
click at [274, 308] on input "input" at bounding box center [226, 306] width 207 height 22
type input "high"
select select ""excluded__expired_""
select select ""excluded__bad_match_""
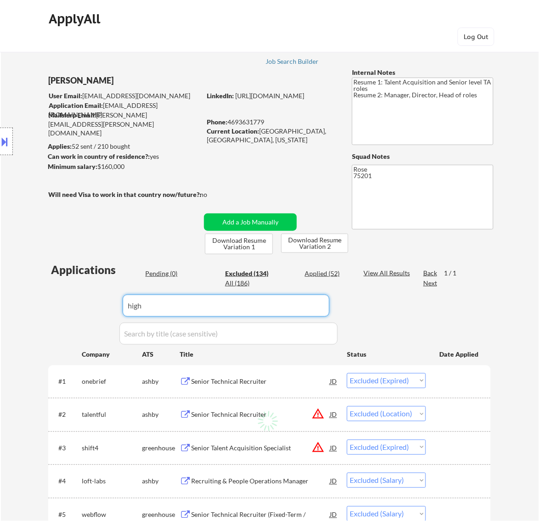
select select ""excluded__bad_match_""
select select ""excluded__expired_""
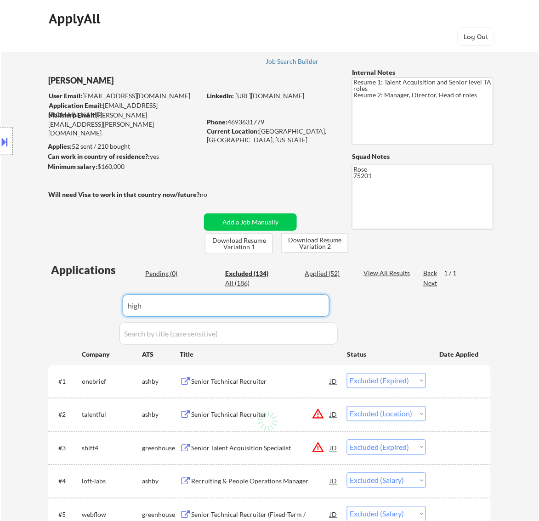
select select ""excluded__bad_match_""
select select ""excluded__salary_""
select select ""excluded__expired_""
select select ""excluded__salary_""
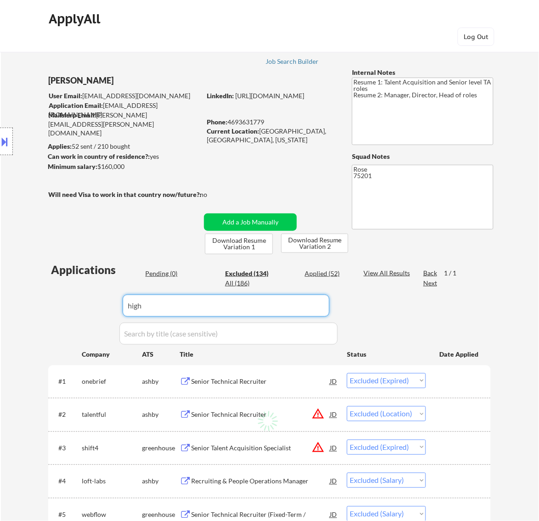
select select ""excluded""
select select ""excluded__expired_""
select select ""excluded__bad_match_""
select select ""excluded__expired_""
select select ""excluded__bad_match_""
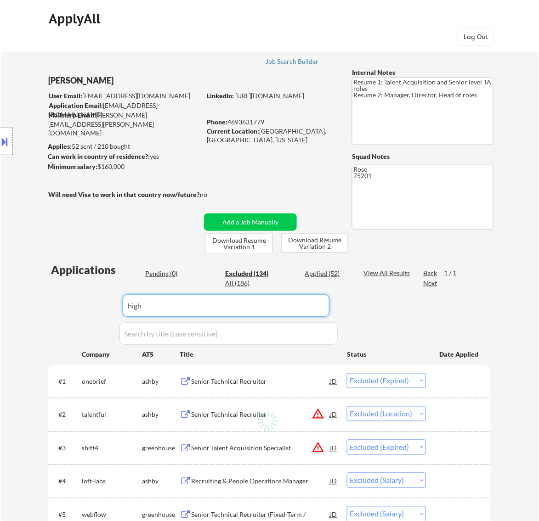
select select ""excluded__expired_""
select select ""excluded__salary_""
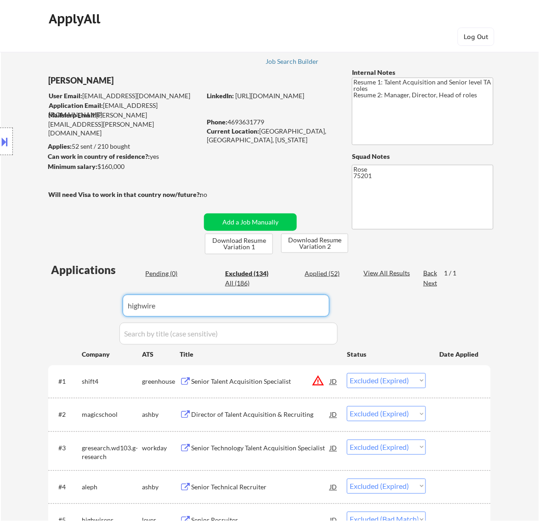
type input "highwire"
select select ""excluded__bad_match_""
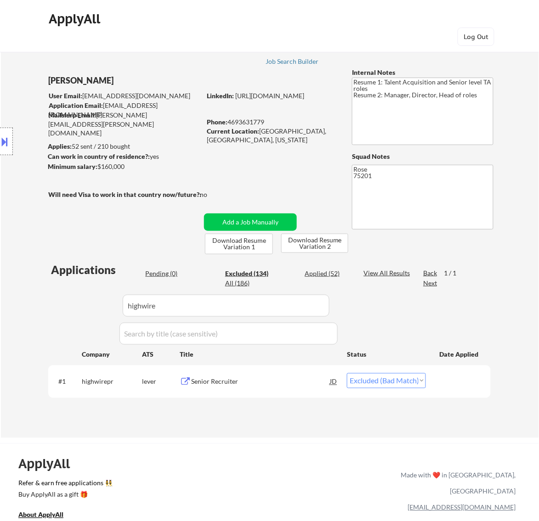
click at [264, 383] on div "Senior Recruiter" at bounding box center [260, 381] width 139 height 9
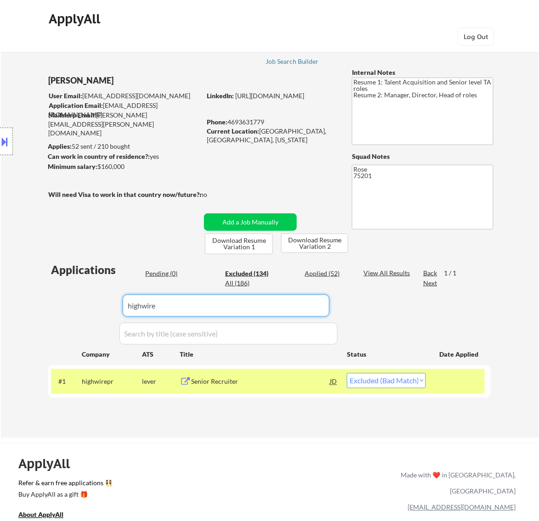
drag, startPoint x: 209, startPoint y: 310, endPoint x: 37, endPoint y: 311, distance: 171.7
click at [37, 311] on div "← Return to /applysquad Mailslurp Inbox Job Search Builder Jonathan Miller User…" at bounding box center [270, 237] width 538 height 401
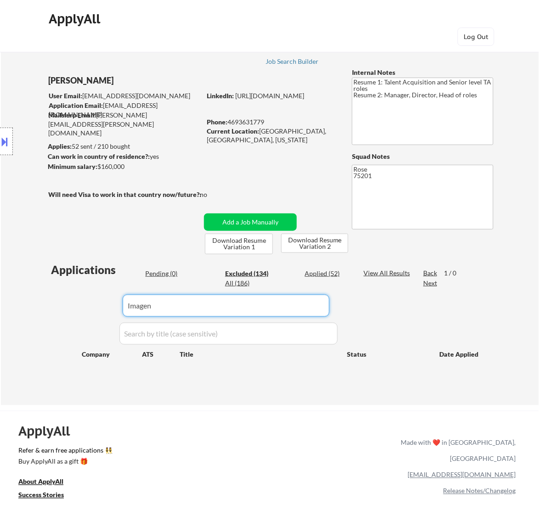
click at [214, 306] on input "input" at bounding box center [226, 306] width 207 height 22
type input "I"
select select ""excluded__expired_""
select select ""excluded__location_""
select select ""excluded__salary_""
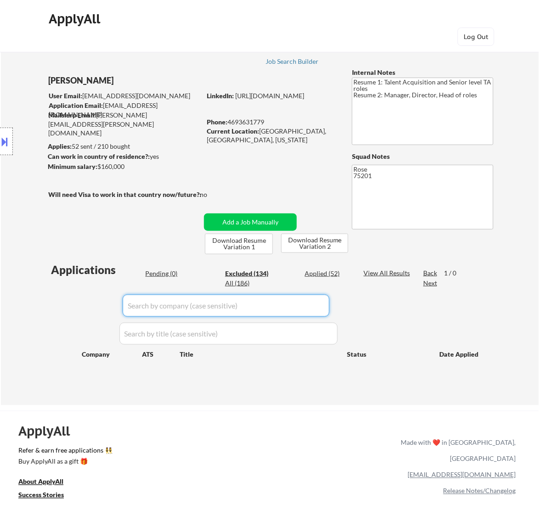
select select ""excluded__salary_""
select select ""excluded__expired_""
select select ""excluded__salary_""
select select ""excluded""
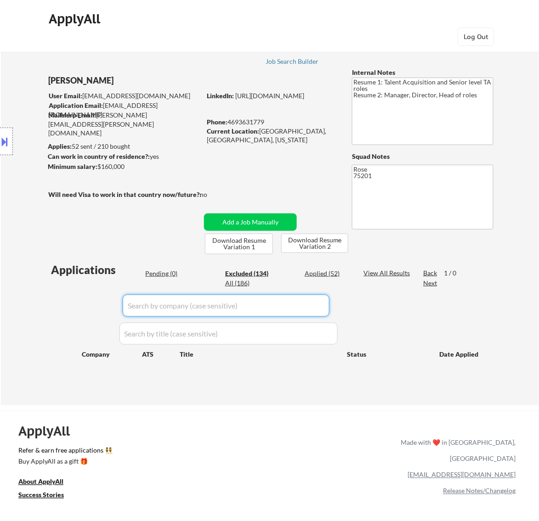
select select ""excluded""
select select ""excluded__expired_""
select select ""excluded__salary_""
select select ""excluded__expired_""
select select ""excluded""
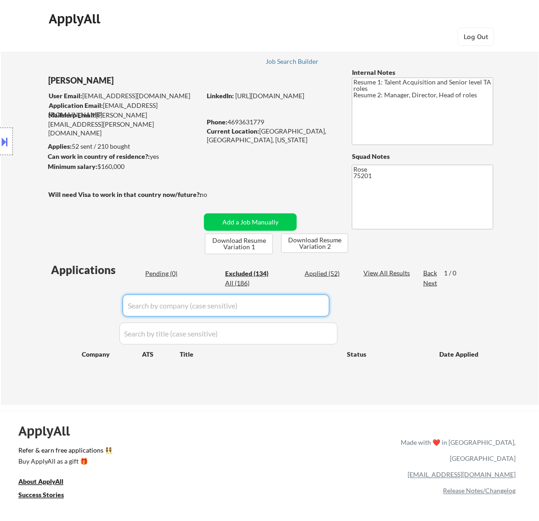
select select ""excluded__location_""
select select ""excluded__expired_""
select select ""excluded""
select select ""excluded__expired_""
select select ""excluded""
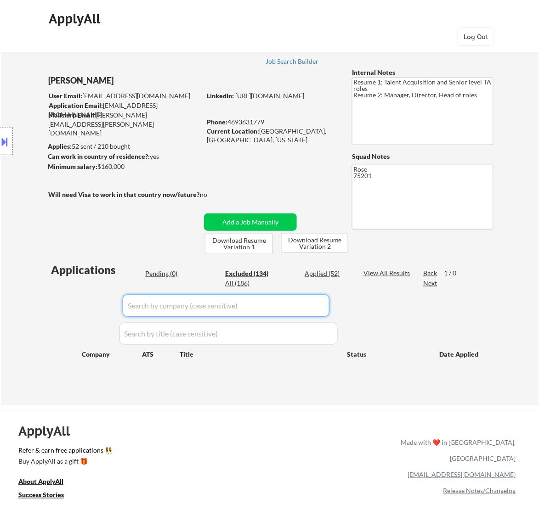
select select ""excluded__salary_""
select select ""excluded__bad_match_""
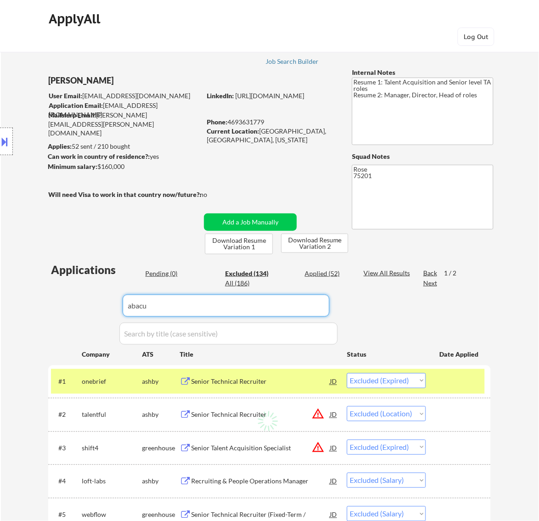
type input "abacus"
select select ""excluded__location_""
select select ""excluded__salary_""
select select ""excluded""
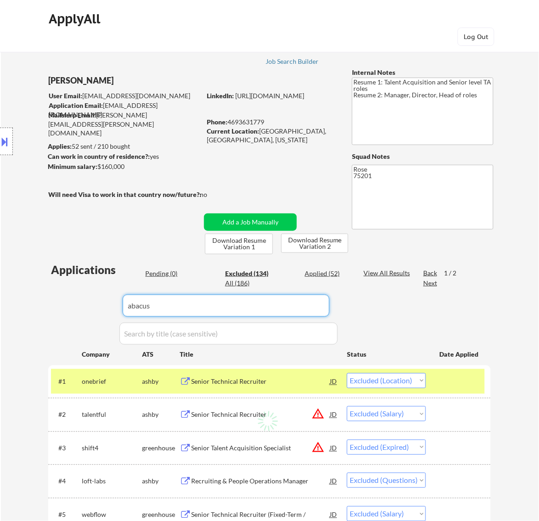
select select ""excluded""
select select ""excluded__expired_""
select select ""excluded""
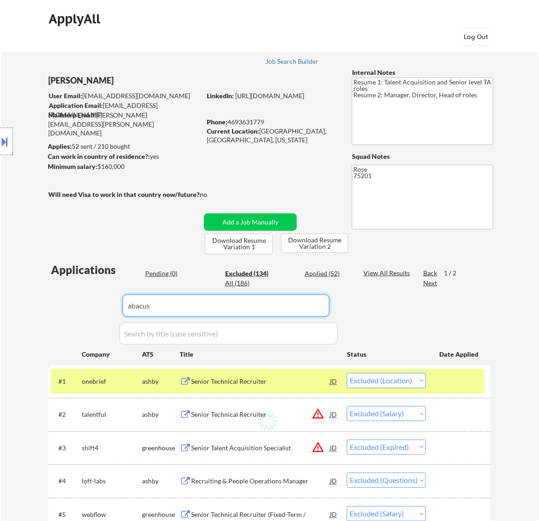
select select ""excluded""
select select ""excluded__salary_""
select select ""excluded__expired_""
select select ""excluded""
select select ""excluded__bad_match_""
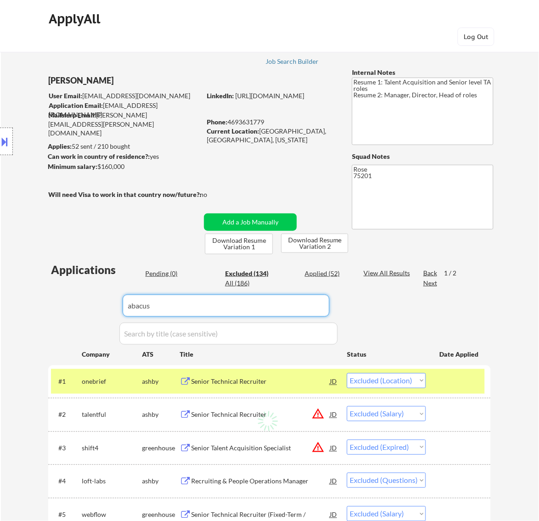
select select ""excluded""
select select ""excluded__expired_""
select select ""excluded""
select select ""excluded__salary_""
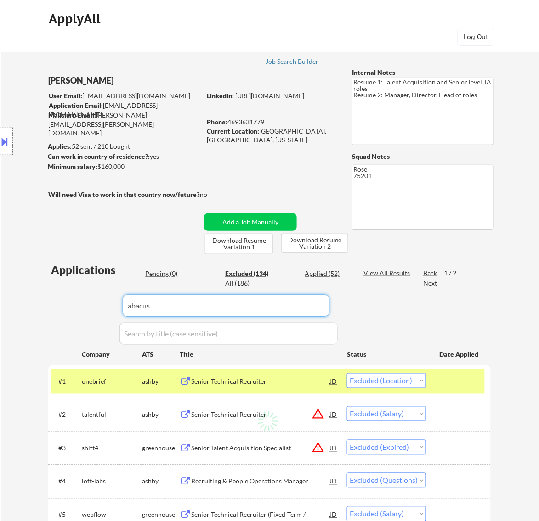
select select ""excluded__expired_""
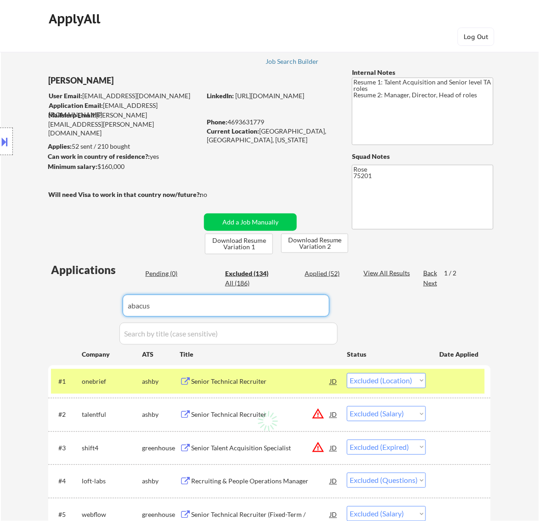
select select ""excluded__location_""
select select ""excluded""
select select ""excluded__salary_""
select select ""excluded""
select select ""excluded__expired_""
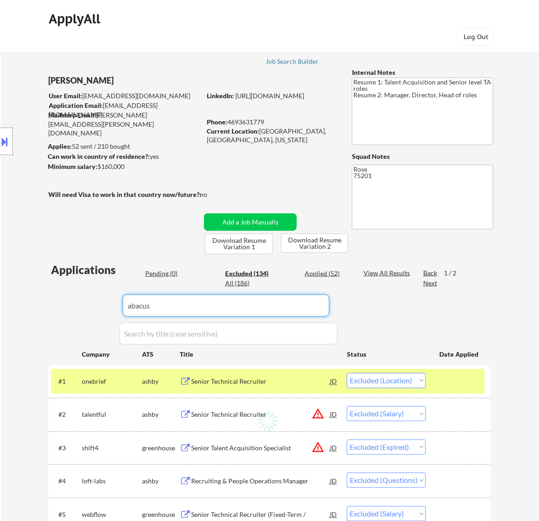
select select ""excluded__bad_match_""
select select ""excluded__salary_""
select select ""excluded""
select select ""excluded__location_""
select select ""excluded__expired_""
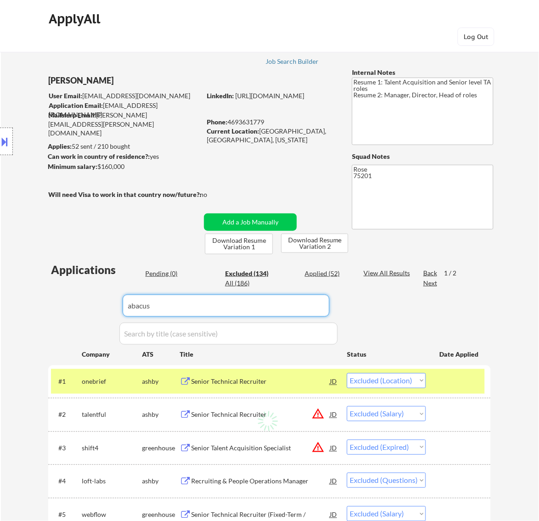
select select ""excluded""
select select ""excluded__expired_""
select select ""excluded__salary_""
select select ""excluded__bad_match_""
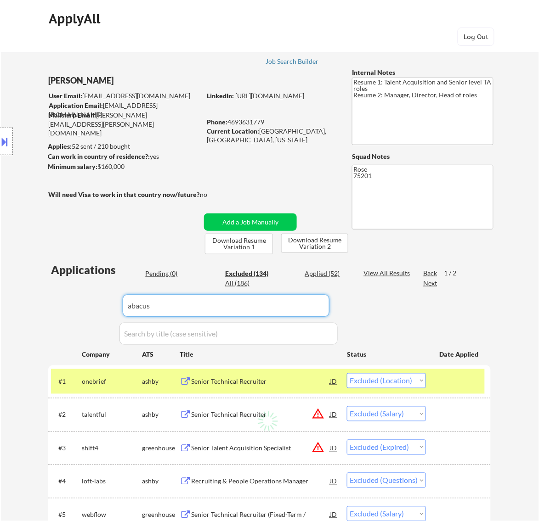
select select ""excluded__bad_match_""
select select ""excluded""
select select ""excluded__expired_""
select select ""excluded__salary_""
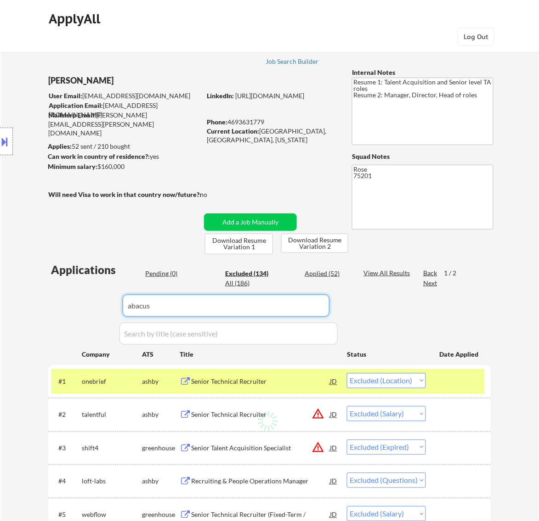
select select ""excluded__expired_""
select select ""excluded__salary_""
select select ""excluded__bad_match_""
select select ""excluded__location_""
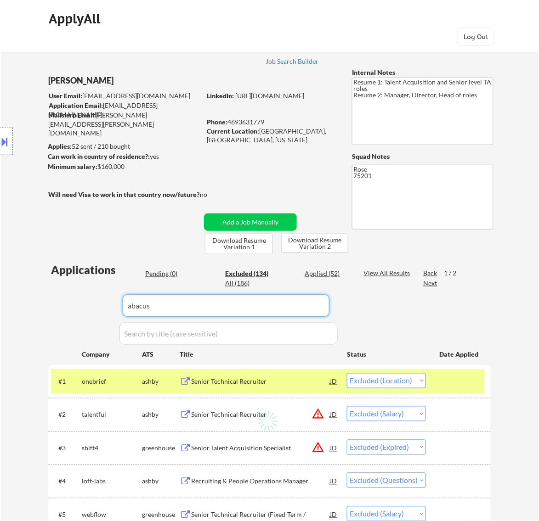
select select ""excluded__bad_match_""
select select ""excluded__expired_""
select select ""excluded""
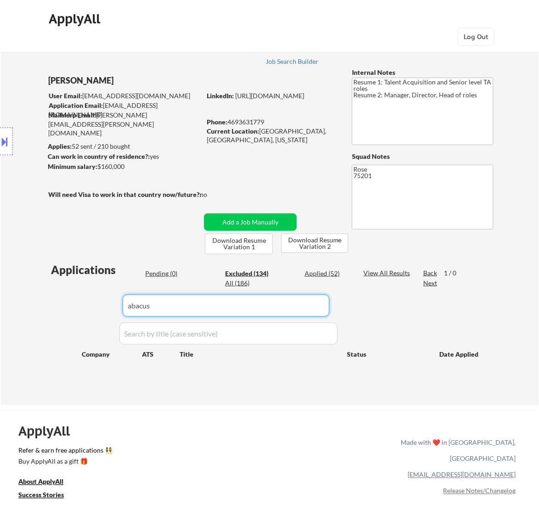
drag, startPoint x: 160, startPoint y: 302, endPoint x: 73, endPoint y: 315, distance: 88.3
click at [73, 315] on div "Applications Pending (0) Excluded (134) Applied (52) All (186) View All Results…" at bounding box center [269, 325] width 442 height 126
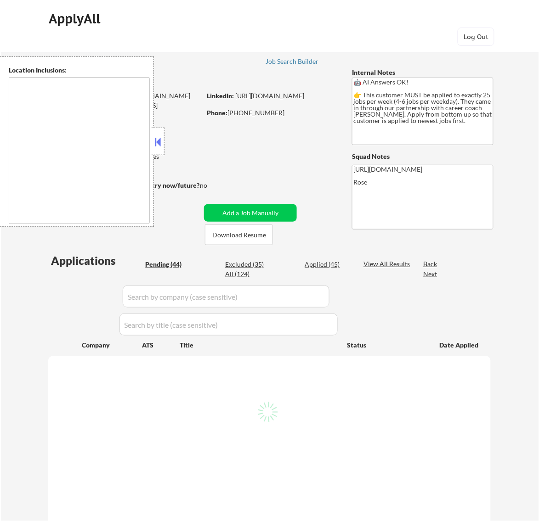
type textarea "[GEOGRAPHIC_DATA], ON [GEOGRAPHIC_DATA], ON [GEOGRAPHIC_DATA], ON [GEOGRAPHIC_D…"
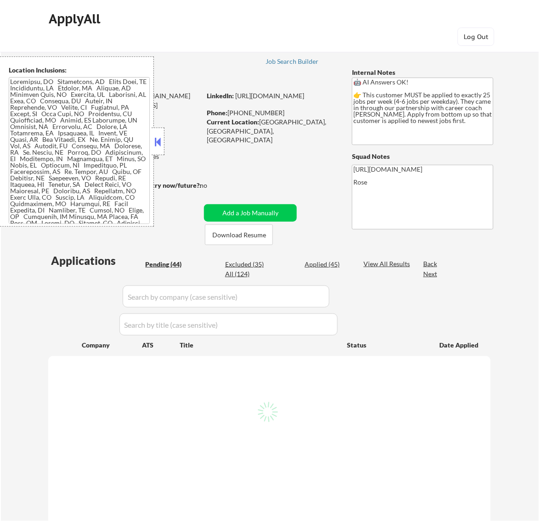
select select ""pending""
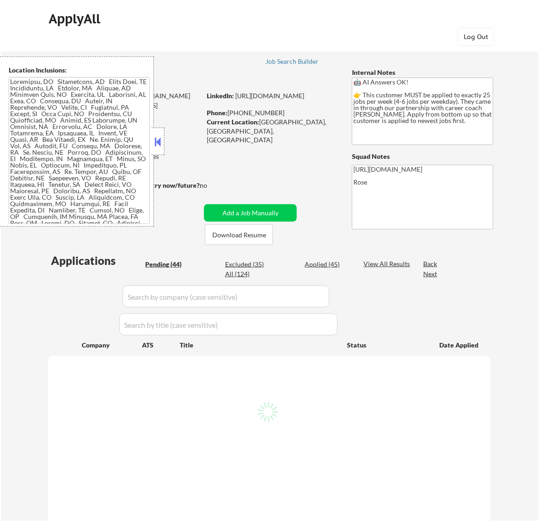
select select ""pending""
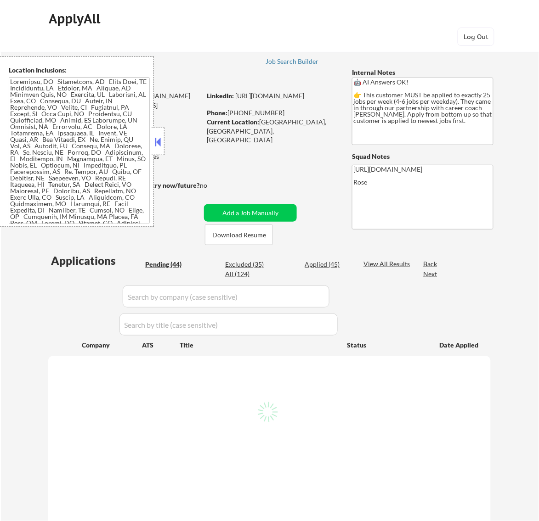
select select ""pending""
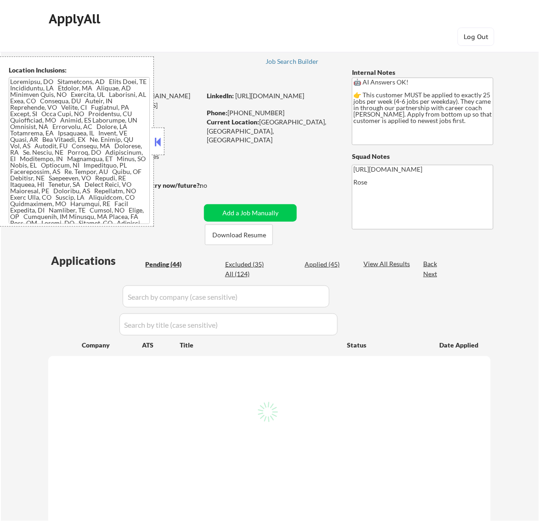
select select ""pending""
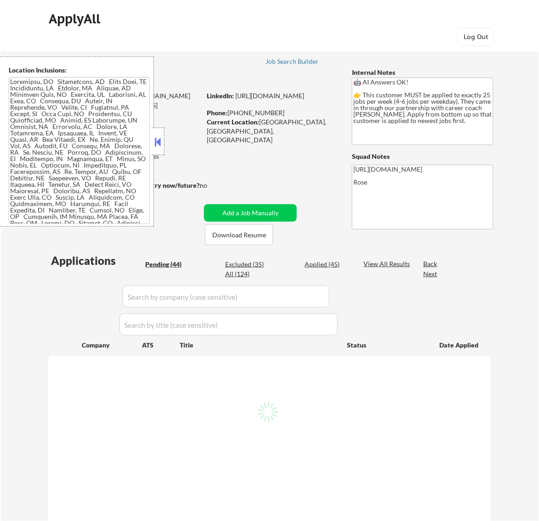
select select ""pending""
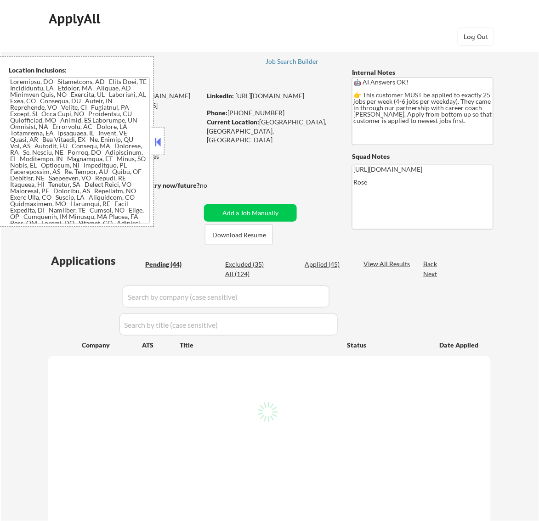
select select ""pending""
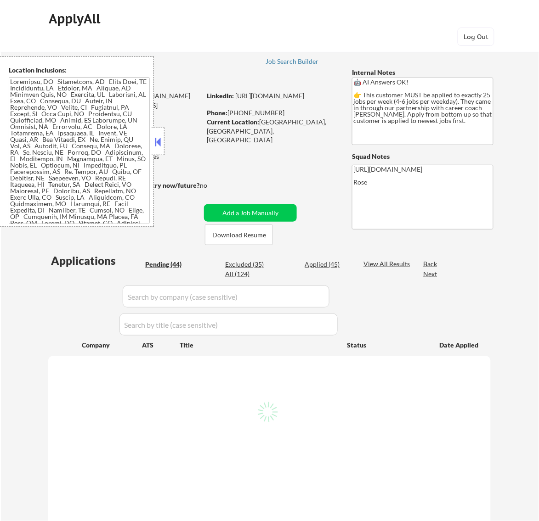
select select ""pending""
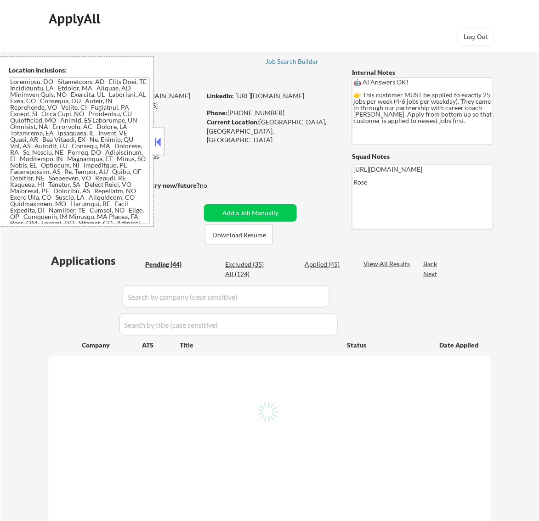
select select ""pending""
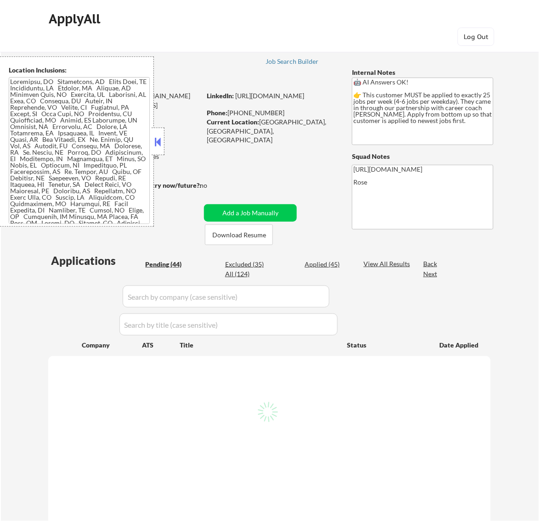
select select ""pending""
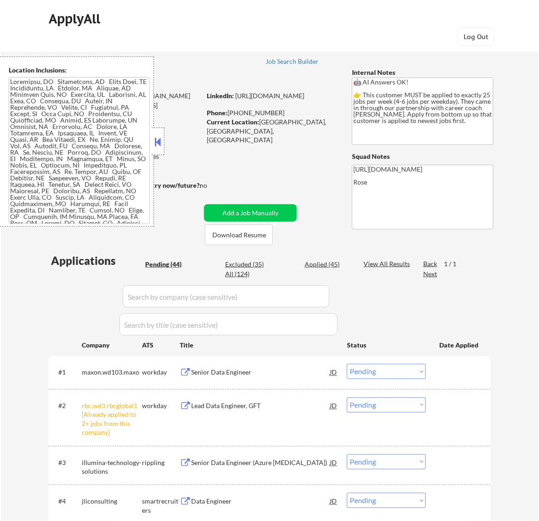
click at [155, 138] on button at bounding box center [157, 142] width 10 height 14
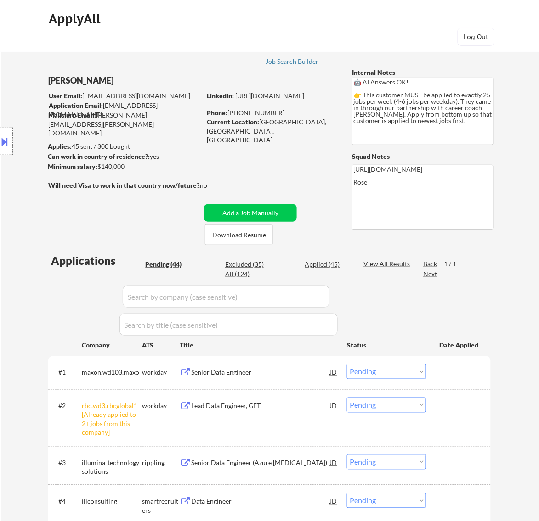
click at [373, 402] on select "Choose an option... Pending Applied Excluded (Questions) Excluded (Expired) Exc…" at bounding box center [386, 405] width 79 height 15
click at [347, 398] on select "Choose an option... Pending Applied Excluded (Questions) Excluded (Expired) Exc…" at bounding box center [386, 405] width 79 height 15
select select ""pending""
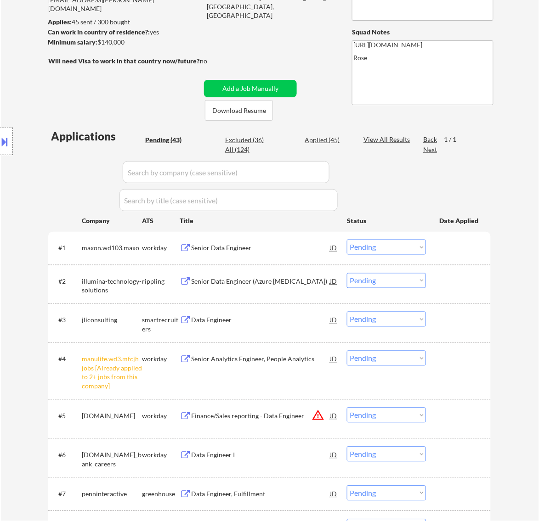
scroll to position [172, 0]
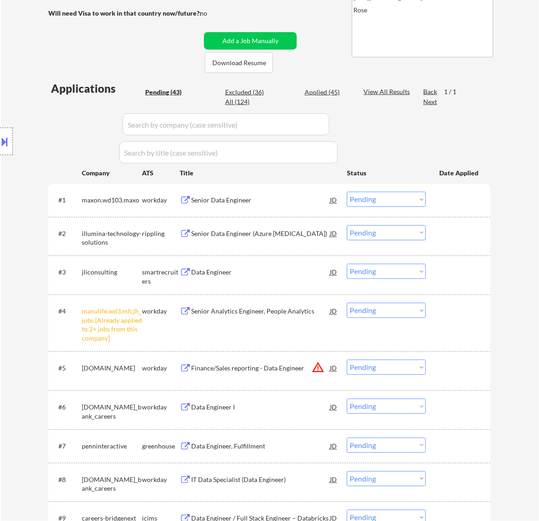
click at [413, 311] on select "Choose an option... Pending Applied Excluded (Questions) Excluded (Expired) Exc…" at bounding box center [386, 310] width 79 height 15
click at [347, 303] on select "Choose an option... Pending Applied Excluded (Questions) Excluded (Expired) Exc…" at bounding box center [386, 310] width 79 height 15
select select ""pending""
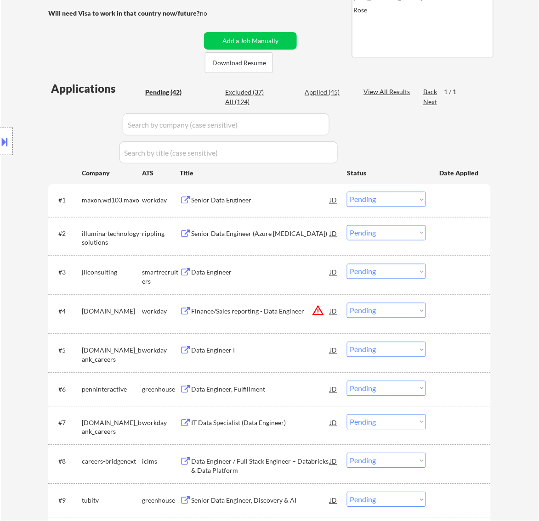
click at [310, 200] on div "Senior Data Engineer" at bounding box center [260, 200] width 139 height 9
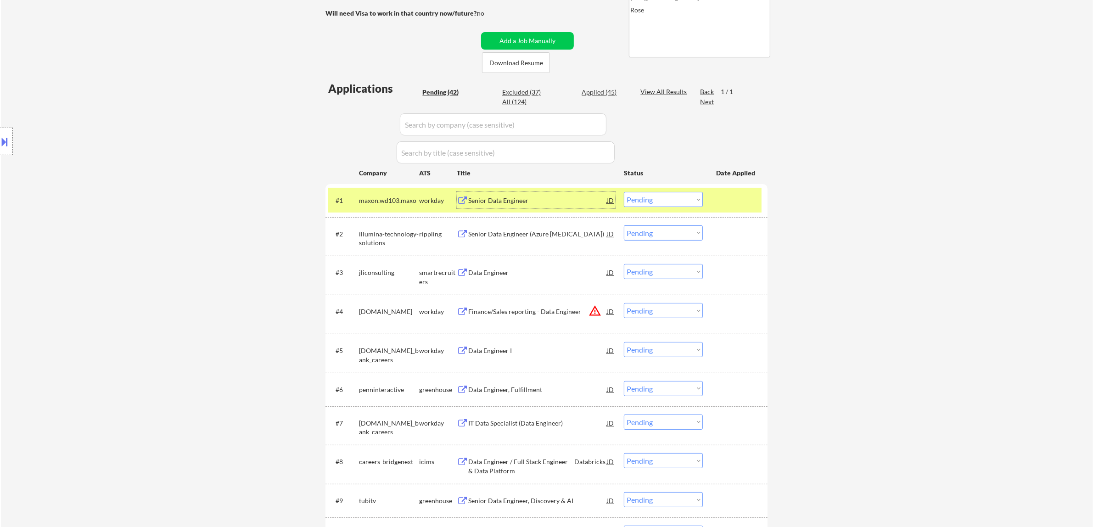
click at [538, 198] on div "Senior Data Engineer" at bounding box center [537, 200] width 139 height 9
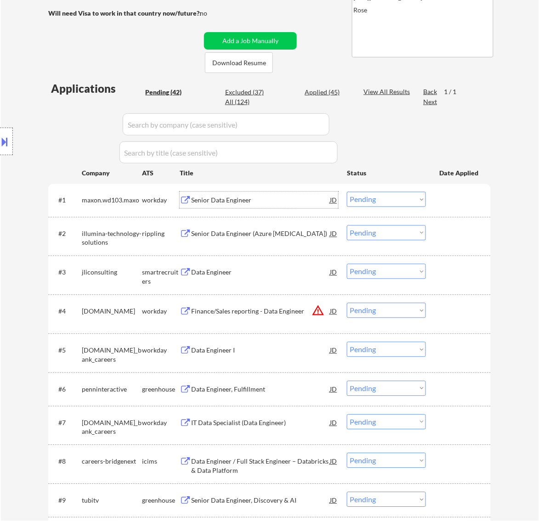
click at [391, 200] on select "Choose an option... Pending Applied Excluded (Questions) Excluded (Expired) Exc…" at bounding box center [386, 199] width 79 height 15
click at [347, 192] on select "Choose an option... Pending Applied Excluded (Questions) Excluded (Expired) Exc…" at bounding box center [386, 199] width 79 height 15
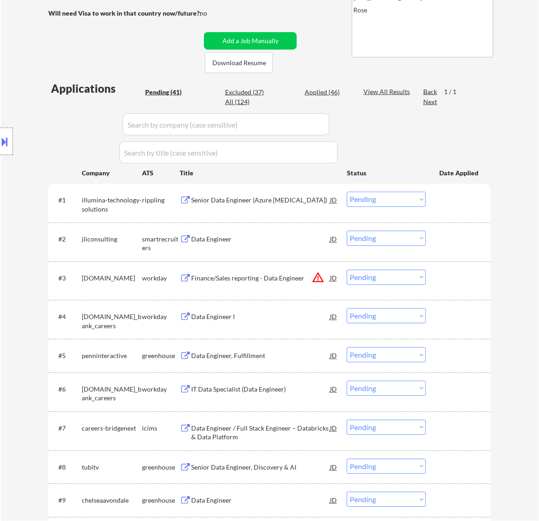
click at [283, 206] on div "Senior Data Engineer (Azure [MEDICAL_DATA])" at bounding box center [260, 200] width 139 height 17
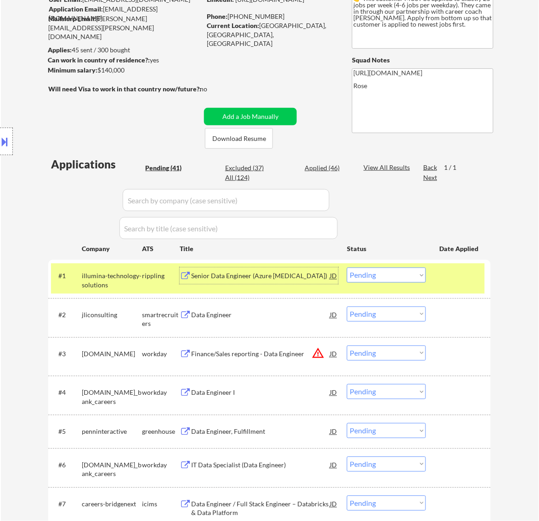
scroll to position [115, 0]
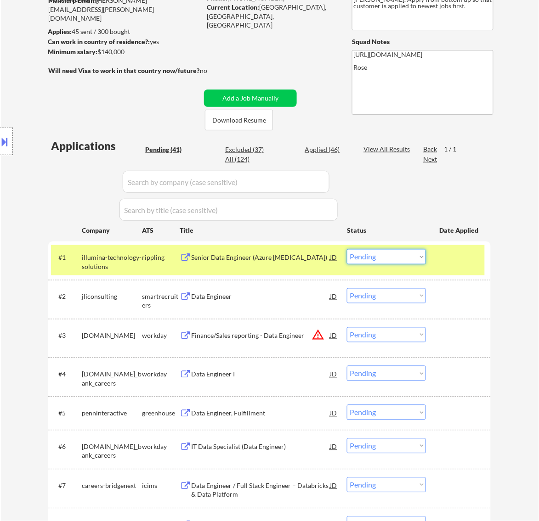
click at [416, 256] on select "Choose an option... Pending Applied Excluded (Questions) Excluded (Expired) Exc…" at bounding box center [386, 256] width 79 height 15
click at [347, 249] on select "Choose an option... Pending Applied Excluded (Questions) Excluded (Expired) Exc…" at bounding box center [386, 256] width 79 height 15
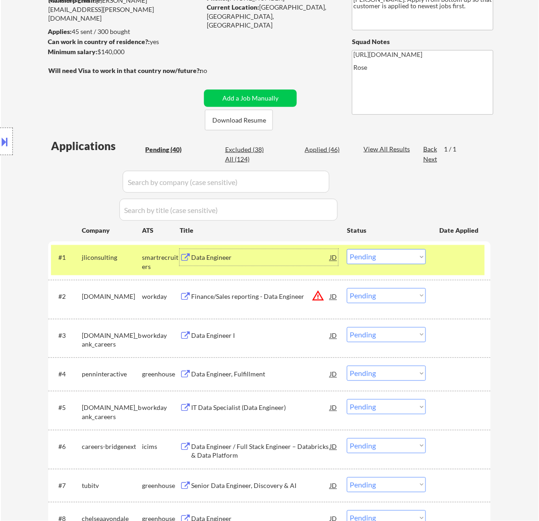
click at [269, 265] on div "Data Engineer" at bounding box center [260, 257] width 139 height 17
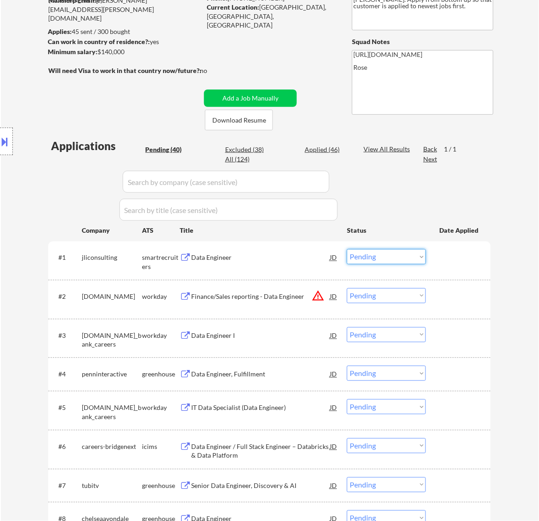
click at [393, 258] on select "Choose an option... Pending Applied Excluded (Questions) Excluded (Expired) Exc…" at bounding box center [386, 256] width 79 height 15
click at [347, 249] on select "Choose an option... Pending Applied Excluded (Questions) Excluded (Expired) Exc…" at bounding box center [386, 256] width 79 height 15
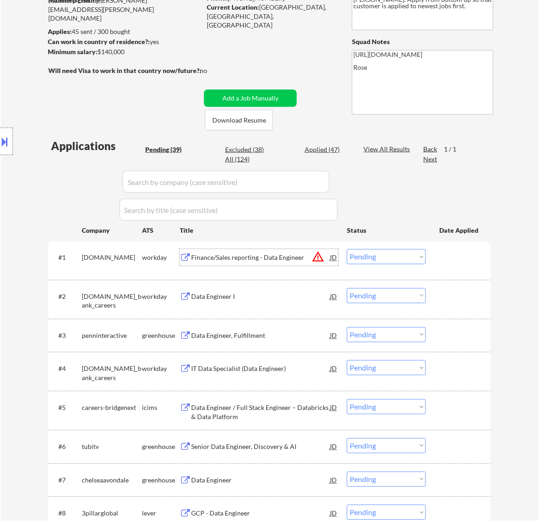
click at [299, 260] on div "Finance/Sales reporting - Data Engineer" at bounding box center [260, 257] width 139 height 9
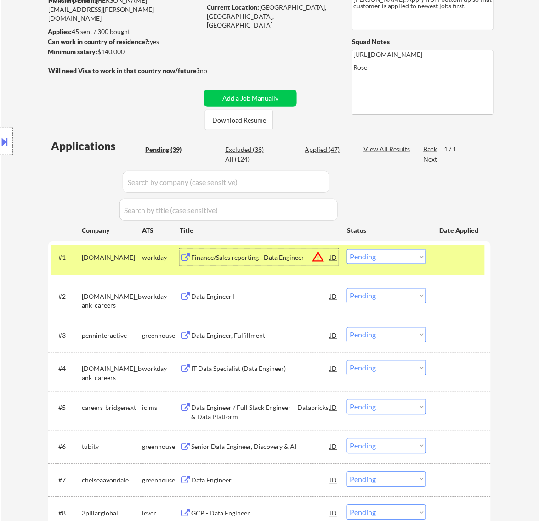
click at [402, 259] on select "Choose an option... Pending Applied Excluded (Questions) Excluded (Expired) Exc…" at bounding box center [386, 256] width 79 height 15
click at [347, 249] on select "Choose an option... Pending Applied Excluded (Questions) Excluded (Expired) Exc…" at bounding box center [386, 256] width 79 height 15
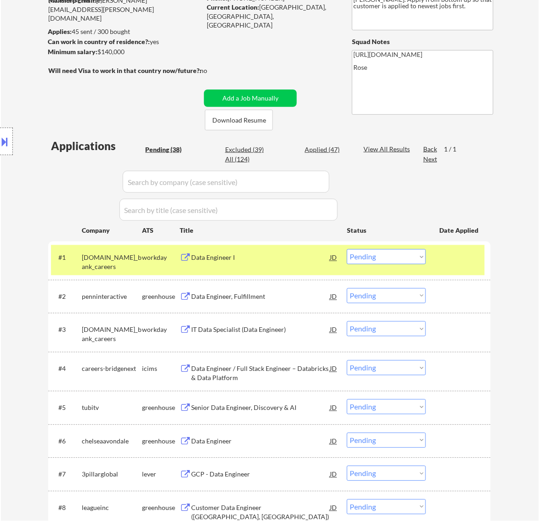
click at [285, 266] on div "#1 [DOMAIN_NAME]_bank_careers workday Data Engineer I JD warning_amber Choose a…" at bounding box center [267, 260] width 433 height 30
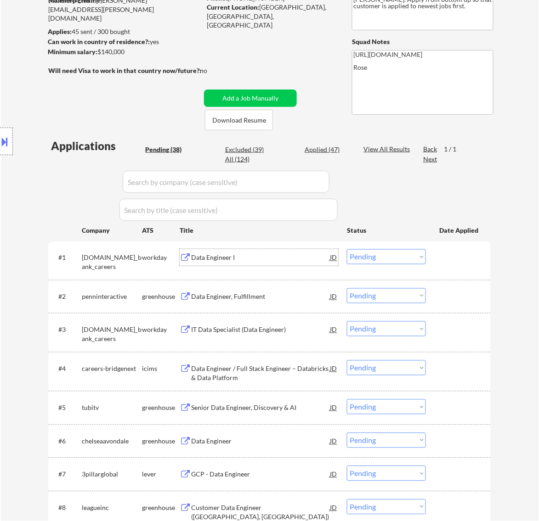
click at [291, 260] on div "Data Engineer I" at bounding box center [260, 257] width 139 height 9
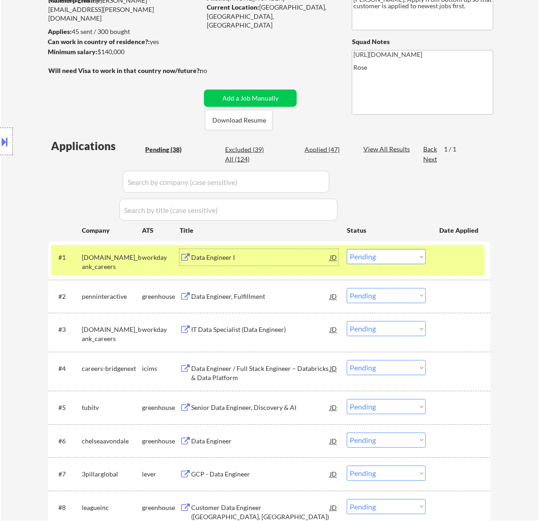
click at [395, 253] on select "Choose an option... Pending Applied Excluded (Questions) Excluded (Expired) Exc…" at bounding box center [386, 256] width 79 height 15
click at [347, 249] on select "Choose an option... Pending Applied Excluded (Questions) Excluded (Expired) Exc…" at bounding box center [386, 256] width 79 height 15
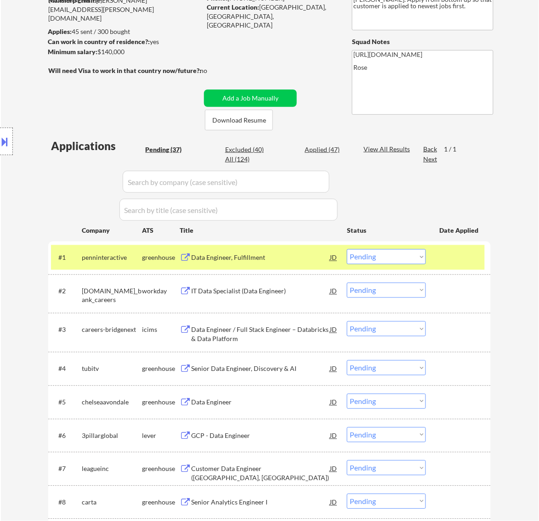
click at [292, 263] on div "Data Engineer, Fulfillment" at bounding box center [260, 257] width 139 height 17
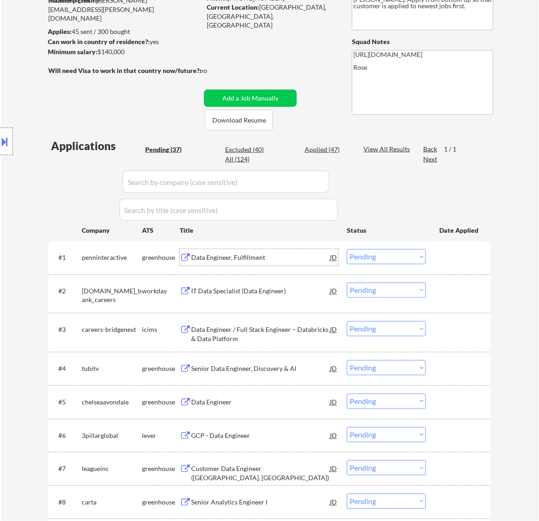
click at [409, 258] on select "Choose an option... Pending Applied Excluded (Questions) Excluded (Expired) Exc…" at bounding box center [386, 256] width 79 height 15
click at [347, 249] on select "Choose an option... Pending Applied Excluded (Questions) Excluded (Expired) Exc…" at bounding box center [386, 256] width 79 height 15
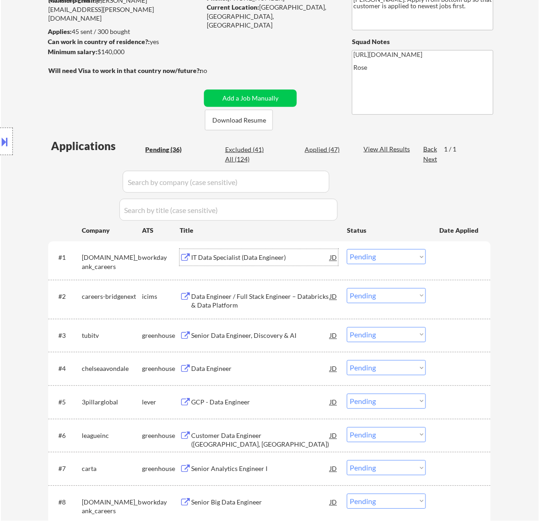
click at [283, 249] on div "IT Data Specialist (Data Engineer)" at bounding box center [260, 257] width 139 height 17
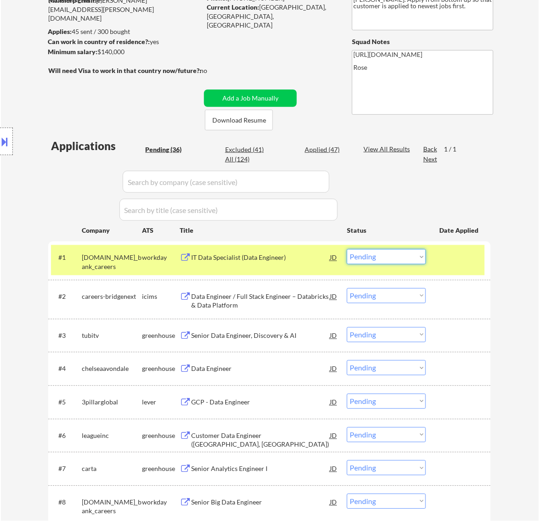
click at [391, 249] on select "Choose an option... Pending Applied Excluded (Questions) Excluded (Expired) Exc…" at bounding box center [386, 256] width 79 height 15
click at [347, 249] on select "Choose an option... Pending Applied Excluded (Questions) Excluded (Expired) Exc…" at bounding box center [386, 256] width 79 height 15
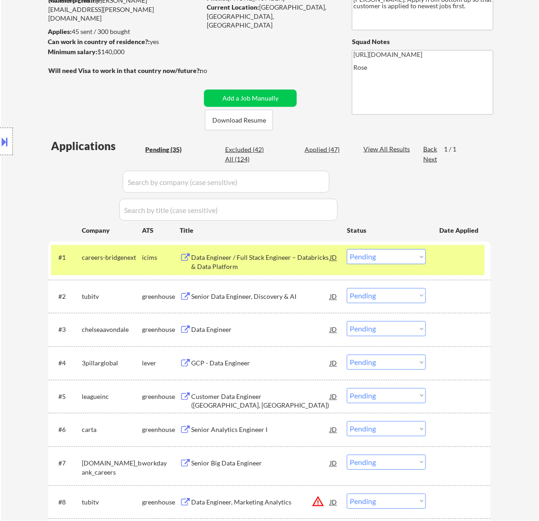
click at [269, 259] on div "Data Engineer / Full Stack Engineer – Databricks & Data Platform" at bounding box center [260, 262] width 139 height 18
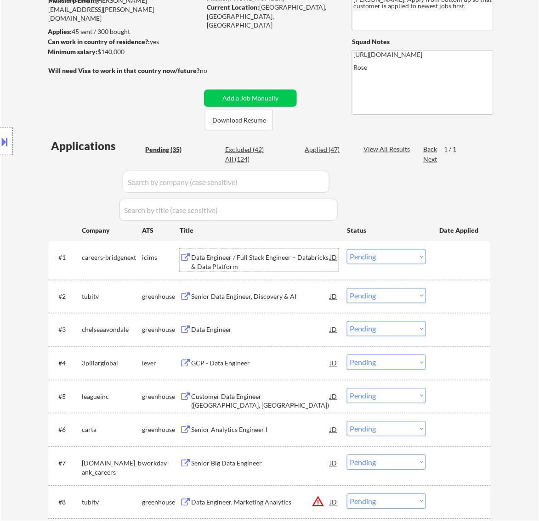
click at [378, 253] on select "Choose an option... Pending Applied Excluded (Questions) Excluded (Expired) Exc…" at bounding box center [386, 256] width 79 height 15
click at [347, 249] on select "Choose an option... Pending Applied Excluded (Questions) Excluded (Expired) Exc…" at bounding box center [386, 256] width 79 height 15
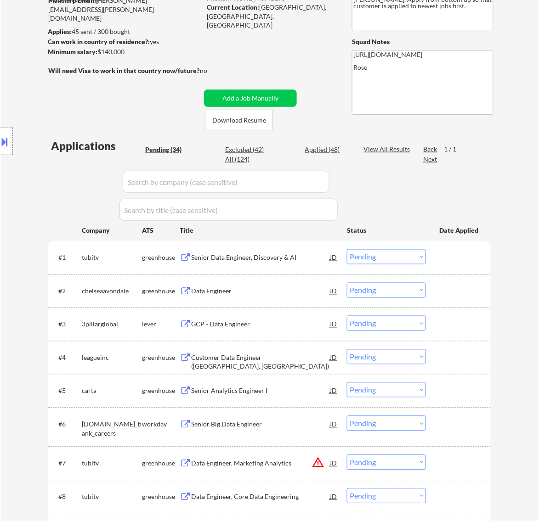
click at [249, 262] on div "Senior Data Engineer, Discovery & AI" at bounding box center [260, 257] width 139 height 9
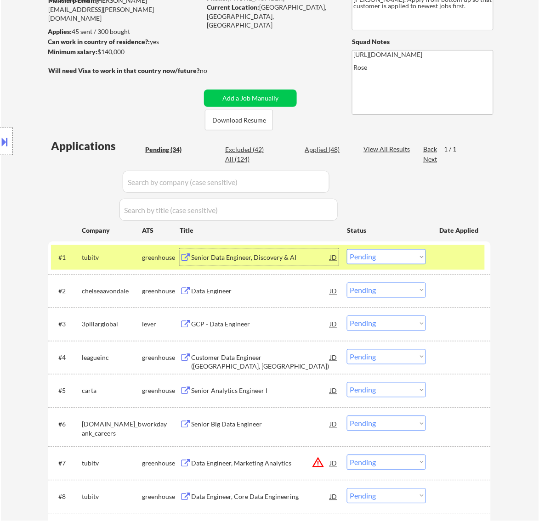
click at [400, 251] on select "Choose an option... Pending Applied Excluded (Questions) Excluded (Expired) Exc…" at bounding box center [386, 256] width 79 height 15
click at [347, 249] on select "Choose an option... Pending Applied Excluded (Questions) Excluded (Expired) Exc…" at bounding box center [386, 256] width 79 height 15
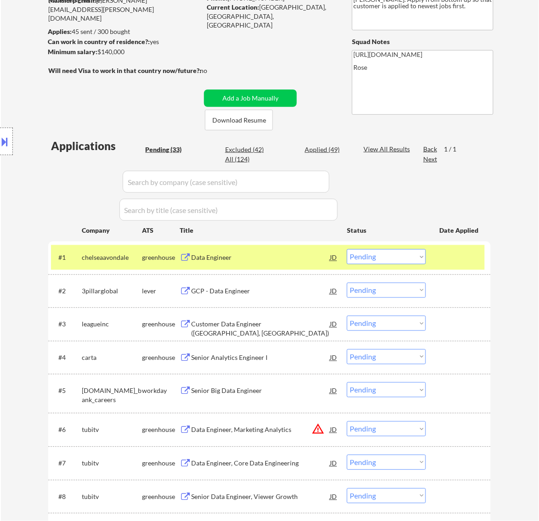
click at [265, 251] on div "Data Engineer" at bounding box center [260, 257] width 139 height 17
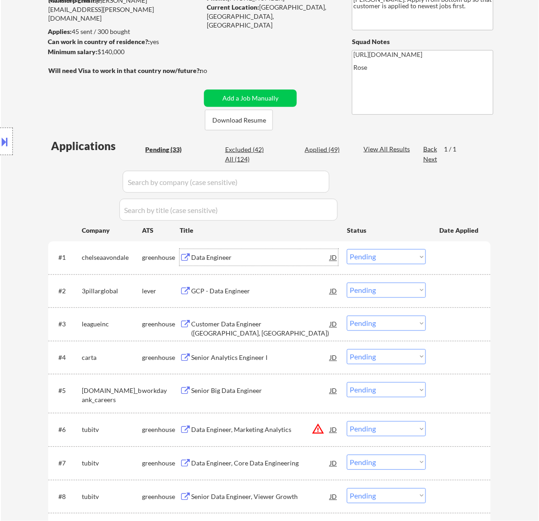
click at [386, 257] on select "Choose an option... Pending Applied Excluded (Questions) Excluded (Expired) Exc…" at bounding box center [386, 256] width 79 height 15
click at [347, 249] on select "Choose an option... Pending Applied Excluded (Questions) Excluded (Expired) Exc…" at bounding box center [386, 256] width 79 height 15
select select ""pending""
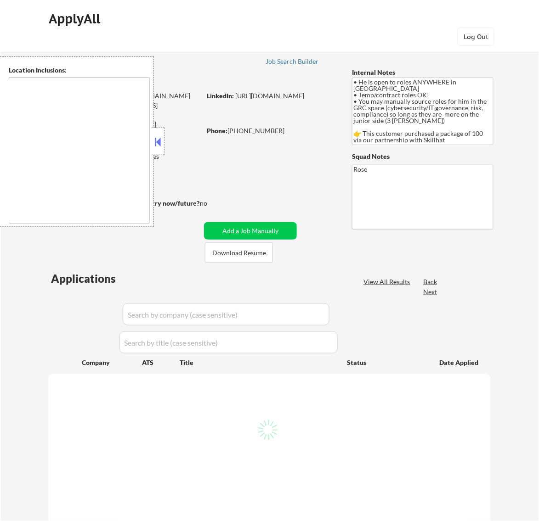
type textarea "country: [GEOGRAPHIC_DATA]"
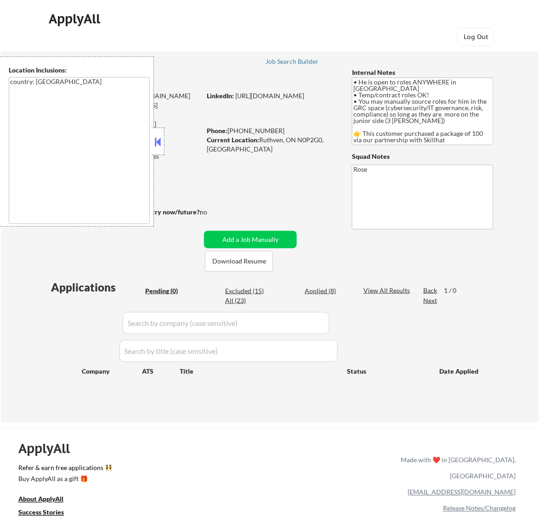
click at [157, 143] on button at bounding box center [157, 142] width 10 height 14
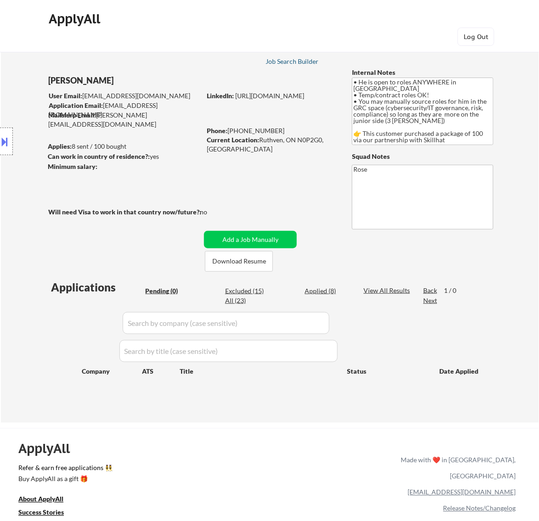
click at [284, 58] on div "Job Search Builder" at bounding box center [292, 61] width 54 height 6
select select ""pending""
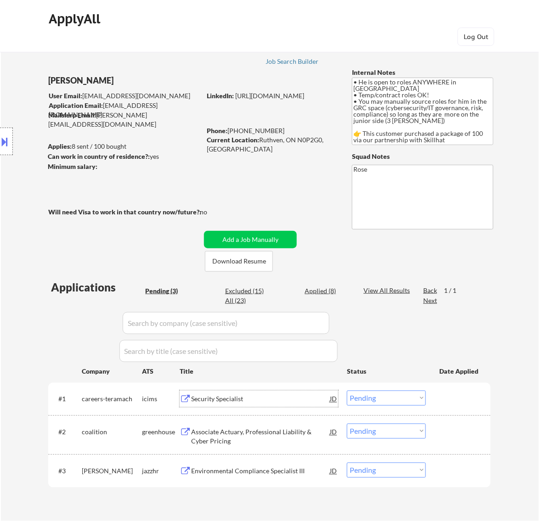
click at [285, 404] on div "Security Specialist" at bounding box center [260, 399] width 139 height 17
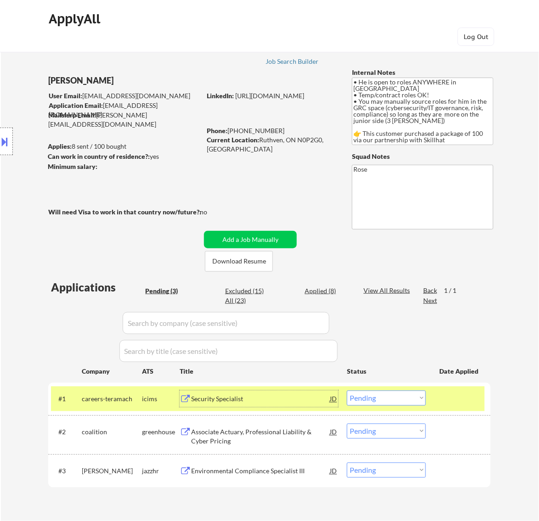
click at [399, 401] on select "Choose an option... Pending Applied Excluded (Questions) Excluded (Expired) Exc…" at bounding box center [386, 398] width 79 height 15
click at [347, 391] on select "Choose an option... Pending Applied Excluded (Questions) Excluded (Expired) Exc…" at bounding box center [386, 398] width 79 height 15
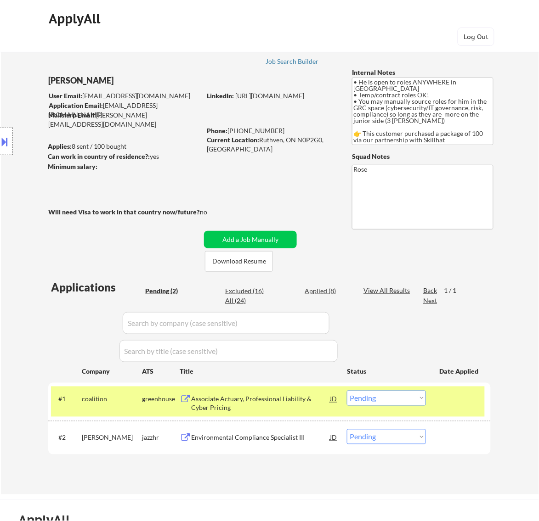
click at [281, 405] on div "Associate Actuary, Professional Liability & Cyber Pricing" at bounding box center [260, 404] width 139 height 18
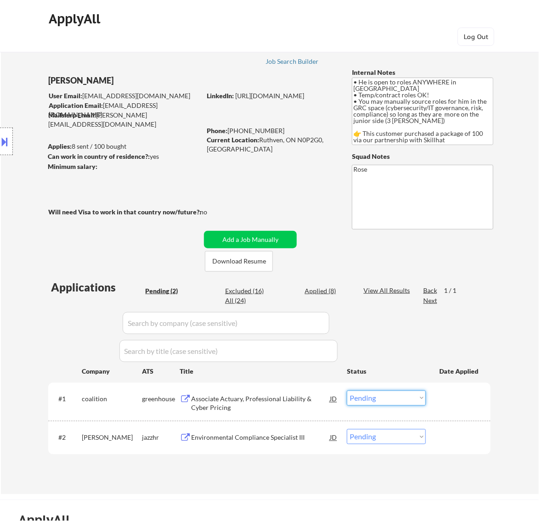
click at [403, 398] on select "Choose an option... Pending Applied Excluded (Questions) Excluded (Expired) Exc…" at bounding box center [386, 398] width 79 height 15
click at [347, 391] on select "Choose an option... Pending Applied Excluded (Questions) Excluded (Expired) Exc…" at bounding box center [386, 398] width 79 height 15
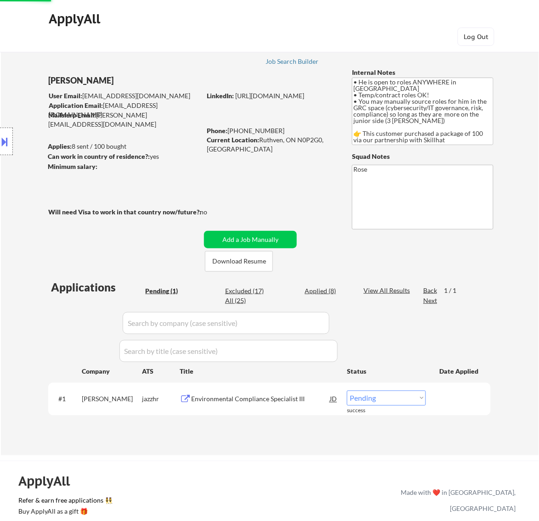
click at [282, 406] on div "Environmental Compliance Specialist III" at bounding box center [260, 399] width 139 height 17
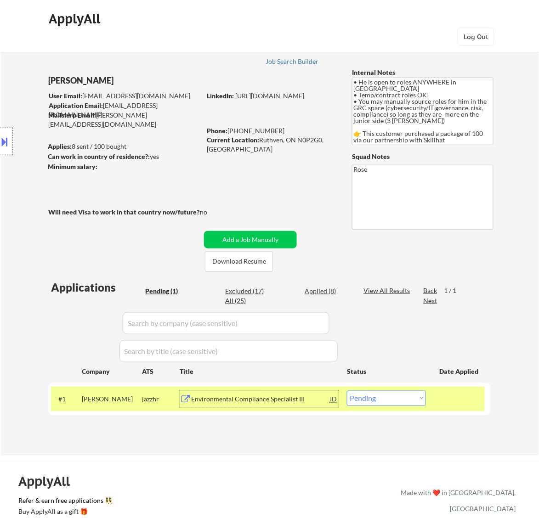
click at [398, 396] on select "Choose an option... Pending Applied Excluded (Questions) Excluded (Expired) Exc…" at bounding box center [386, 398] width 79 height 15
select select ""excluded__location_""
click at [347, 391] on select "Choose an option... Pending Applied Excluded (Questions) Excluded (Expired) Exc…" at bounding box center [386, 398] width 79 height 15
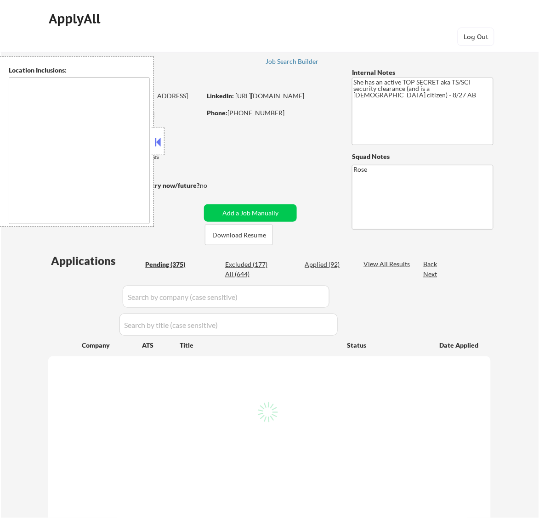
type textarea "[GEOGRAPHIC_DATA], [GEOGRAPHIC_DATA] [GEOGRAPHIC_DATA], [GEOGRAPHIC_DATA] [GEOG…"
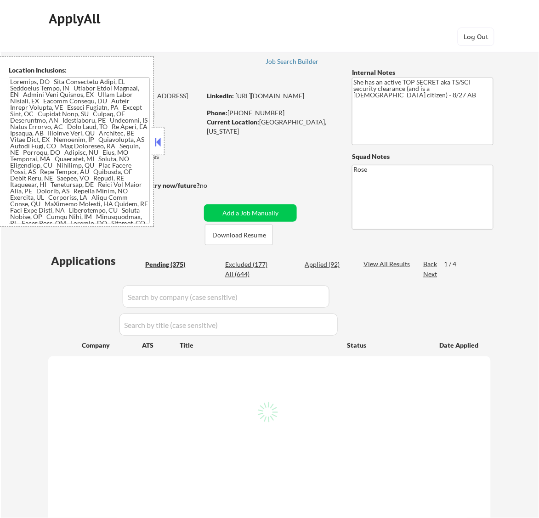
select select ""pending""
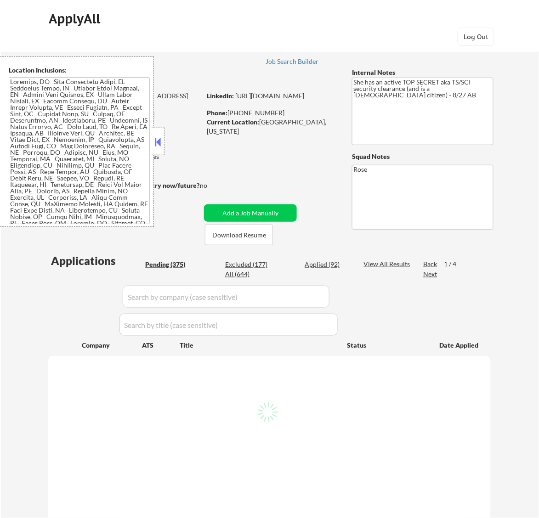
select select ""pending""
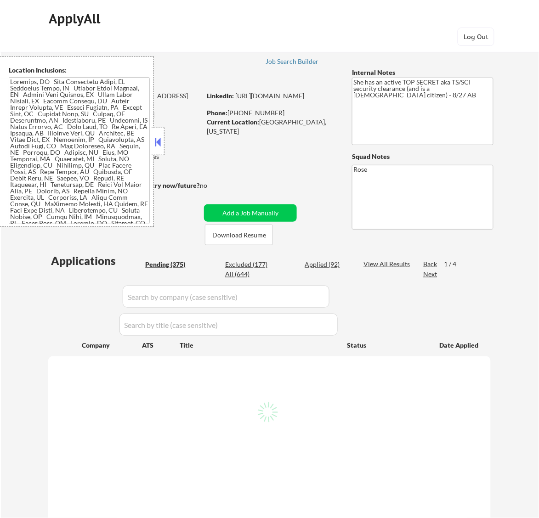
select select ""pending""
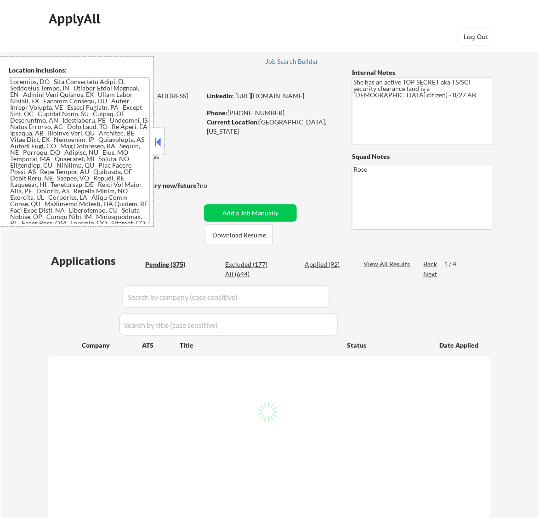
select select ""pending""
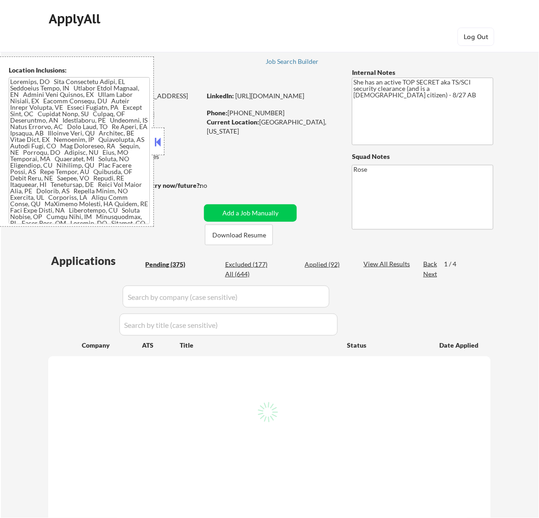
select select ""pending""
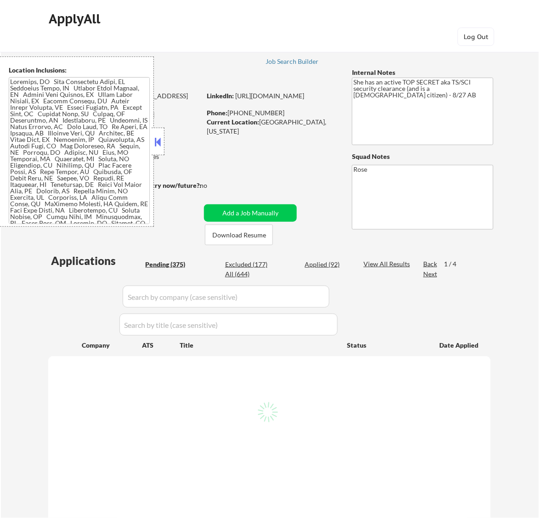
select select ""pending""
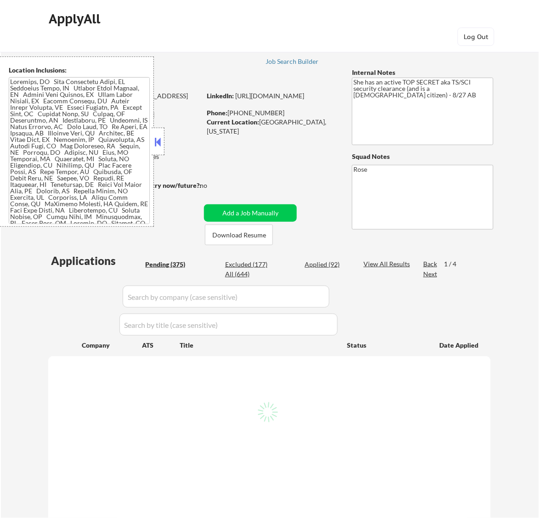
select select ""pending""
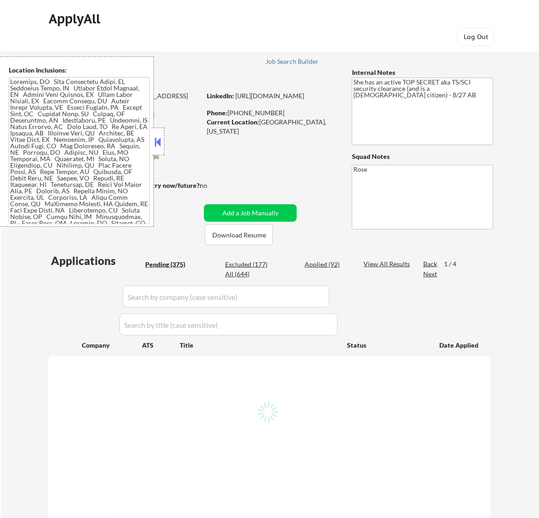
select select ""pending""
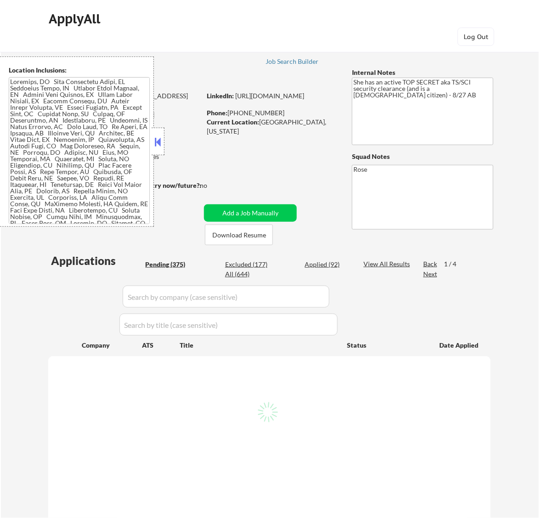
select select ""pending""
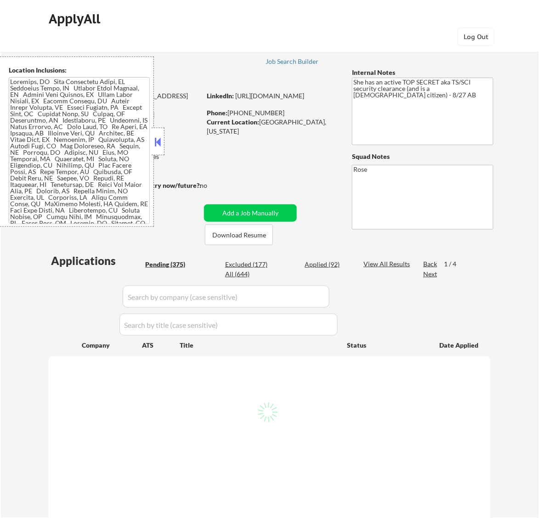
select select ""pending""
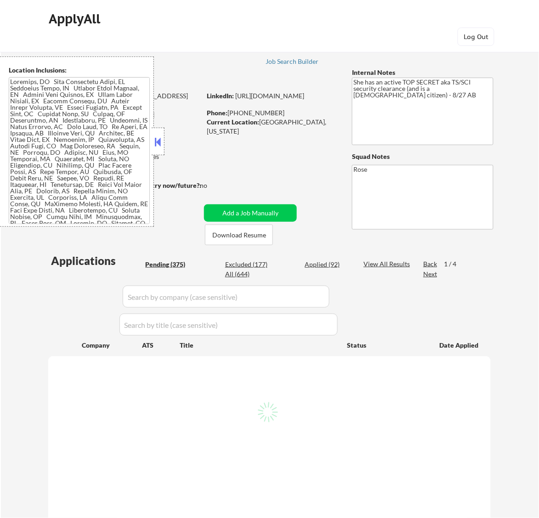
select select ""pending""
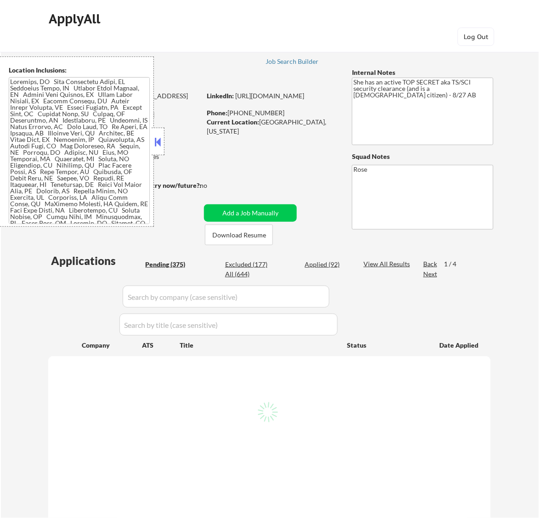
select select ""pending""
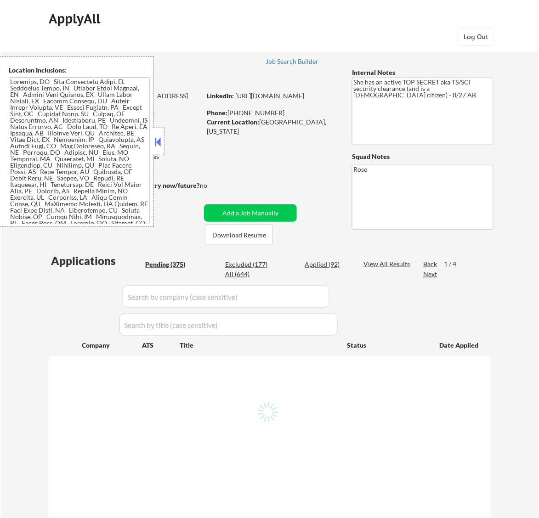
select select ""pending""
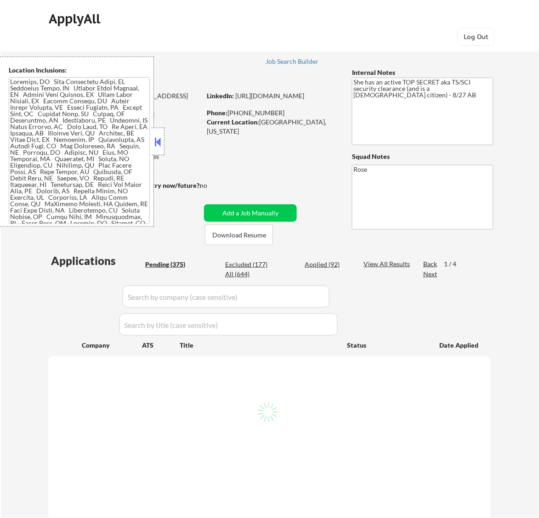
select select ""pending""
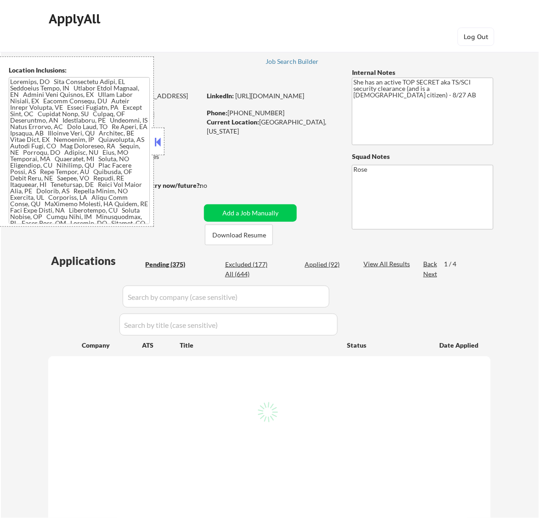
select select ""pending""
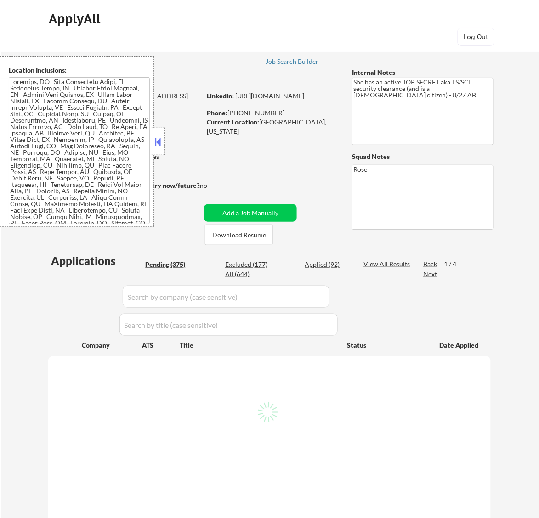
select select ""pending""
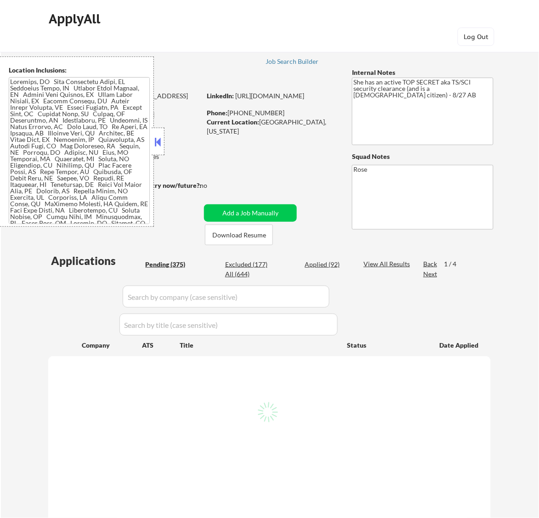
select select ""pending""
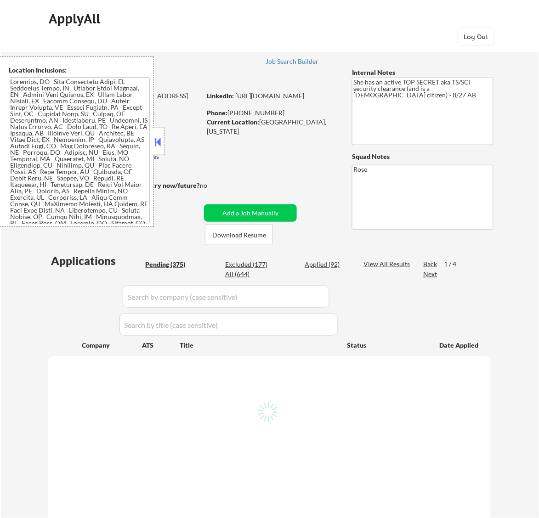
select select ""pending""
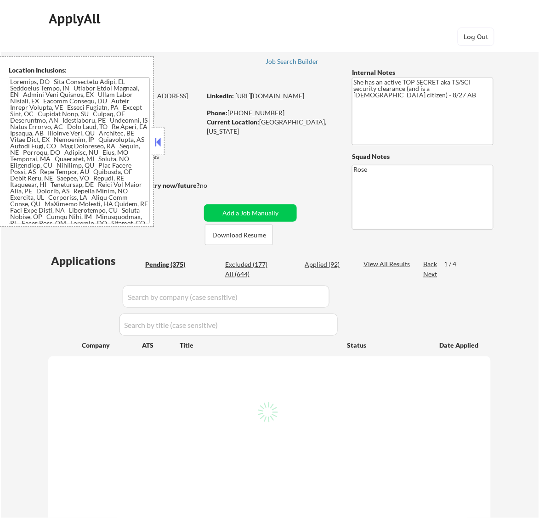
select select ""pending""
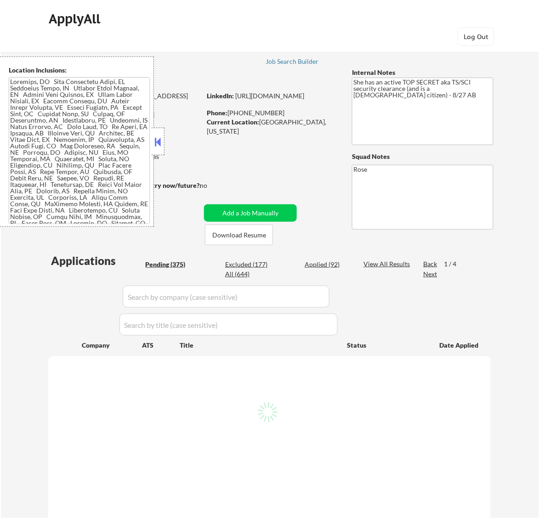
select select ""pending""
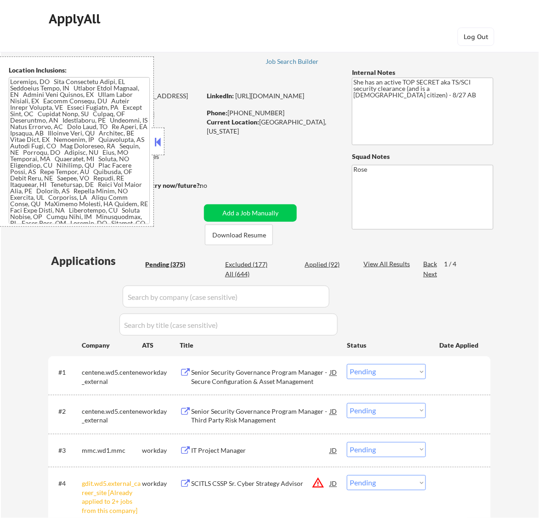
click at [161, 139] on button at bounding box center [157, 142] width 10 height 14
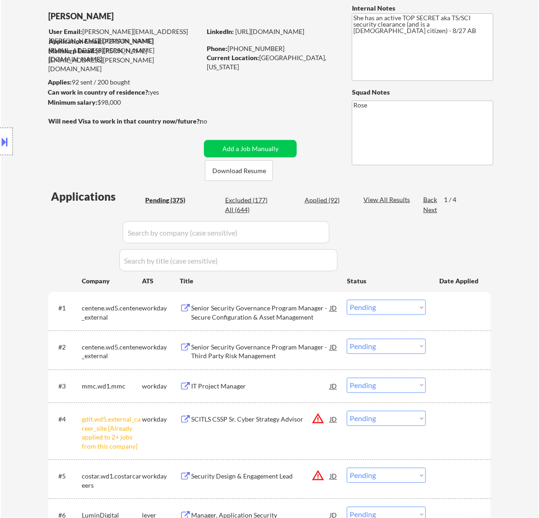
scroll to position [172, 0]
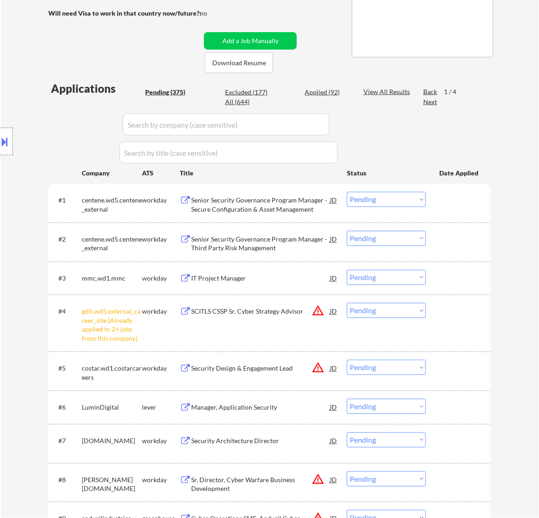
click at [400, 315] on select "Choose an option... Pending Applied Excluded (Questions) Excluded (Expired) Exc…" at bounding box center [386, 310] width 79 height 15
click at [347, 303] on select "Choose an option... Pending Applied Excluded (Questions) Excluded (Expired) Exc…" at bounding box center [386, 310] width 79 height 15
select select ""pending""
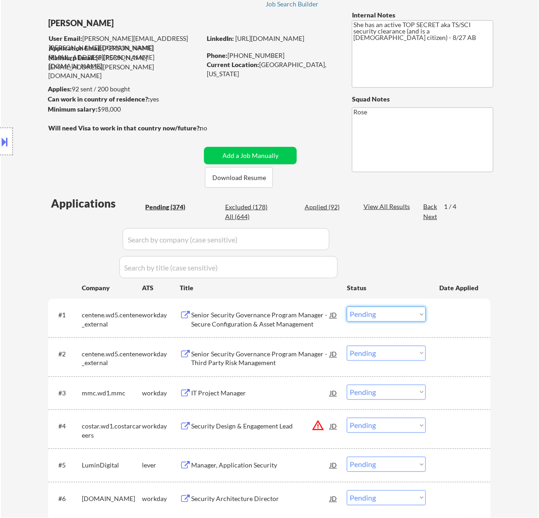
click at [395, 311] on select "Choose an option... Pending Applied Excluded (Questions) Excluded (Expired) Exc…" at bounding box center [386, 314] width 79 height 15
click at [347, 307] on select "Choose an option... Pending Applied Excluded (Questions) Excluded (Expired) Exc…" at bounding box center [386, 314] width 79 height 15
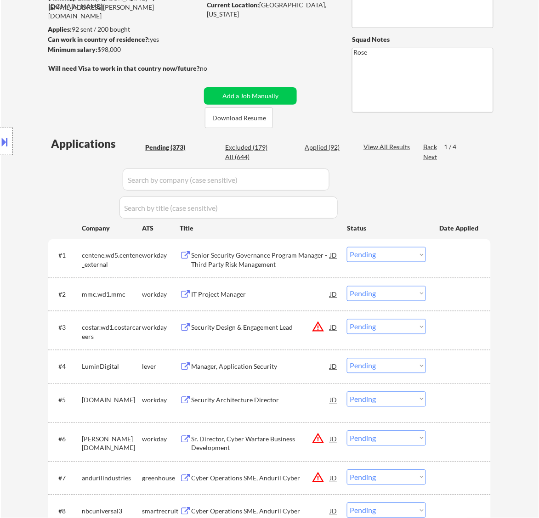
scroll to position [172, 0]
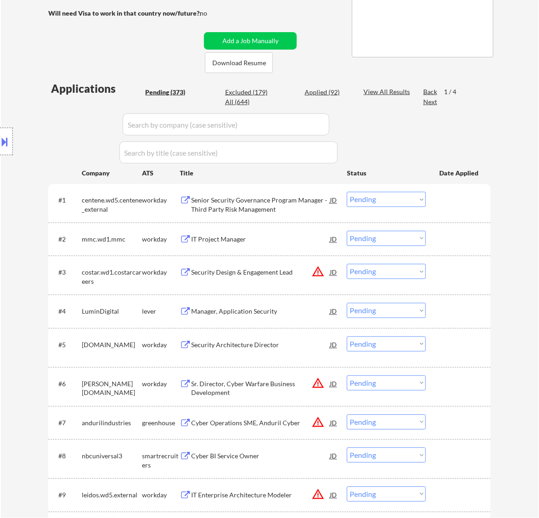
click at [387, 200] on select "Choose an option... Pending Applied Excluded (Questions) Excluded (Expired) Exc…" at bounding box center [386, 199] width 79 height 15
click at [347, 192] on select "Choose an option... Pending Applied Excluded (Questions) Excluded (Expired) Exc…" at bounding box center [386, 199] width 79 height 15
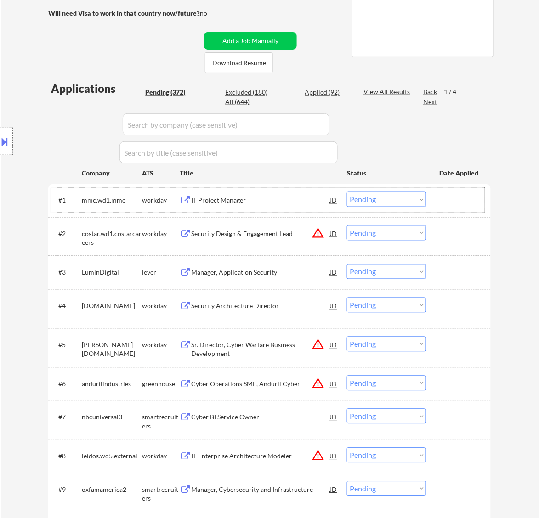
click at [285, 210] on div "#1 mmc.wd1.mmc workday IT Project Manager JD Choose an option... Pending Applie…" at bounding box center [267, 200] width 433 height 25
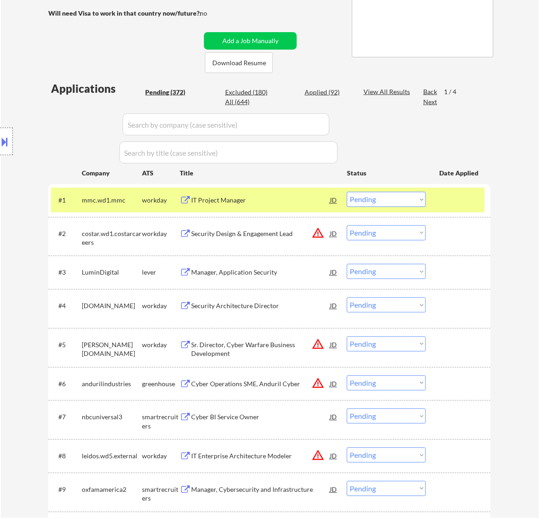
click at [272, 197] on div "IT Project Manager" at bounding box center [260, 200] width 139 height 9
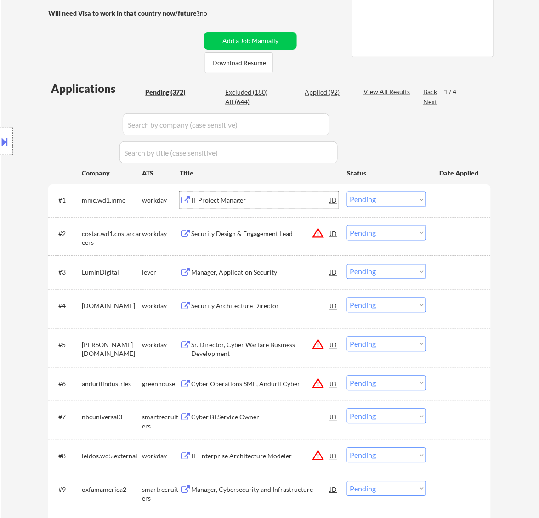
click at [380, 200] on select "Choose an option... Pending Applied Excluded (Questions) Excluded (Expired) Exc…" at bounding box center [386, 199] width 79 height 15
click at [347, 192] on select "Choose an option... Pending Applied Excluded (Questions) Excluded (Expired) Exc…" at bounding box center [386, 199] width 79 height 15
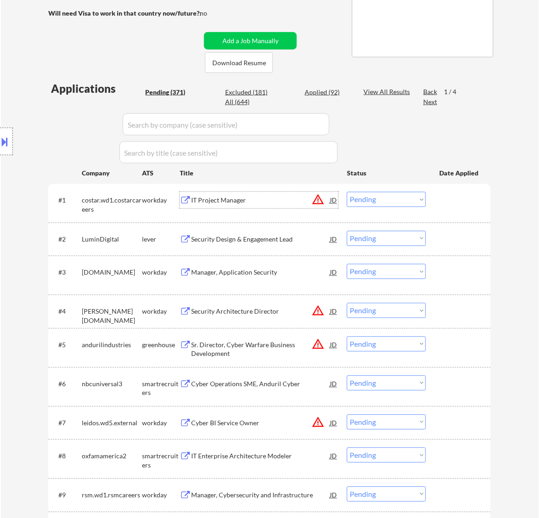
click at [294, 207] on div "IT Project Manager" at bounding box center [260, 200] width 139 height 17
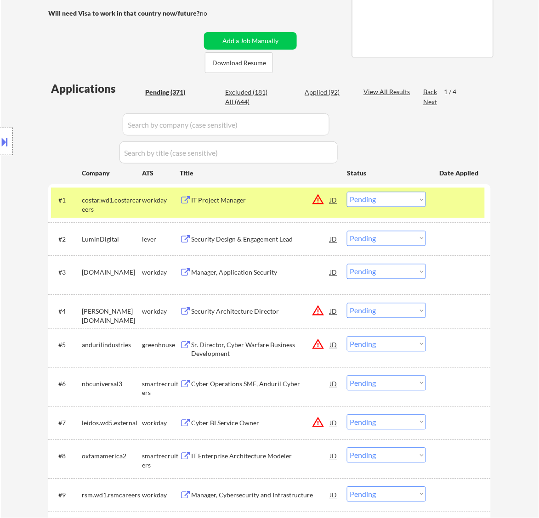
select select ""PLACEHOLDER_1427118222253""
select select ""pending""
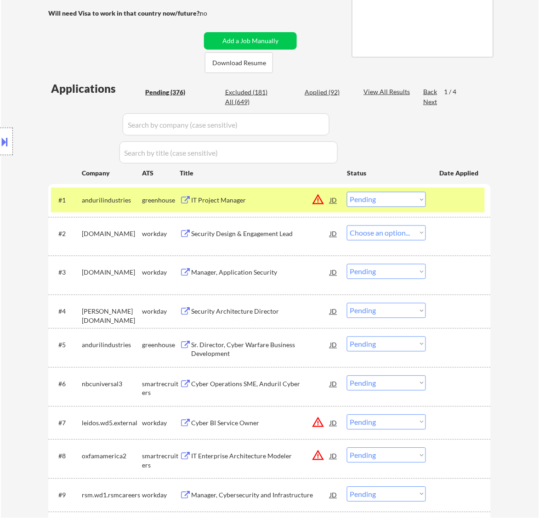
select select ""pending""
select select ""PLACEHOLDER_1427118222253""
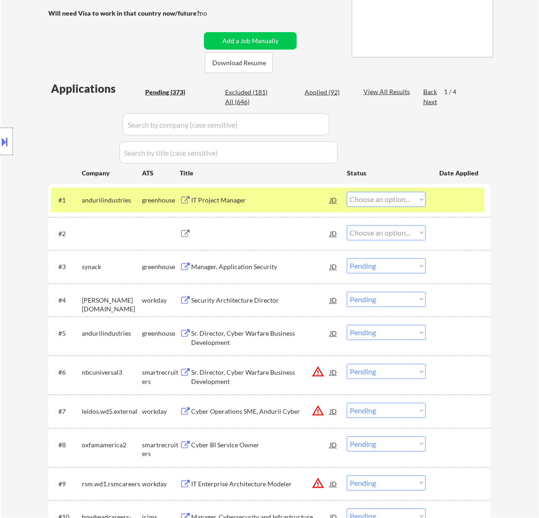
select select ""pending""
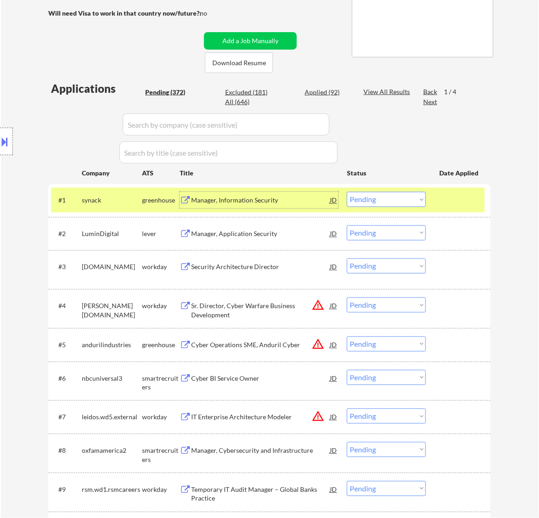
click at [378, 199] on select "Choose an option... Pending Applied Excluded (Questions) Excluded (Expired) Exc…" at bounding box center [386, 199] width 79 height 15
click at [347, 192] on select "Choose an option... Pending Applied Excluded (Questions) Excluded (Expired) Exc…" at bounding box center [386, 199] width 79 height 15
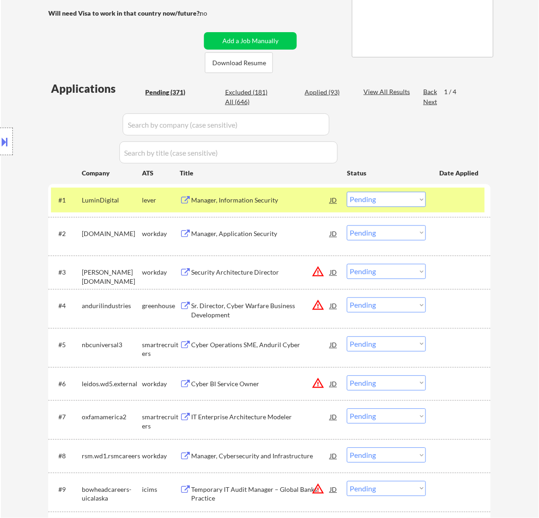
click at [296, 205] on div "Manager, Information Security" at bounding box center [260, 200] width 139 height 9
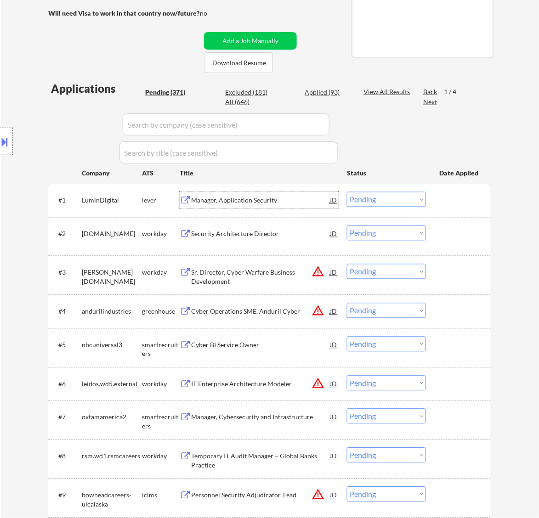
click at [399, 197] on select "Choose an option... Pending Applied Excluded (Questions) Excluded (Expired) Exc…" at bounding box center [386, 199] width 79 height 15
click at [347, 192] on select "Choose an option... Pending Applied Excluded (Questions) Excluded (Expired) Exc…" at bounding box center [386, 199] width 79 height 15
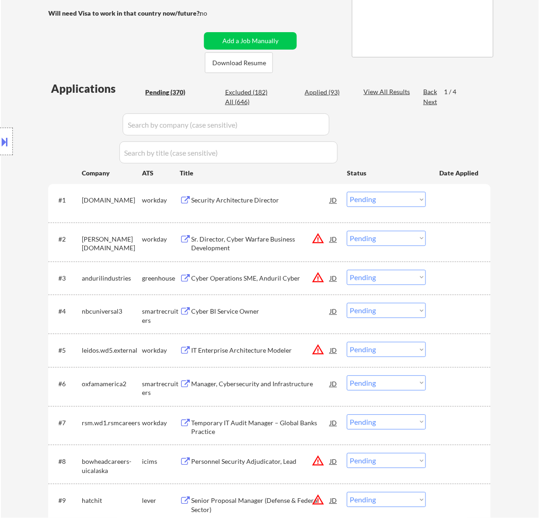
click at [271, 201] on div "Security Architecture Director" at bounding box center [260, 200] width 139 height 9
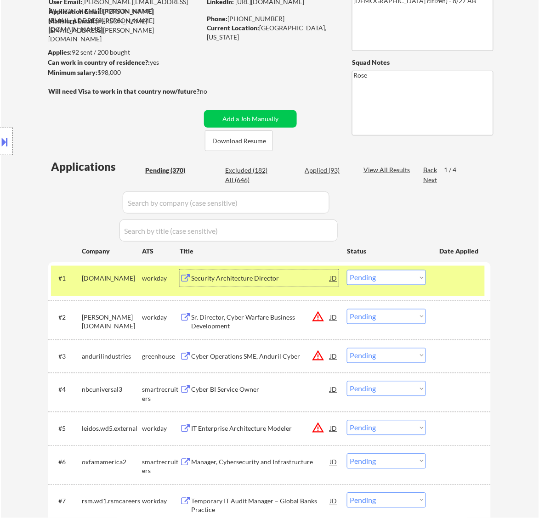
scroll to position [115, 0]
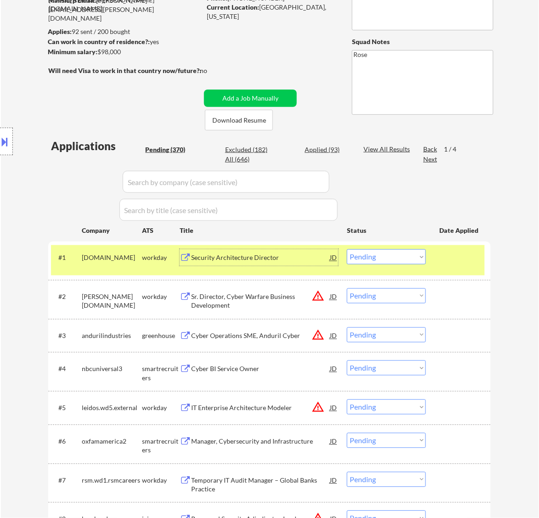
click at [7, 144] on button at bounding box center [5, 141] width 10 height 15
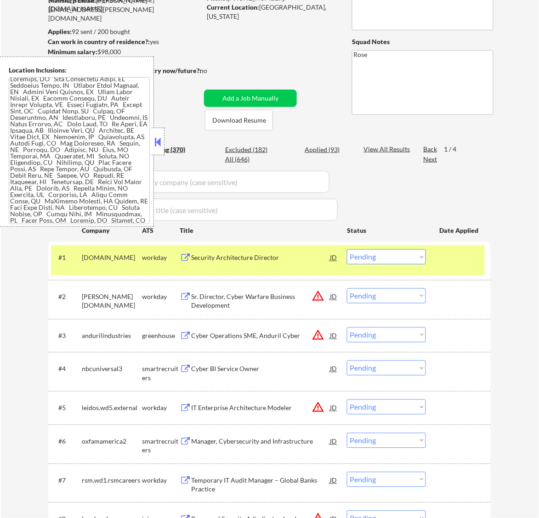
scroll to position [0, 0]
click at [391, 256] on select "Choose an option... Pending Applied Excluded (Questions) Excluded (Expired) Exc…" at bounding box center [386, 256] width 79 height 15
click at [347, 249] on select "Choose an option... Pending Applied Excluded (Questions) Excluded (Expired) Exc…" at bounding box center [386, 256] width 79 height 15
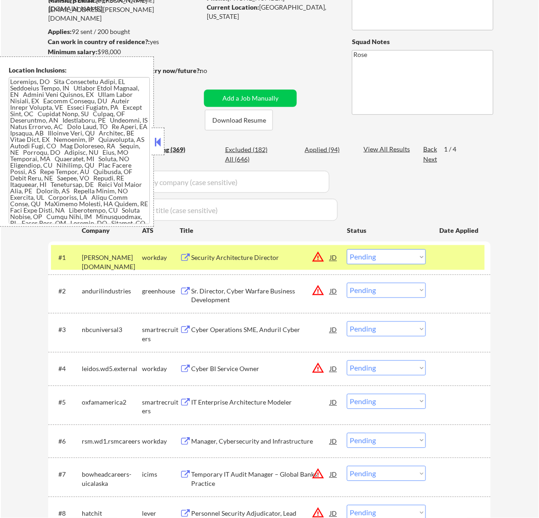
click at [156, 136] on button at bounding box center [157, 142] width 10 height 14
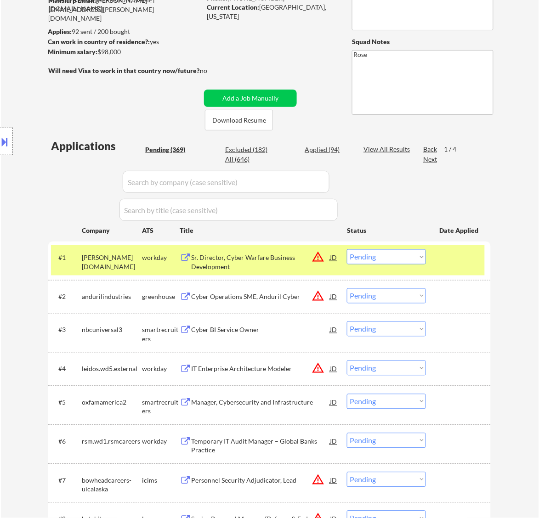
click at [283, 256] on div "Sr. Director, Cyber Warfare Business Development" at bounding box center [260, 262] width 139 height 18
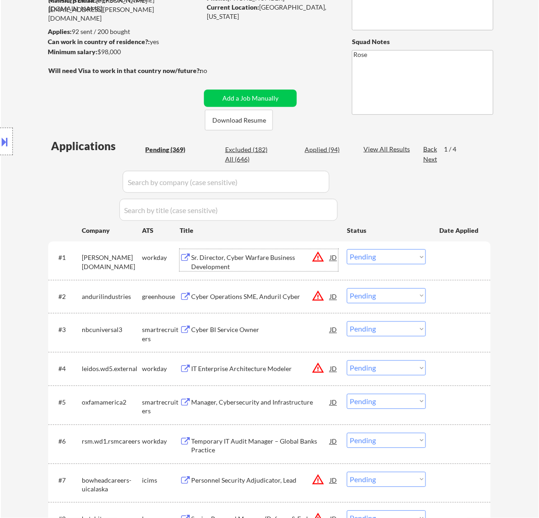
drag, startPoint x: 382, startPoint y: 253, endPoint x: 391, endPoint y: 256, distance: 9.0
click at [382, 253] on select "Choose an option... Pending Applied Excluded (Questions) Excluded (Expired) Exc…" at bounding box center [386, 256] width 79 height 15
click at [347, 249] on select "Choose an option... Pending Applied Excluded (Questions) Excluded (Expired) Exc…" at bounding box center [386, 256] width 79 height 15
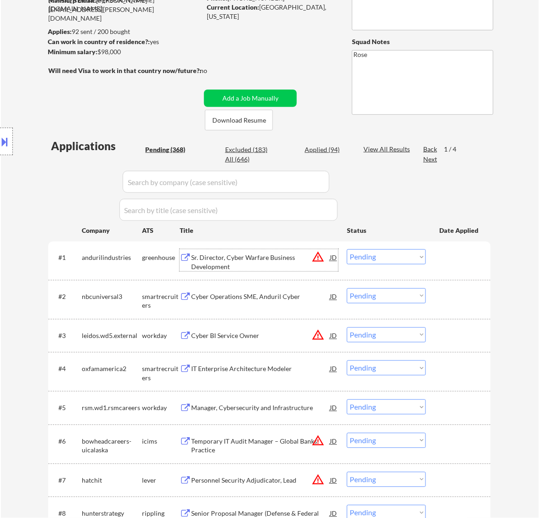
click at [297, 258] on div "Sr. Director, Cyber Warfare Business Development" at bounding box center [260, 262] width 139 height 18
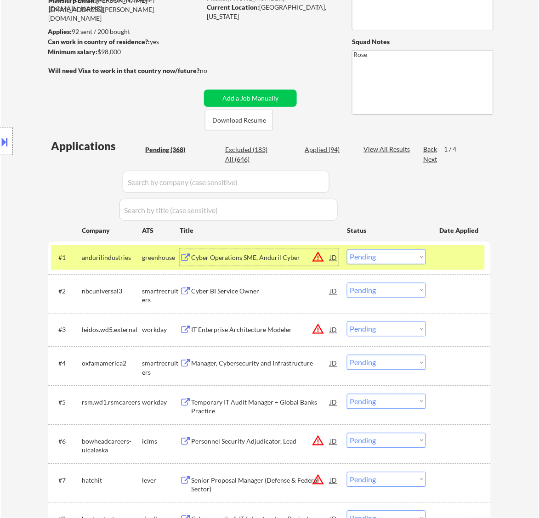
click at [413, 255] on select "Choose an option... Pending Applied Excluded (Questions) Excluded (Expired) Exc…" at bounding box center [386, 256] width 79 height 15
click at [347, 249] on select "Choose an option... Pending Applied Excluded (Questions) Excluded (Expired) Exc…" at bounding box center [386, 256] width 79 height 15
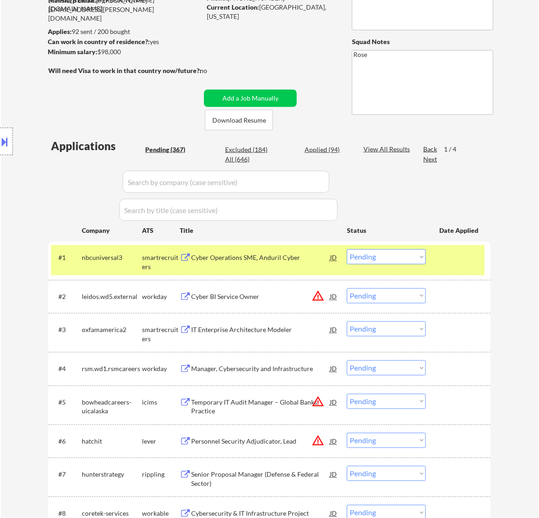
click at [304, 260] on div "Cyber Operations SME, Anduril Cyber" at bounding box center [260, 257] width 139 height 9
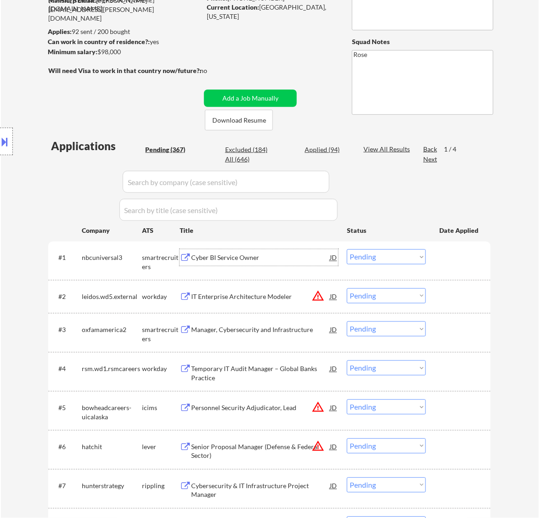
click at [8, 142] on button at bounding box center [5, 141] width 10 height 15
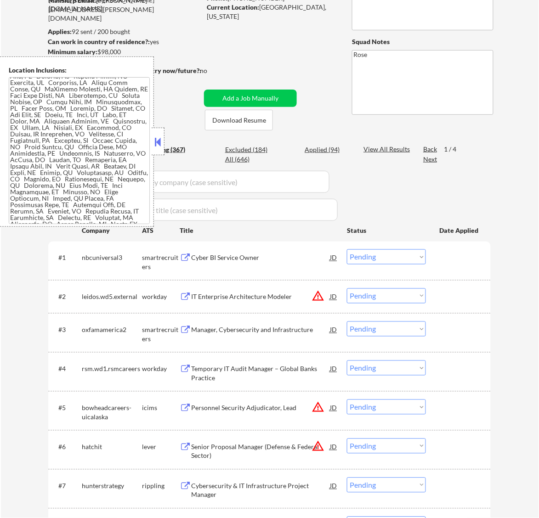
scroll to position [57, 0]
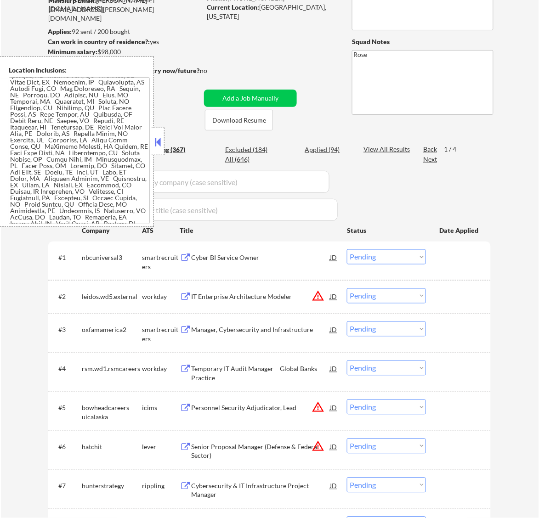
click at [364, 255] on select "Choose an option... Pending Applied Excluded (Questions) Excluded (Expired) Exc…" at bounding box center [386, 256] width 79 height 15
click at [347, 249] on select "Choose an option... Pending Applied Excluded (Questions) Excluded (Expired) Exc…" at bounding box center [386, 256] width 79 height 15
click at [155, 141] on button at bounding box center [157, 142] width 10 height 14
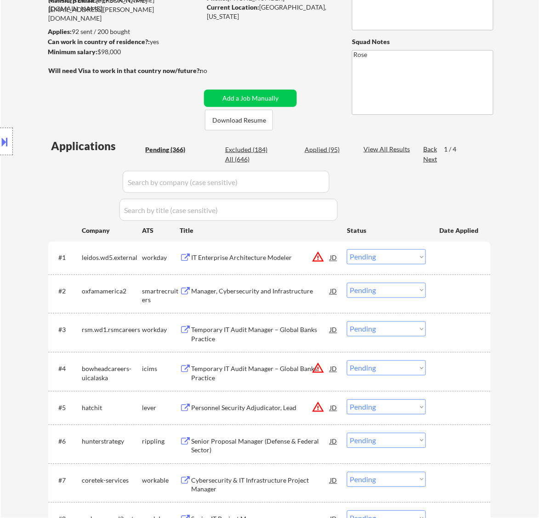
click at [272, 263] on div "IT Enterprise Architecture Modeler" at bounding box center [260, 257] width 139 height 17
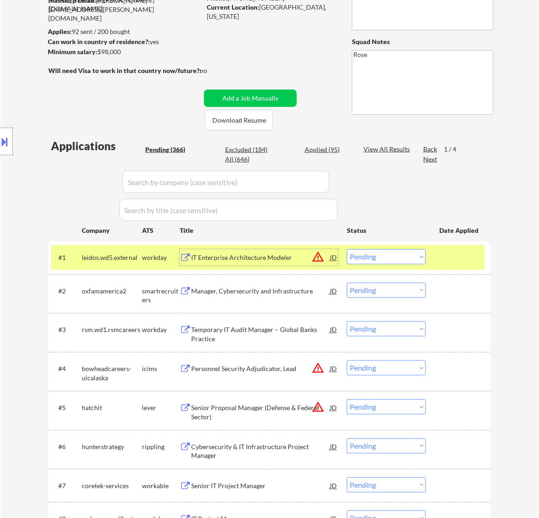
click at [405, 256] on select "Choose an option... Pending Applied Excluded (Questions) Excluded (Expired) Exc…" at bounding box center [386, 256] width 79 height 15
click at [347, 249] on select "Choose an option... Pending Applied Excluded (Questions) Excluded (Expired) Exc…" at bounding box center [386, 256] width 79 height 15
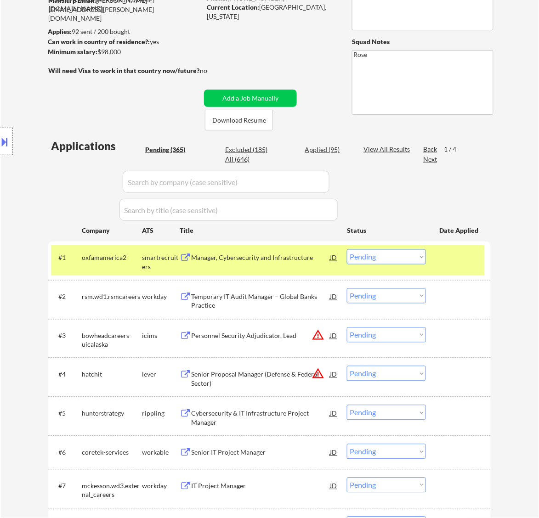
click at [291, 259] on div "Manager, Cybersecurity and Infrastructure" at bounding box center [260, 257] width 139 height 9
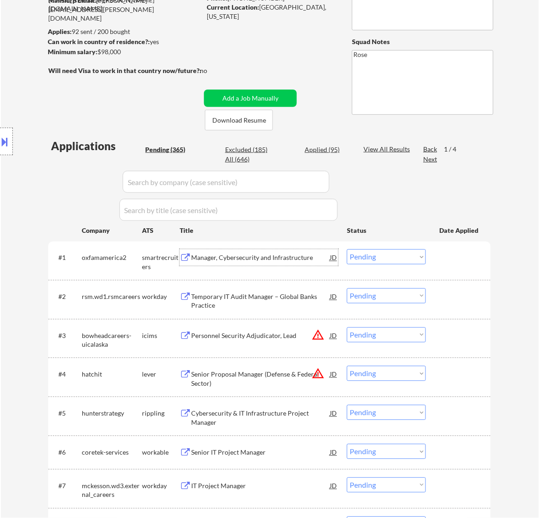
click at [380, 255] on select "Choose an option... Pending Applied Excluded (Questions) Excluded (Expired) Exc…" at bounding box center [386, 256] width 79 height 15
click at [347, 249] on select "Choose an option... Pending Applied Excluded (Questions) Excluded (Expired) Exc…" at bounding box center [386, 256] width 79 height 15
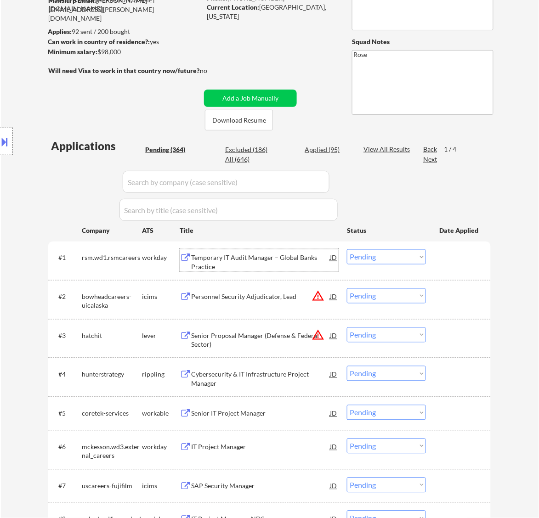
click at [276, 266] on div "Temporary IT Audit Manager – Global Banks Practice" at bounding box center [260, 262] width 139 height 18
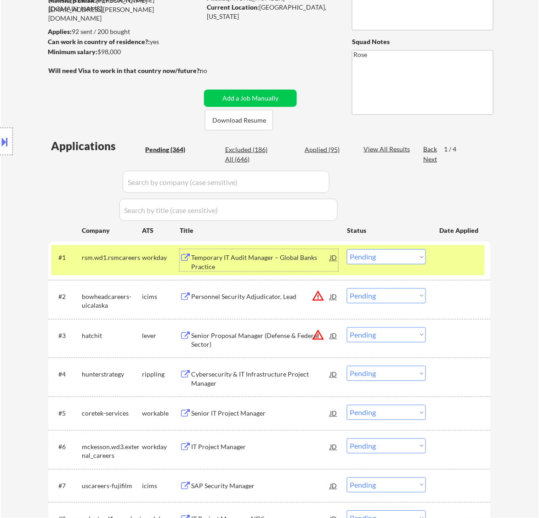
click at [427, 256] on div "#1 rsm.wd1.rsmcareers workday Temporary IT Audit Manager – Global Banks Practic…" at bounding box center [267, 260] width 433 height 30
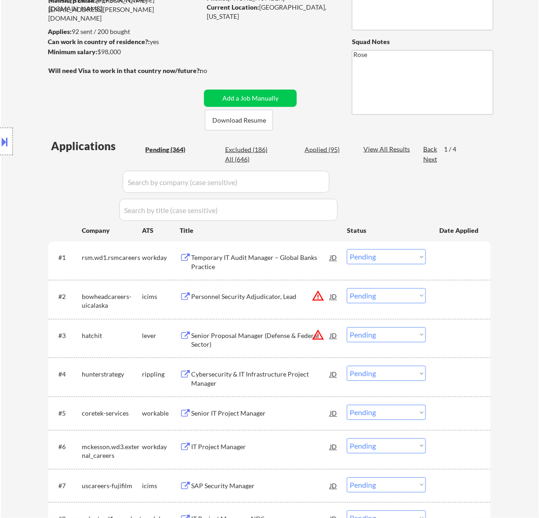
click at [420, 256] on select "Choose an option... Pending Applied Excluded (Questions) Excluded (Expired) Exc…" at bounding box center [386, 256] width 79 height 15
click at [347, 249] on select "Choose an option... Pending Applied Excluded (Questions) Excluded (Expired) Exc…" at bounding box center [386, 256] width 79 height 15
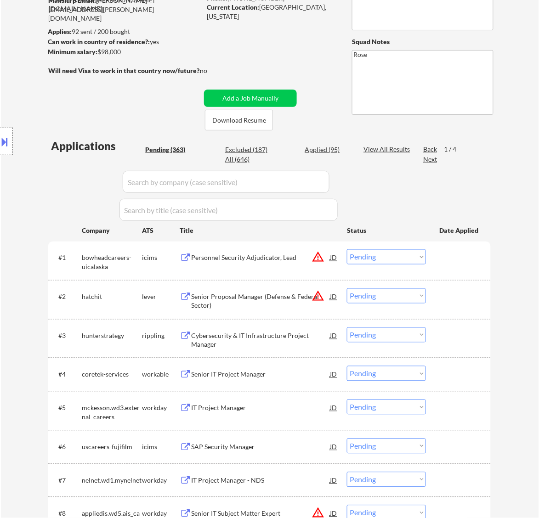
click at [292, 262] on div "Personnel Security Adjudicator, Lead" at bounding box center [260, 257] width 139 height 9
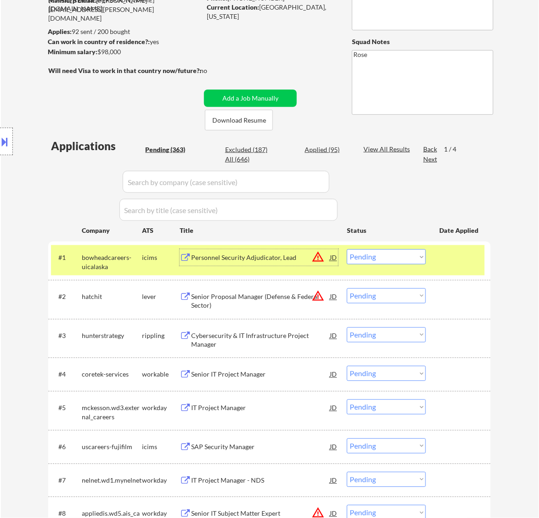
click at [389, 255] on select "Choose an option... Pending Applied Excluded (Questions) Excluded (Expired) Exc…" at bounding box center [386, 256] width 79 height 15
click at [347, 249] on select "Choose an option... Pending Applied Excluded (Questions) Excluded (Expired) Exc…" at bounding box center [386, 256] width 79 height 15
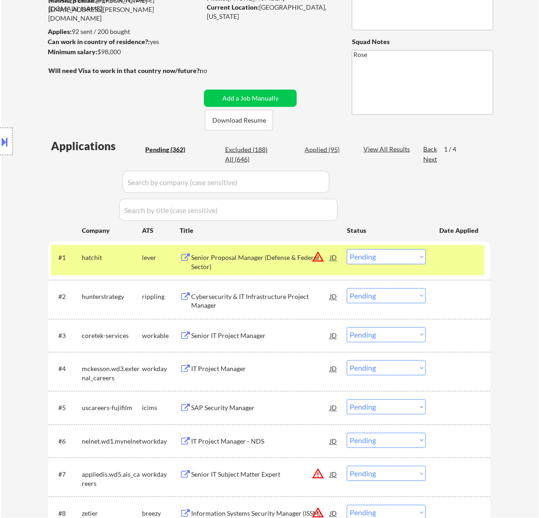
click at [285, 261] on div "Senior Proposal Manager (Defense & Federal Sector)" at bounding box center [260, 262] width 139 height 18
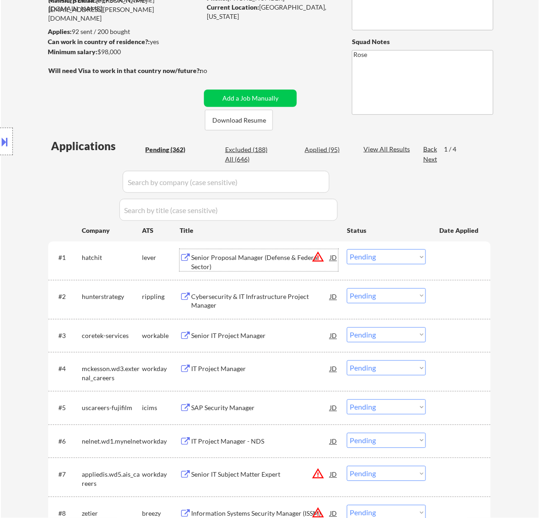
click at [377, 257] on select "Choose an option... Pending Applied Excluded (Questions) Excluded (Expired) Exc…" at bounding box center [386, 256] width 79 height 15
click at [347, 249] on select "Choose an option... Pending Applied Excluded (Questions) Excluded (Expired) Exc…" at bounding box center [386, 256] width 79 height 15
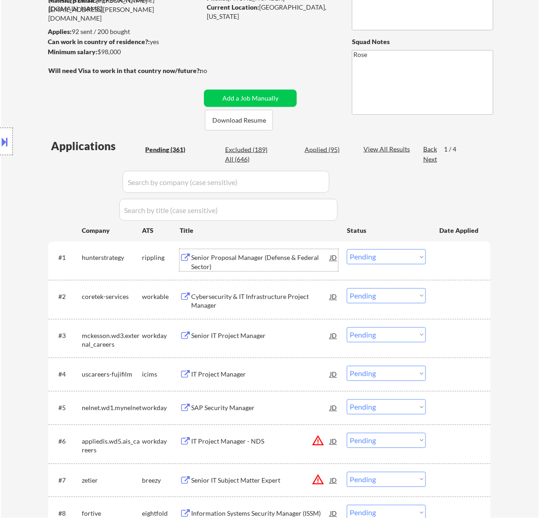
click at [270, 258] on div "Senior Proposal Manager (Defense & Federal Sector)" at bounding box center [260, 262] width 139 height 18
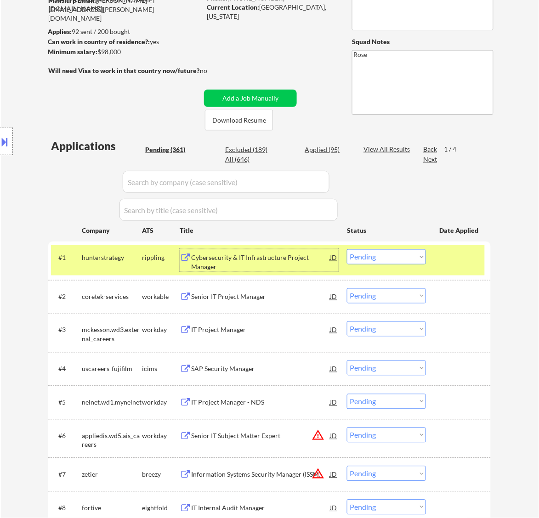
click at [411, 257] on select "Choose an option... Pending Applied Excluded (Questions) Excluded (Expired) Exc…" at bounding box center [386, 256] width 79 height 15
click at [347, 249] on select "Choose an option... Pending Applied Excluded (Questions) Excluded (Expired) Exc…" at bounding box center [386, 256] width 79 height 15
select select ""pending""
